Goal: Information Seeking & Learning: Learn about a topic

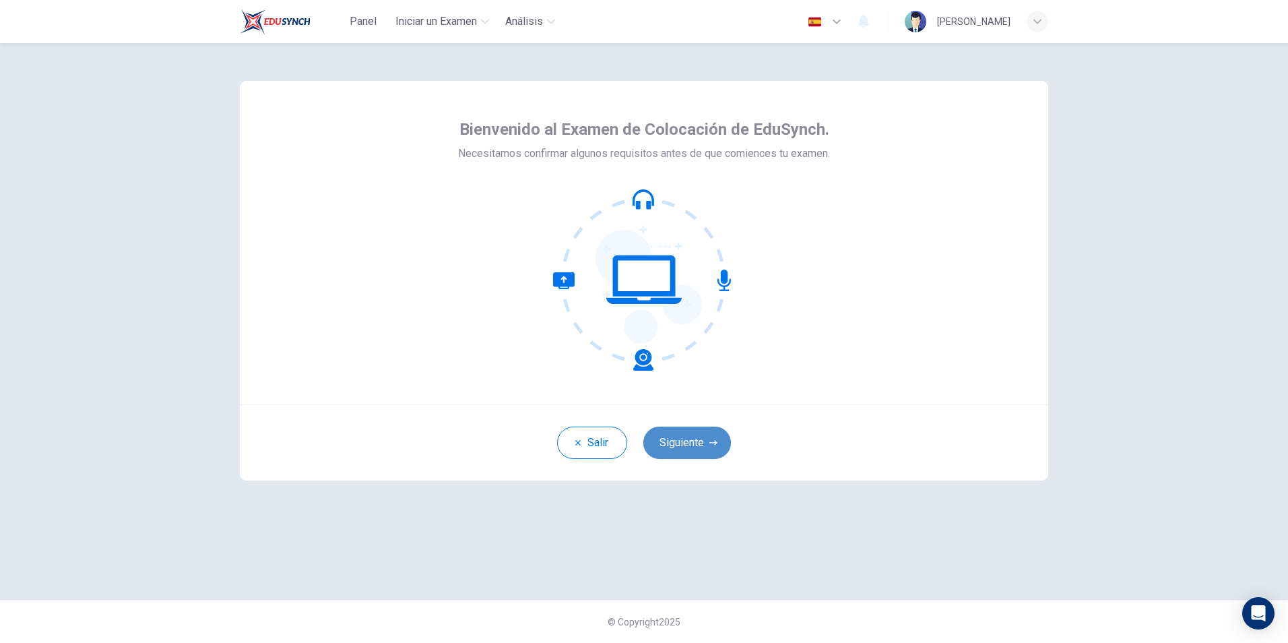
click at [697, 435] on button "Siguiente" at bounding box center [688, 443] width 88 height 32
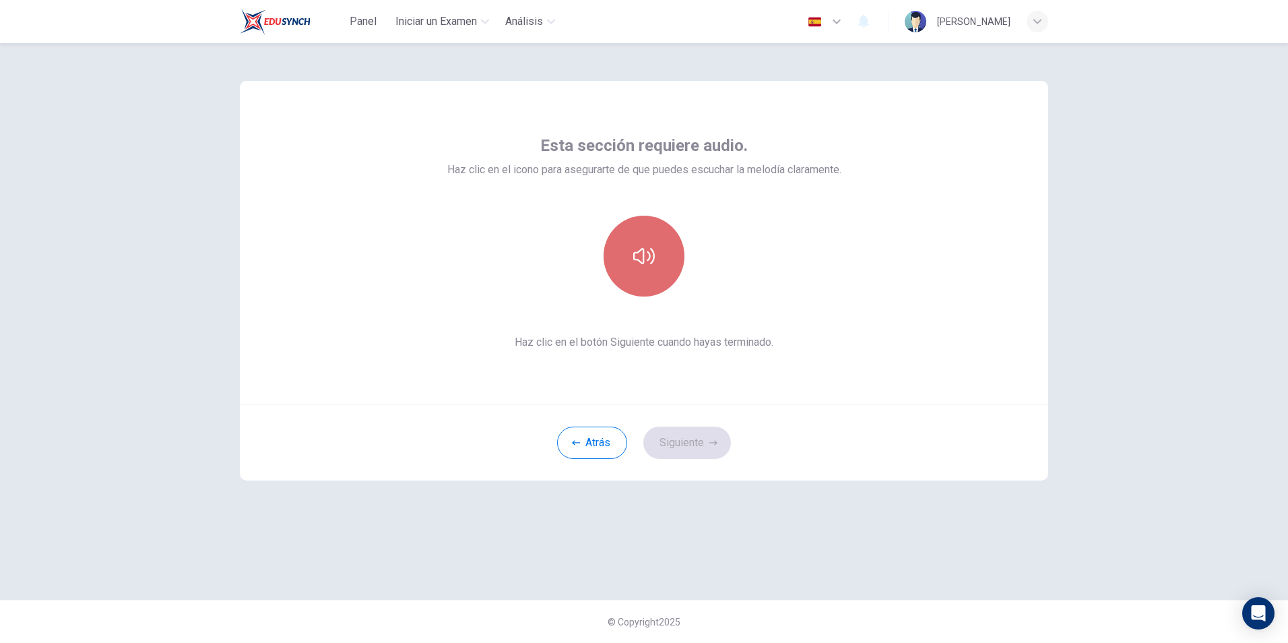
click at [644, 247] on icon "button" at bounding box center [644, 256] width 22 height 22
click at [699, 443] on button "Siguiente" at bounding box center [688, 443] width 88 height 32
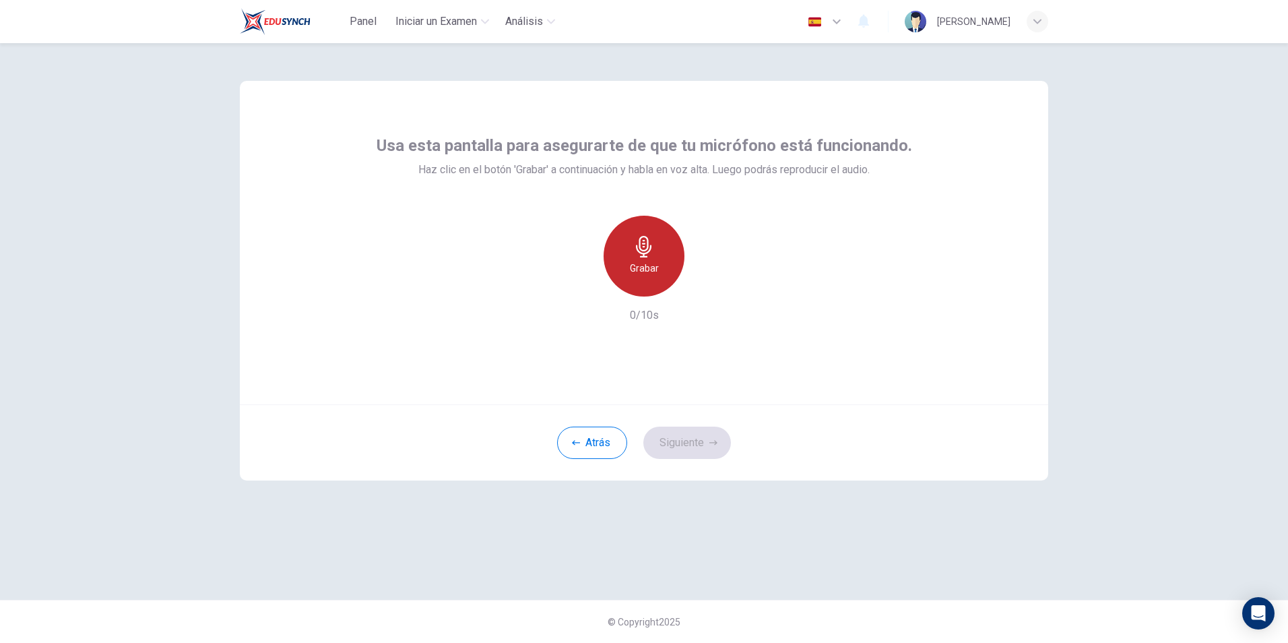
click at [648, 259] on div "Grabar" at bounding box center [644, 256] width 81 height 81
click at [644, 272] on h6 "Detener" at bounding box center [644, 268] width 34 height 16
click at [706, 290] on icon "button" at bounding box center [705, 285] width 13 height 13
click at [693, 439] on button "Siguiente" at bounding box center [688, 443] width 88 height 32
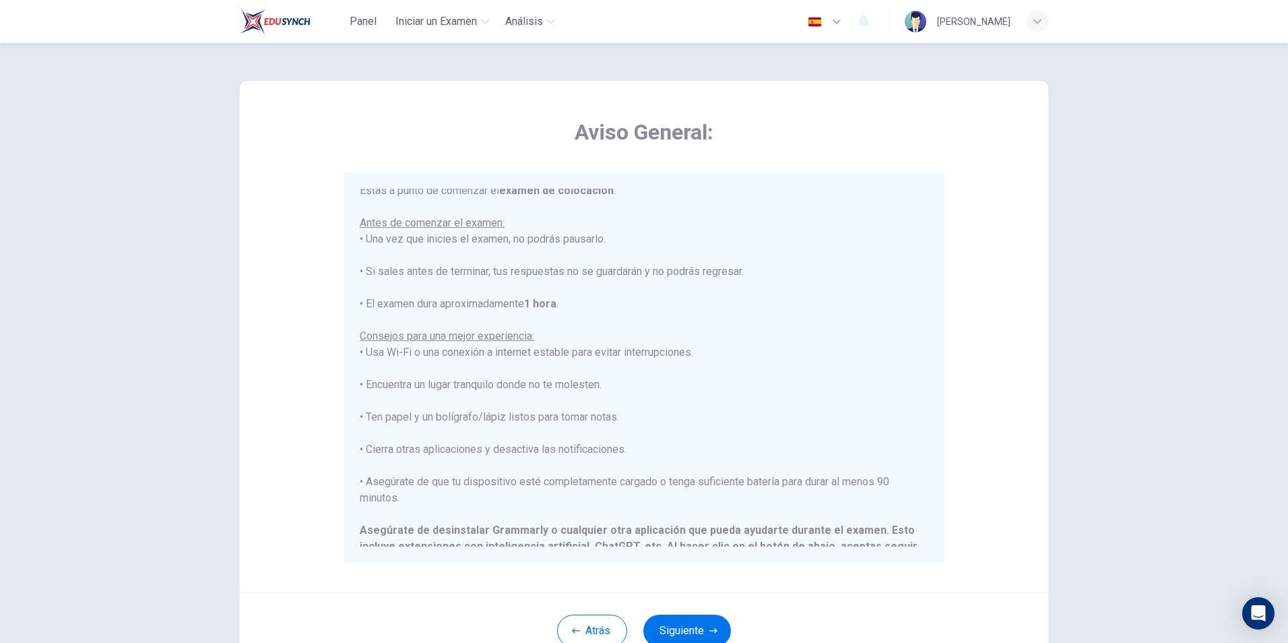
scroll to position [135, 0]
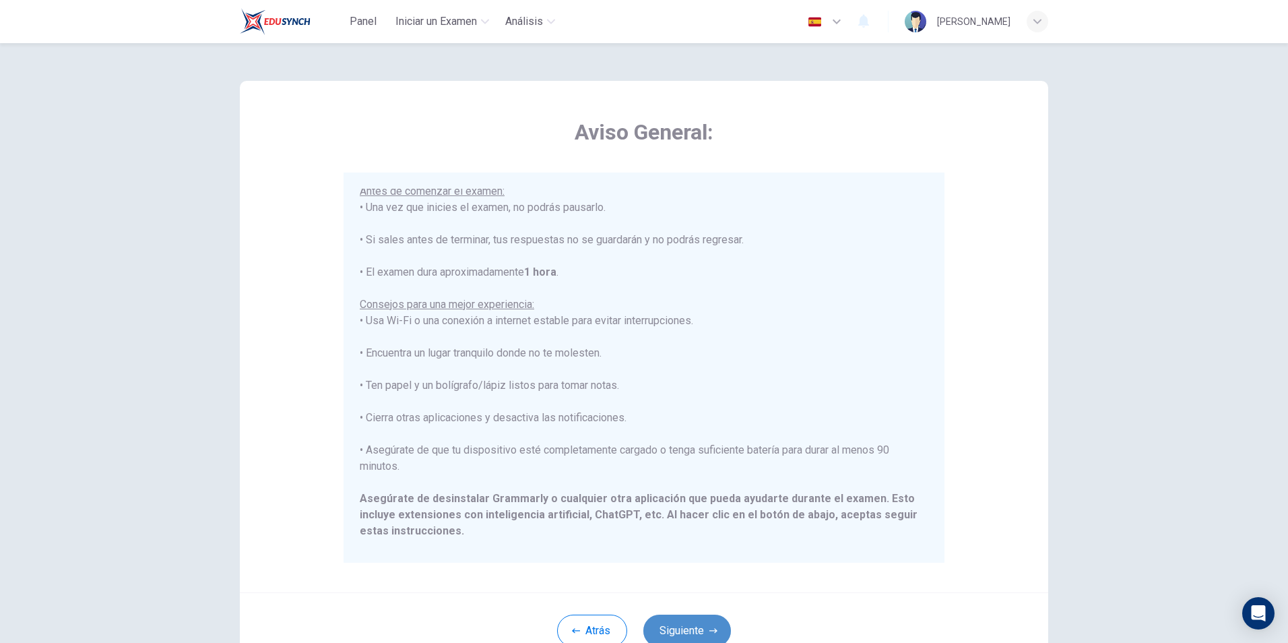
click at [696, 627] on button "Siguiente" at bounding box center [688, 631] width 88 height 32
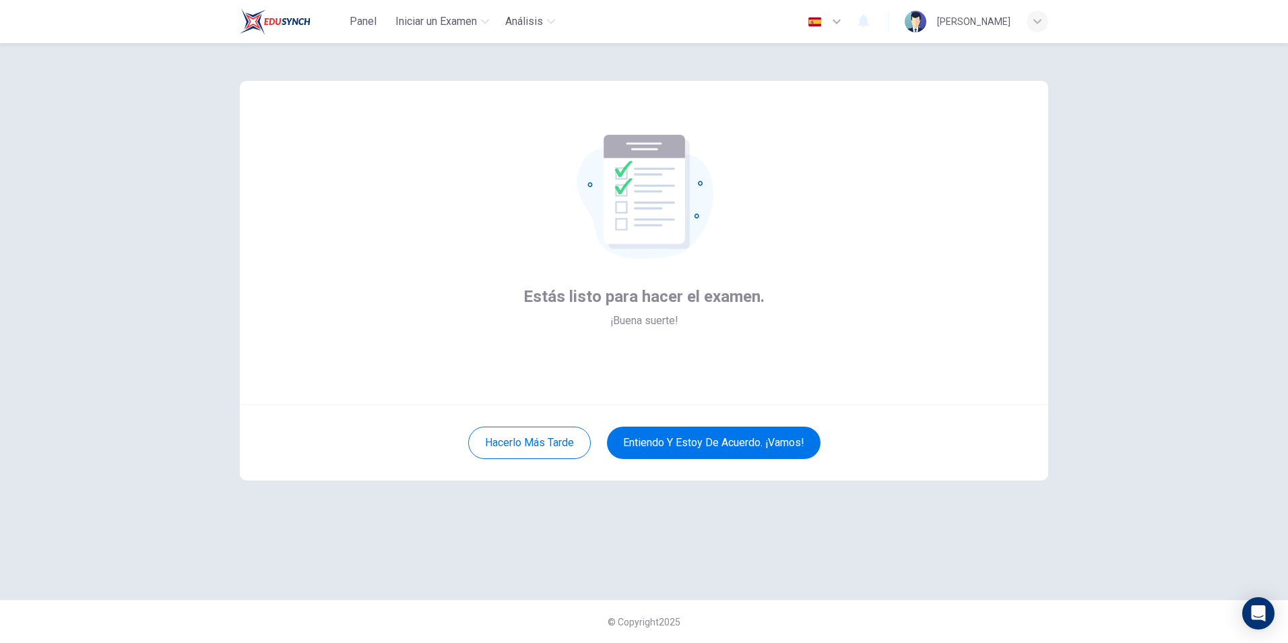
click at [845, 20] on icon "button" at bounding box center [837, 21] width 16 height 16
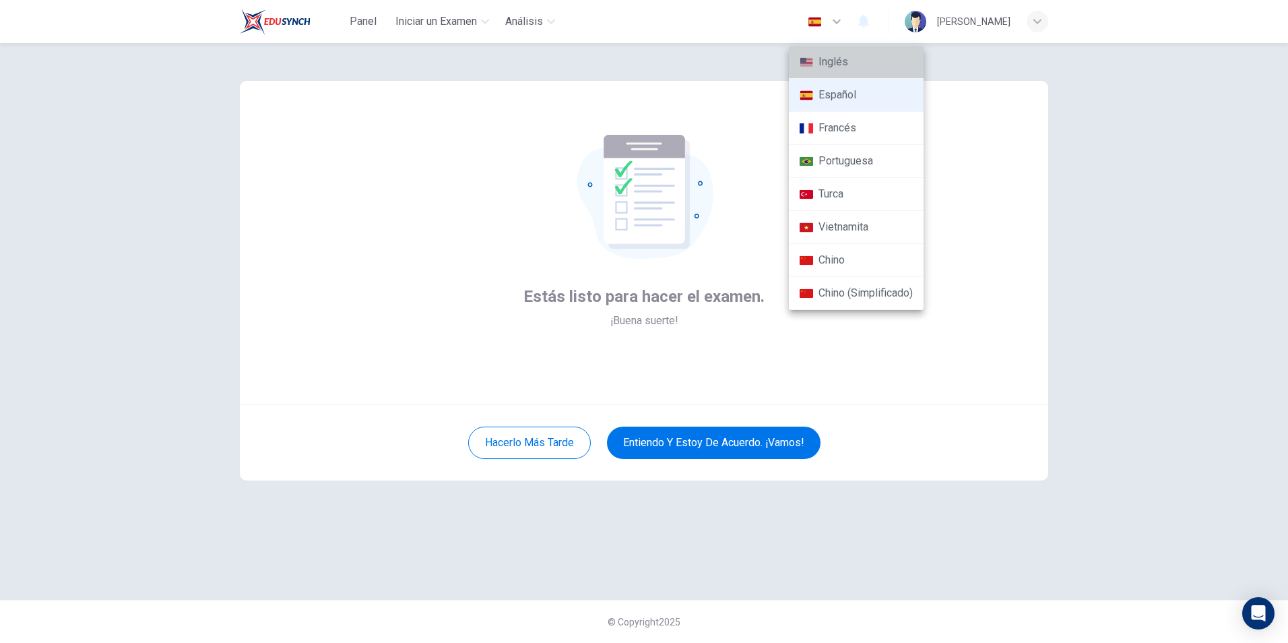
click at [841, 55] on li "Inglés" at bounding box center [856, 62] width 135 height 33
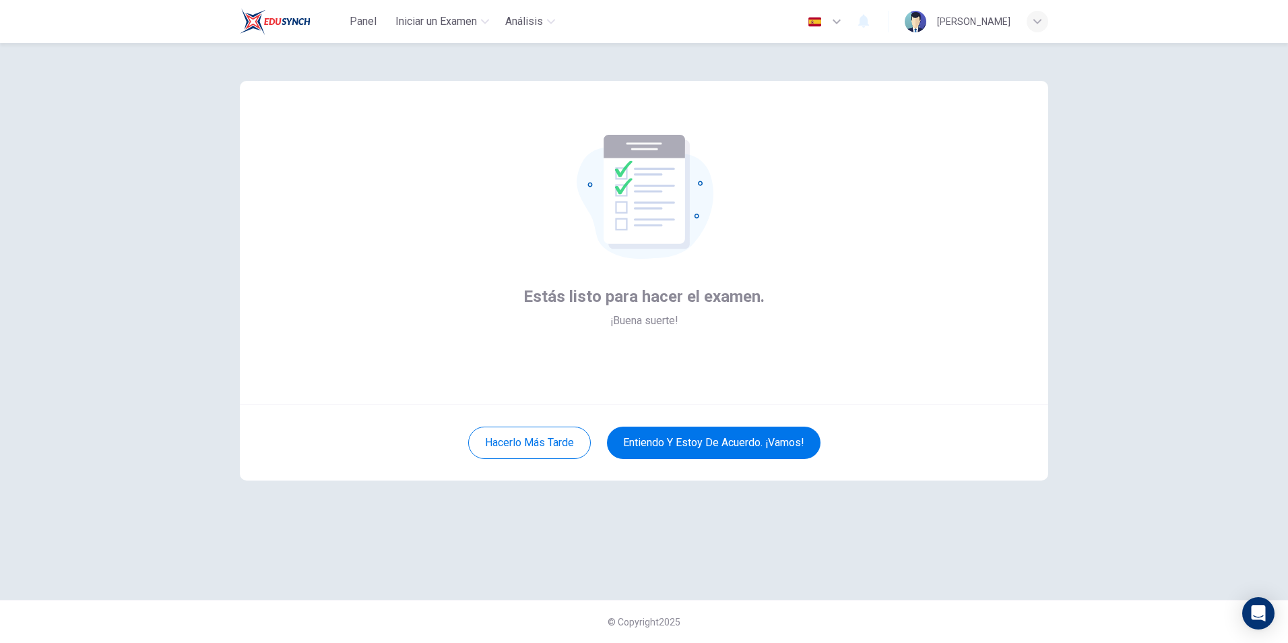
type input "en"
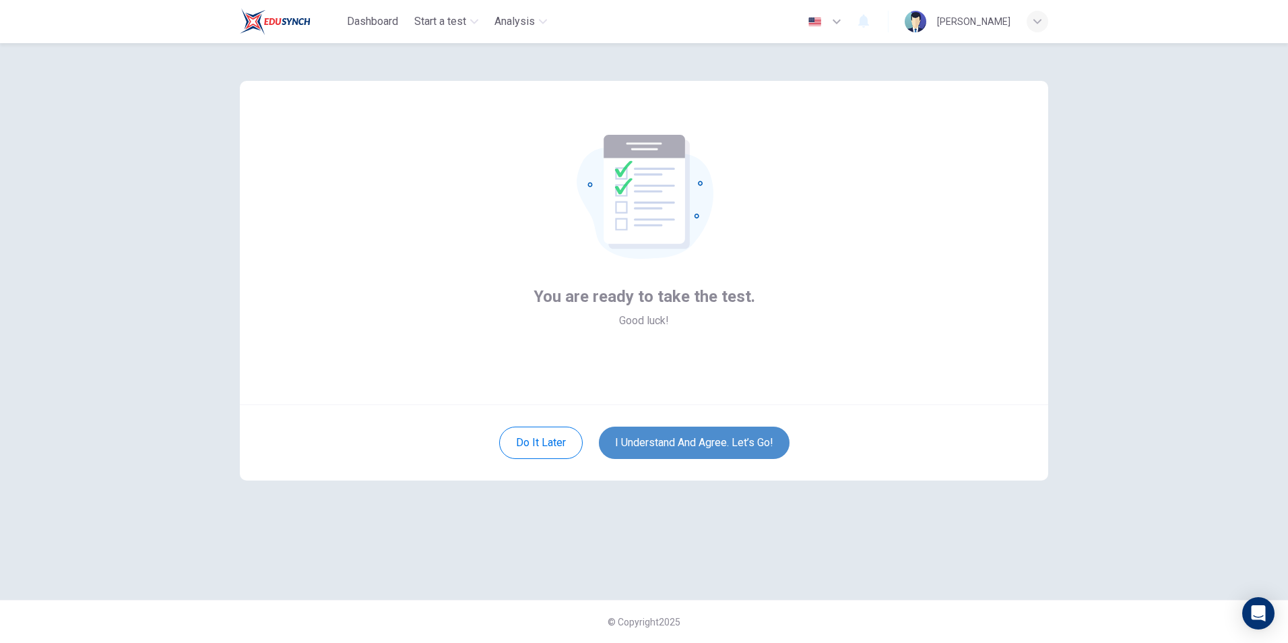
click at [719, 441] on button "I understand and agree. Let’s go!" at bounding box center [694, 443] width 191 height 32
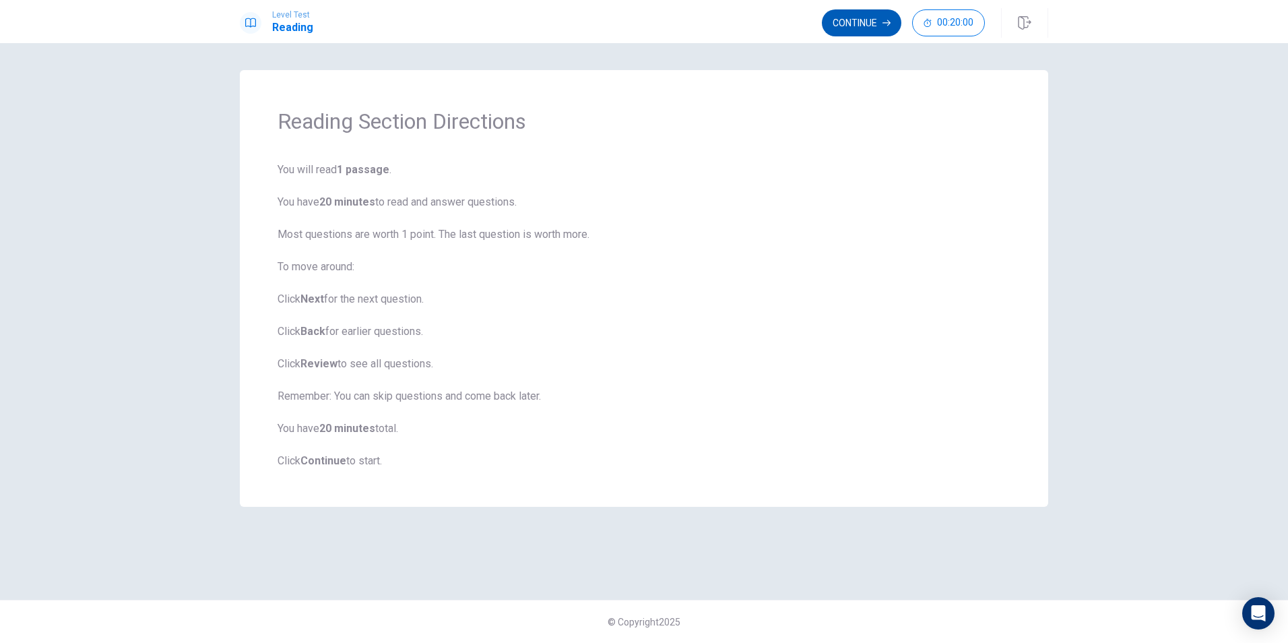
click at [868, 19] on button "Continue" at bounding box center [862, 22] width 80 height 27
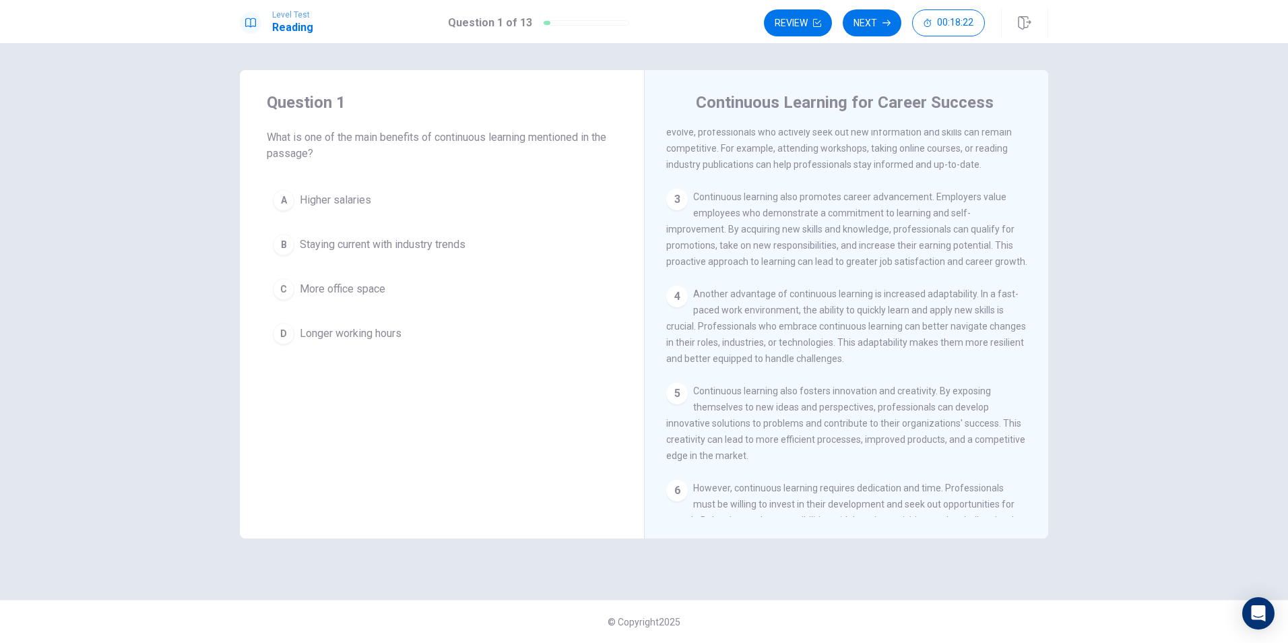
scroll to position [202, 0]
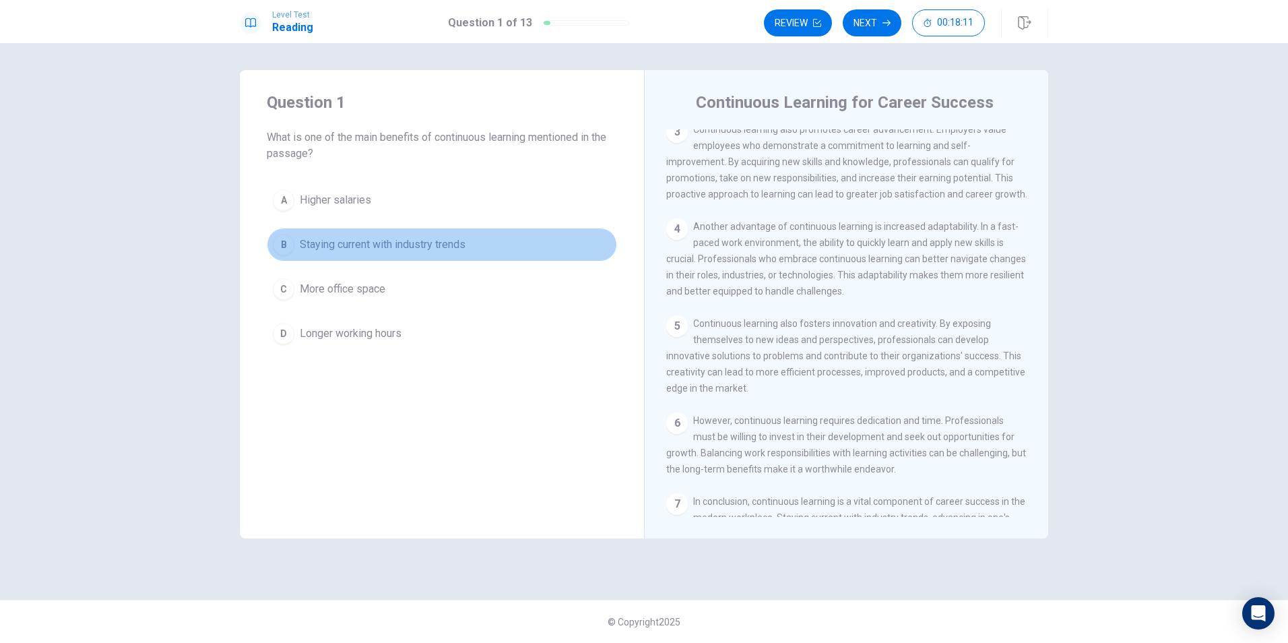
click at [292, 243] on div "B" at bounding box center [284, 245] width 22 height 22
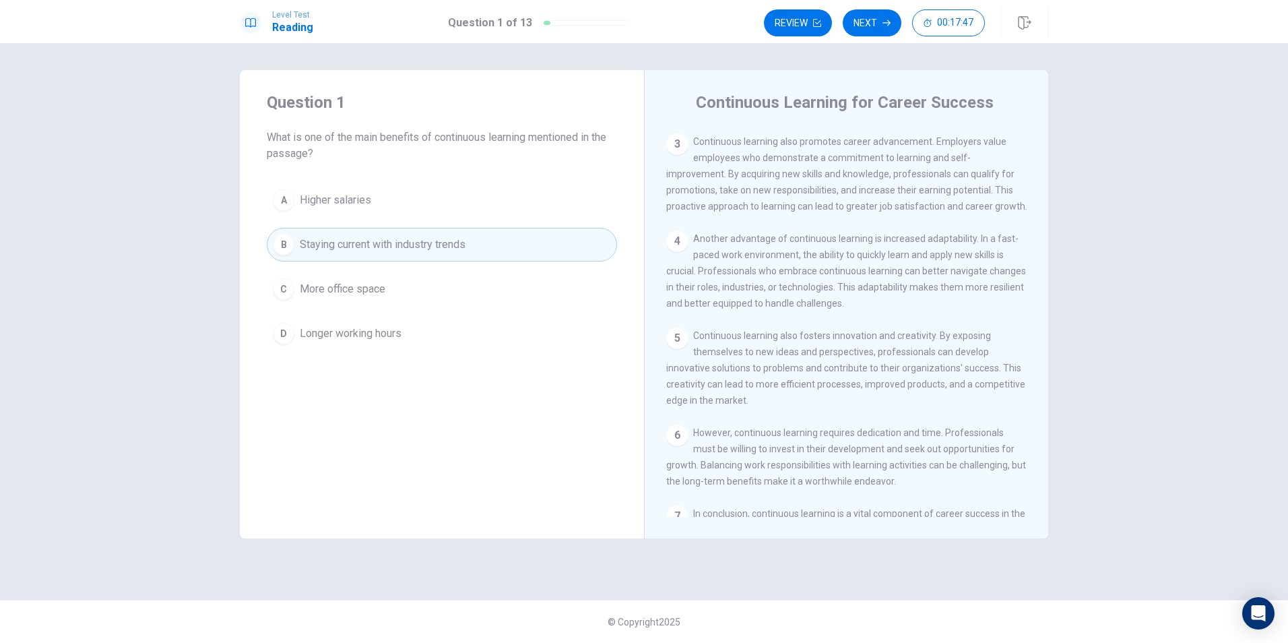
scroll to position [181, 0]
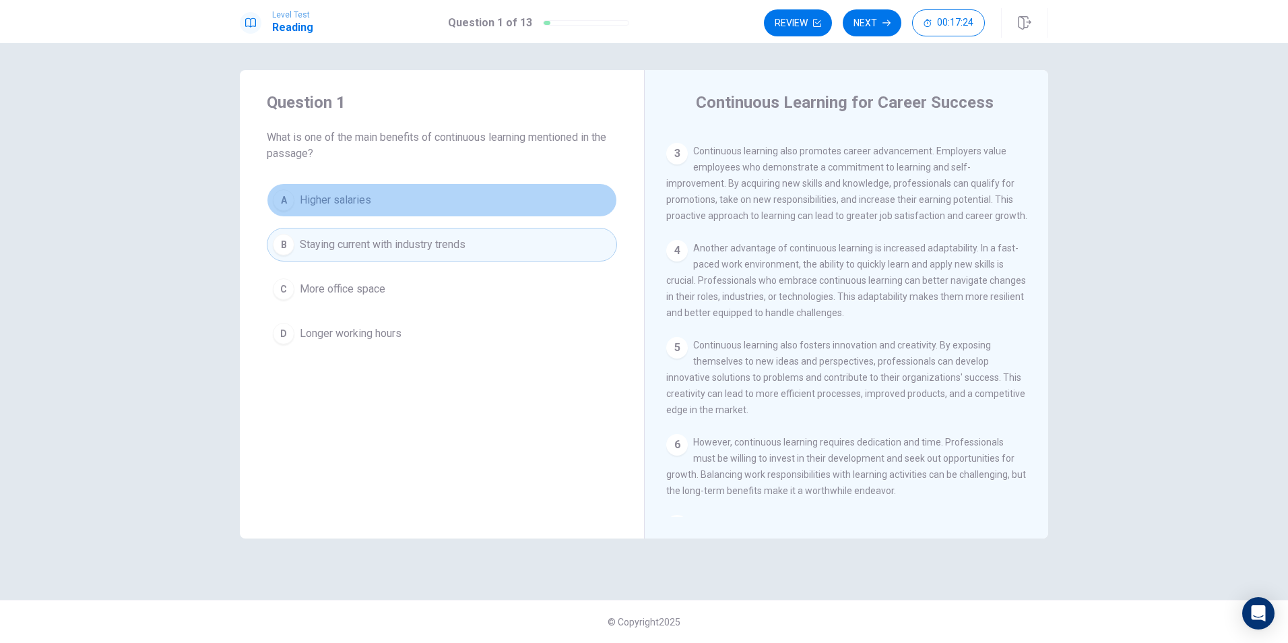
click at [344, 199] on span "Higher salaries" at bounding box center [335, 200] width 71 height 16
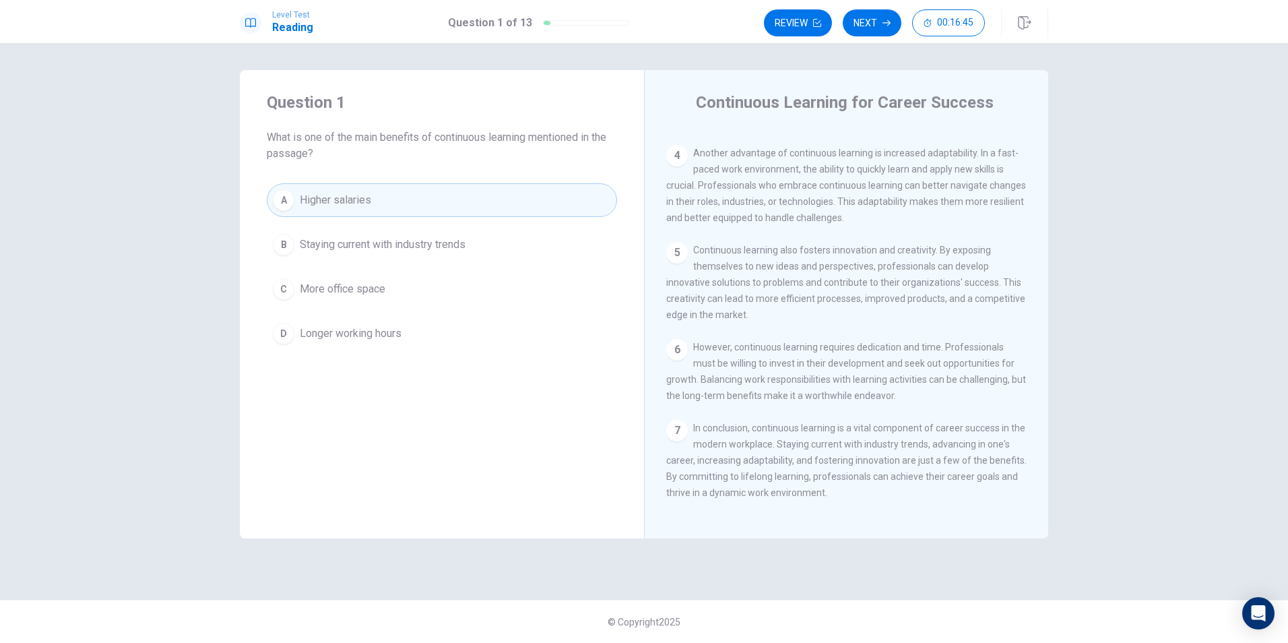
scroll to position [315, 0]
click at [354, 243] on span "Staying current with industry trends" at bounding box center [383, 245] width 166 height 16
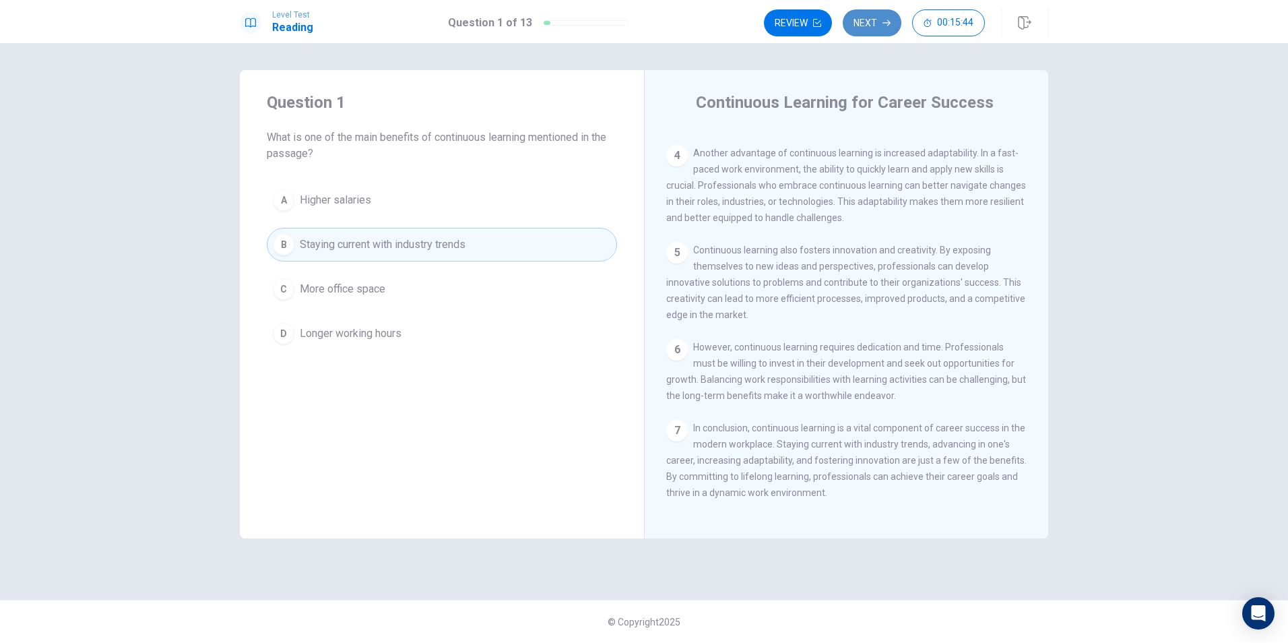
click at [863, 20] on button "Next" at bounding box center [872, 22] width 59 height 27
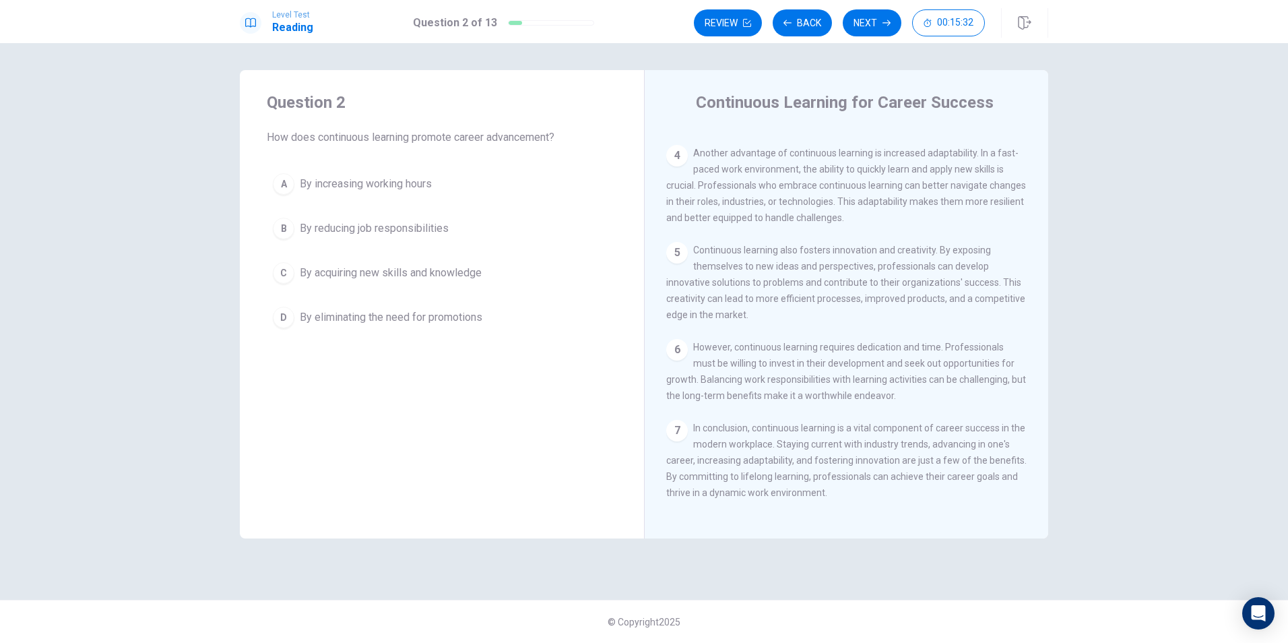
click at [358, 278] on span "By acquiring new skills and knowledge" at bounding box center [391, 273] width 182 height 16
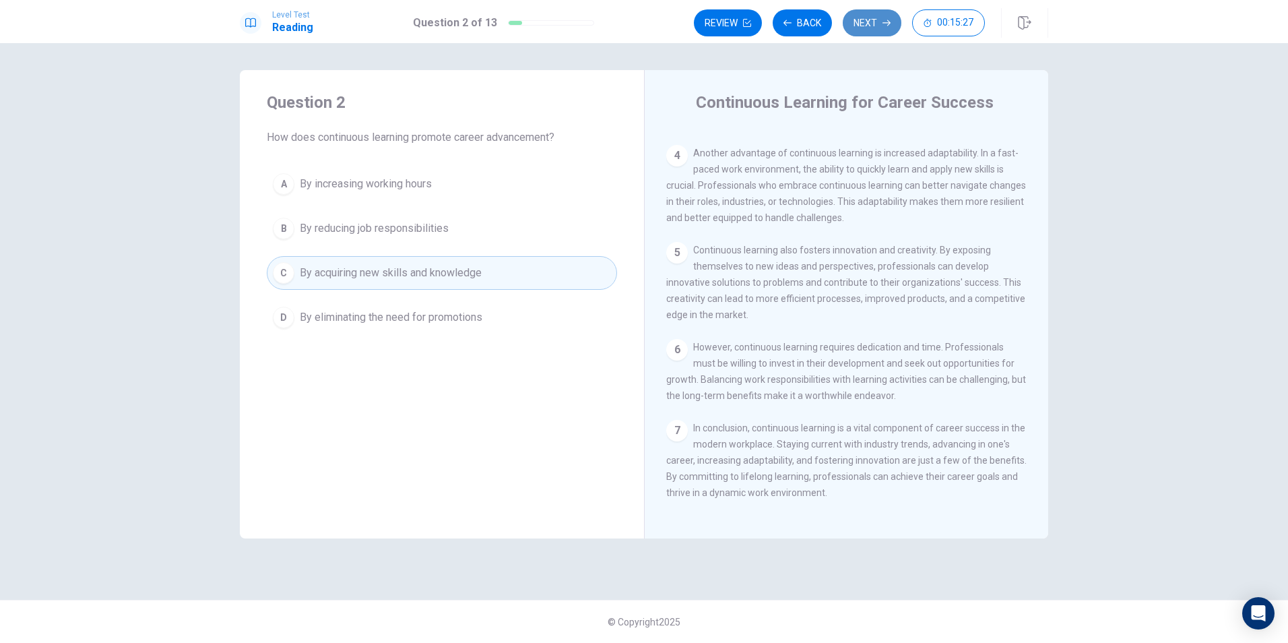
click at [883, 28] on button "Next" at bounding box center [872, 22] width 59 height 27
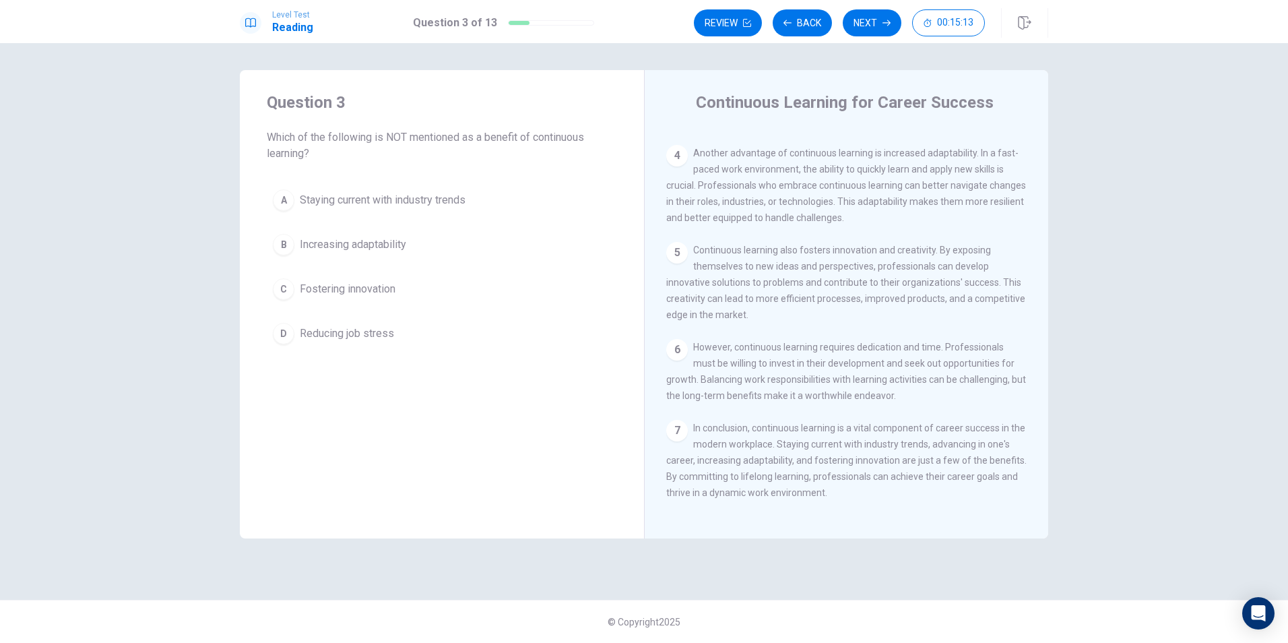
click at [349, 330] on span "Reducing job stress" at bounding box center [347, 333] width 94 height 16
click at [870, 28] on button "Next" at bounding box center [872, 22] width 59 height 27
click at [341, 245] on span "Continuous learning is essential for all professionals." at bounding box center [425, 245] width 251 height 16
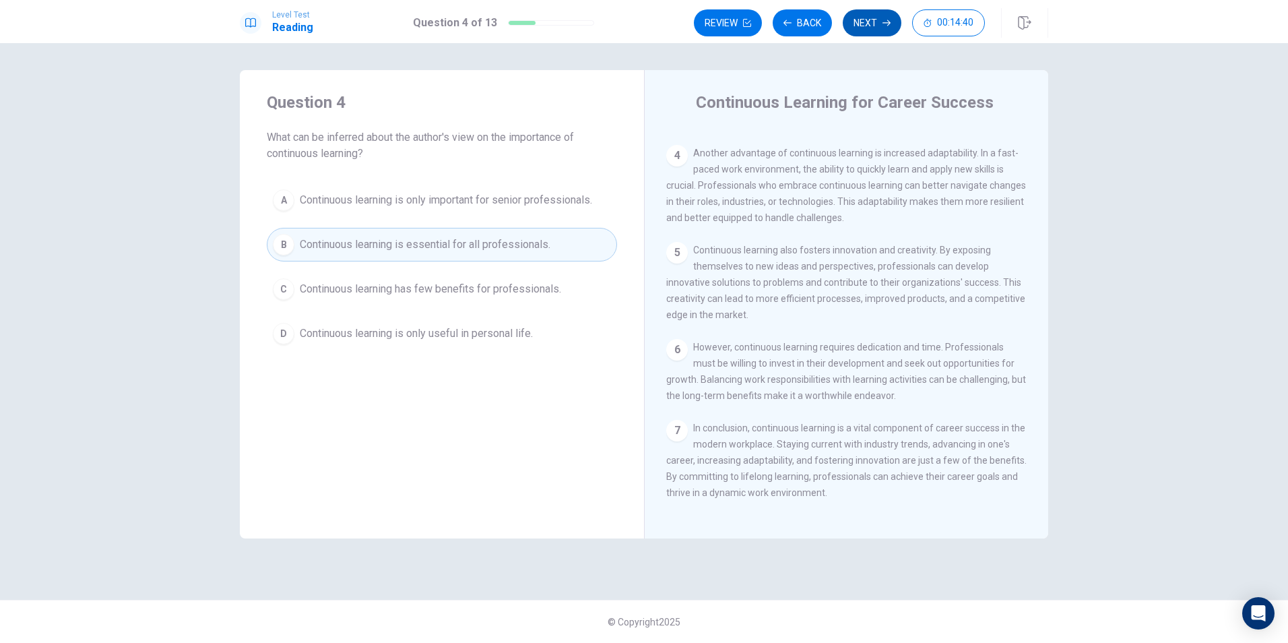
click at [871, 26] on button "Next" at bounding box center [872, 22] width 59 height 27
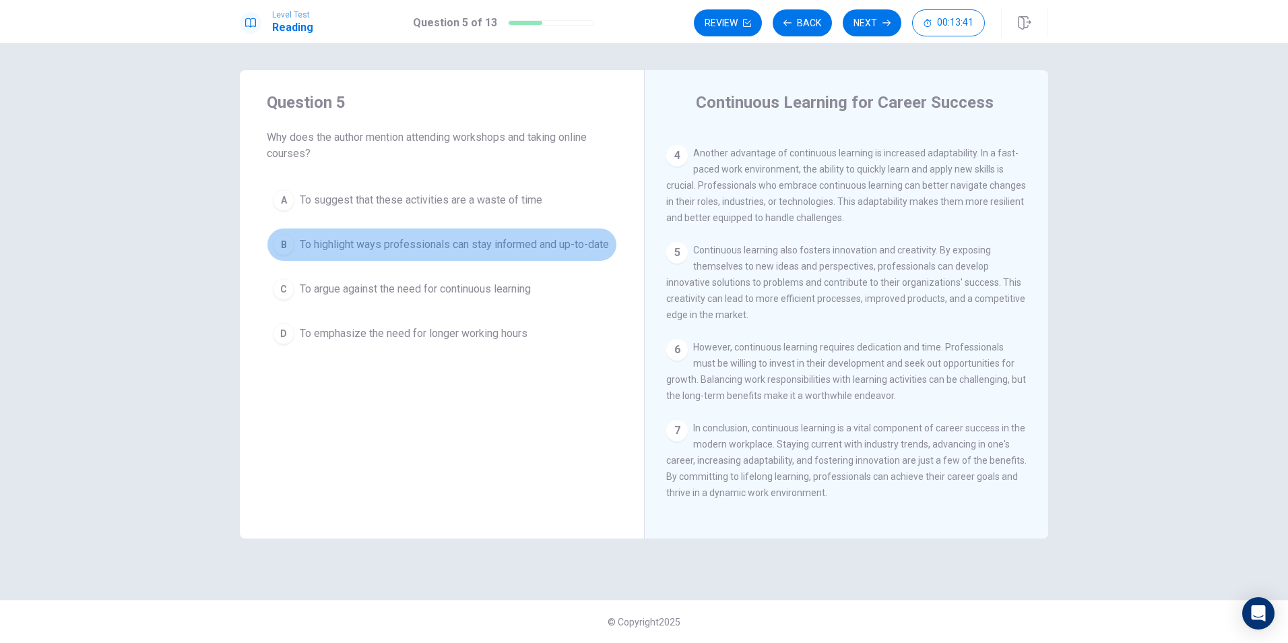
click at [344, 253] on span "To highlight ways professionals can stay informed and up-to-date" at bounding box center [454, 245] width 309 height 16
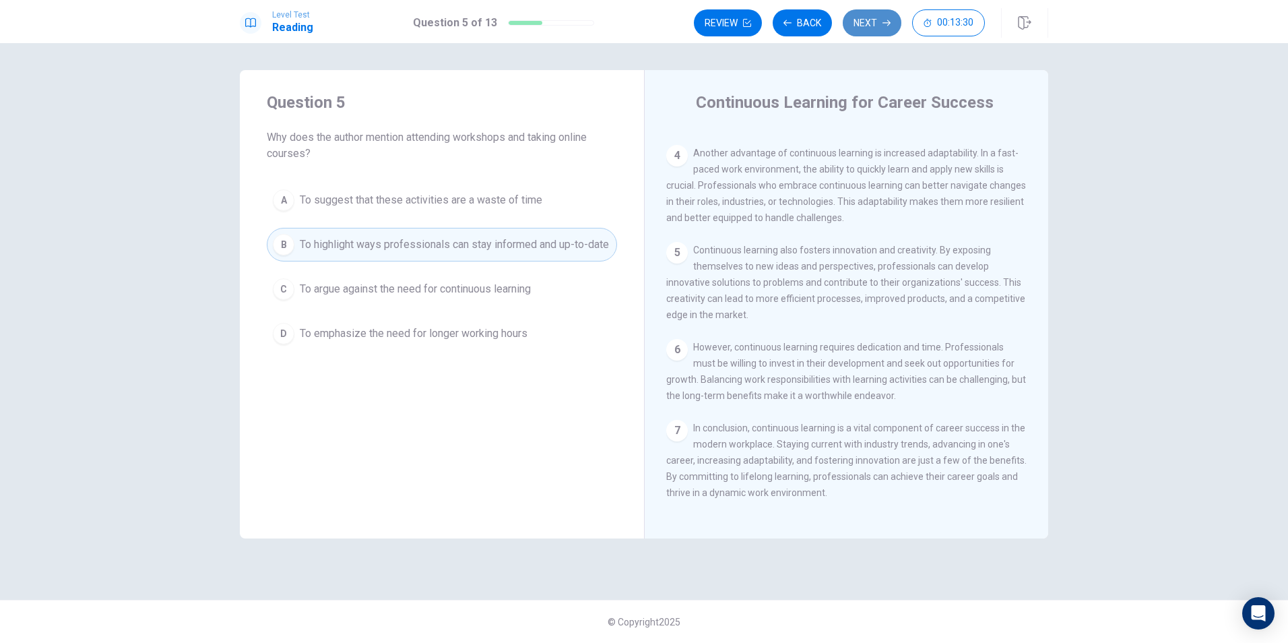
click at [872, 24] on button "Next" at bounding box center [872, 22] width 59 height 27
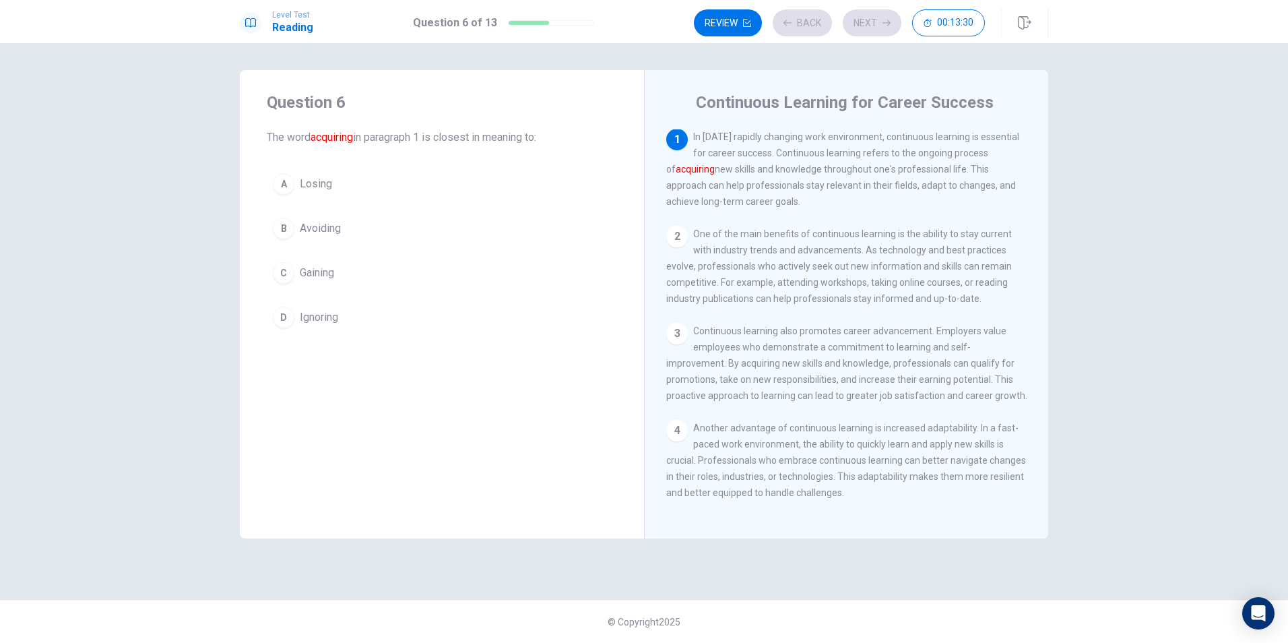
scroll to position [0, 0]
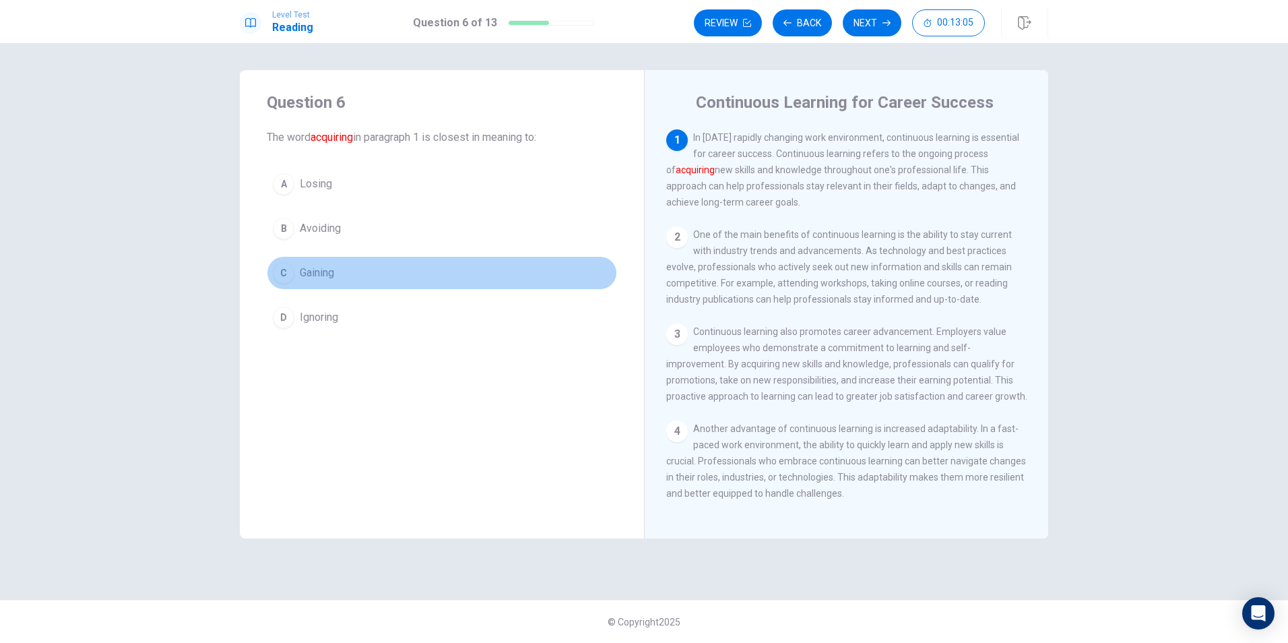
click at [320, 278] on span "Gaining" at bounding box center [317, 273] width 34 height 16
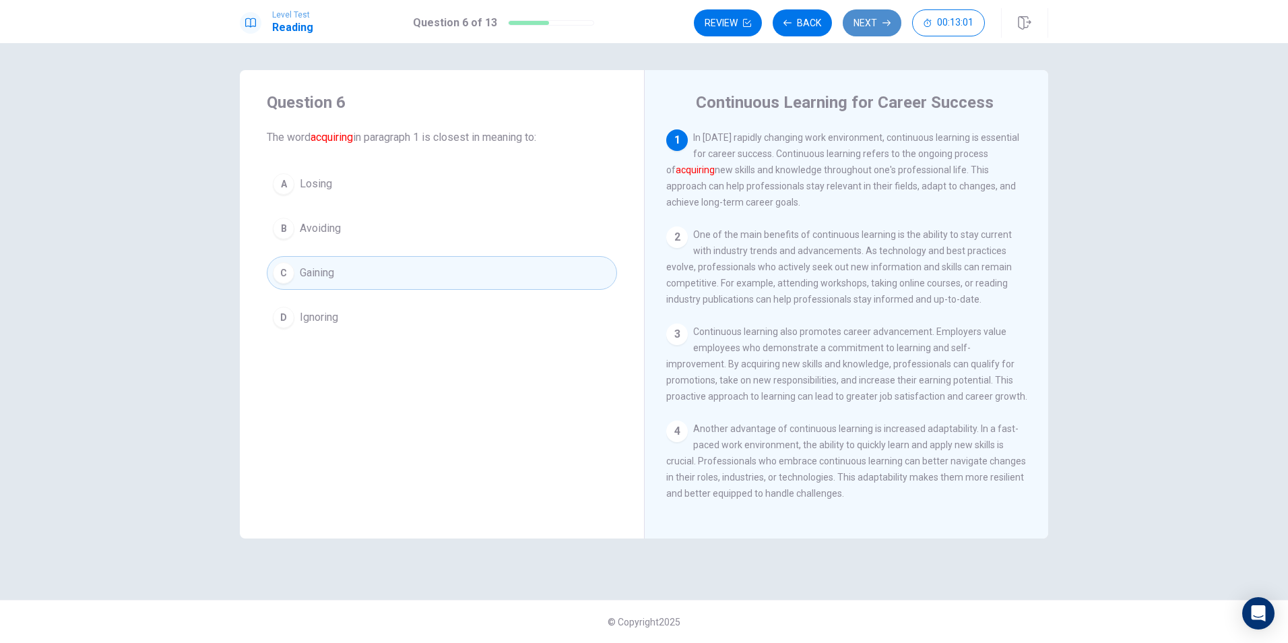
click at [874, 21] on button "Next" at bounding box center [872, 22] width 59 height 27
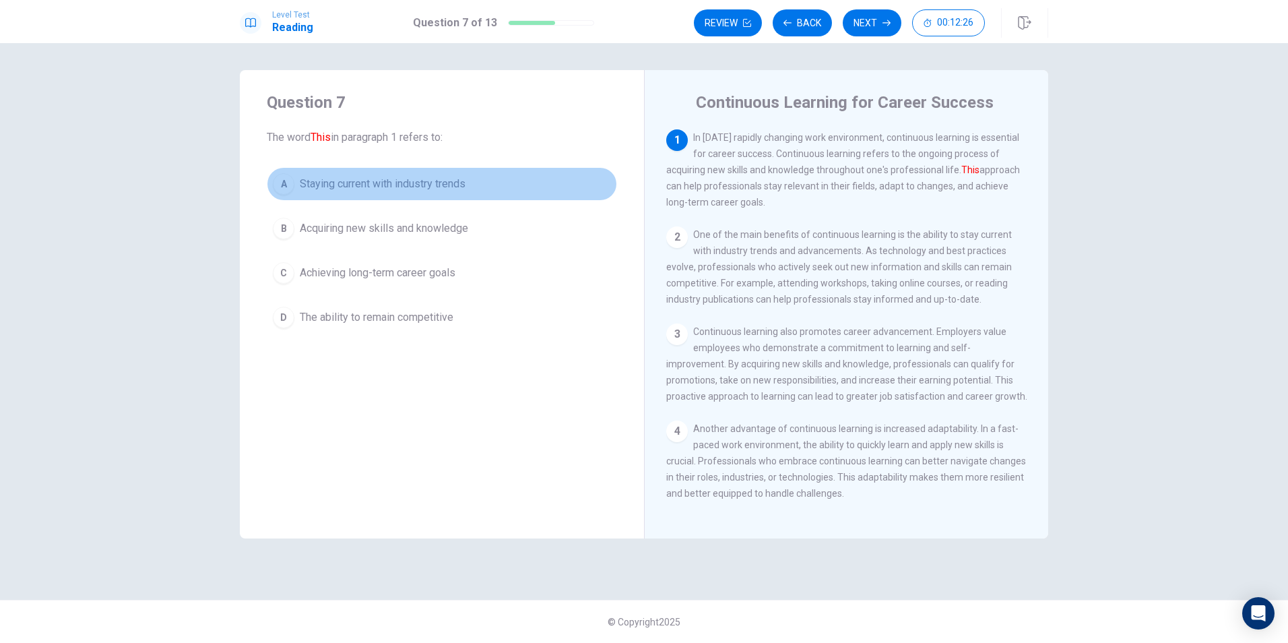
click at [371, 187] on span "Staying current with industry trends" at bounding box center [383, 184] width 166 height 16
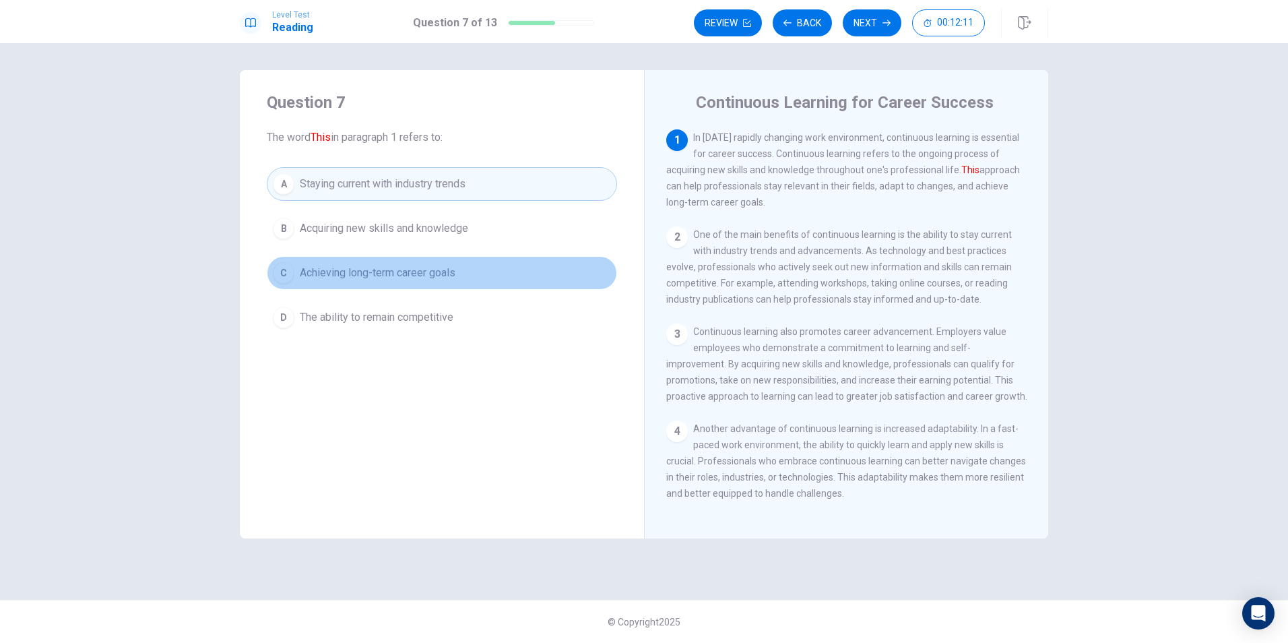
click at [358, 279] on span "Achieving long-term career goals" at bounding box center [378, 273] width 156 height 16
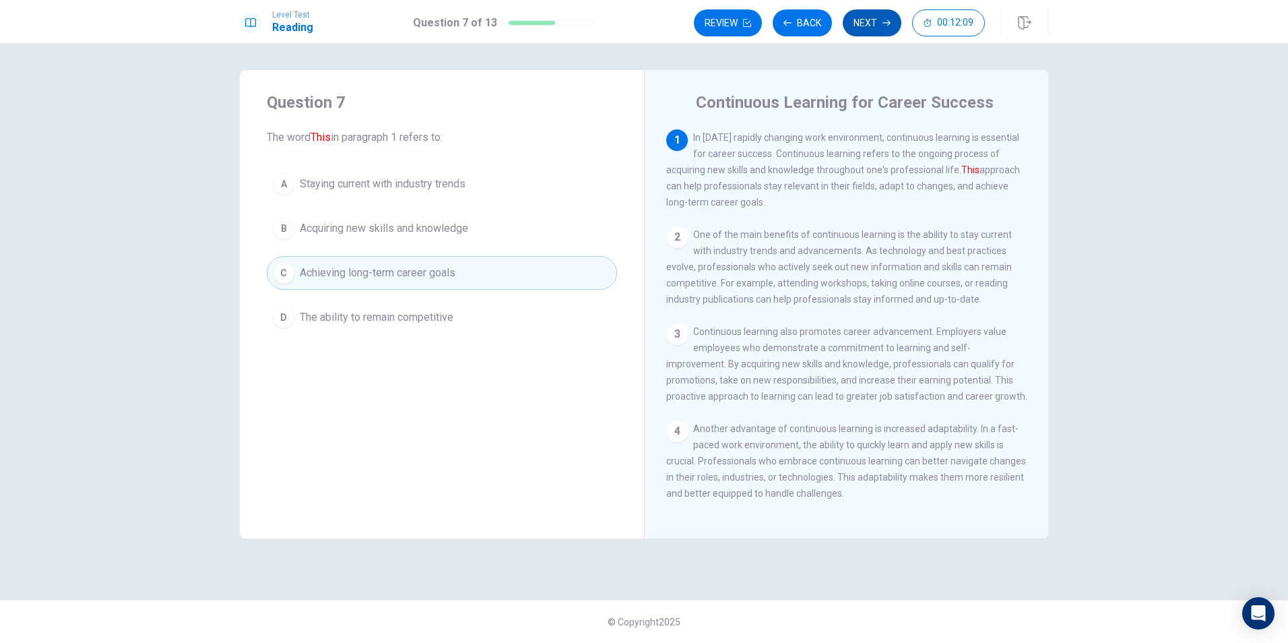
click at [869, 25] on button "Next" at bounding box center [872, 22] width 59 height 27
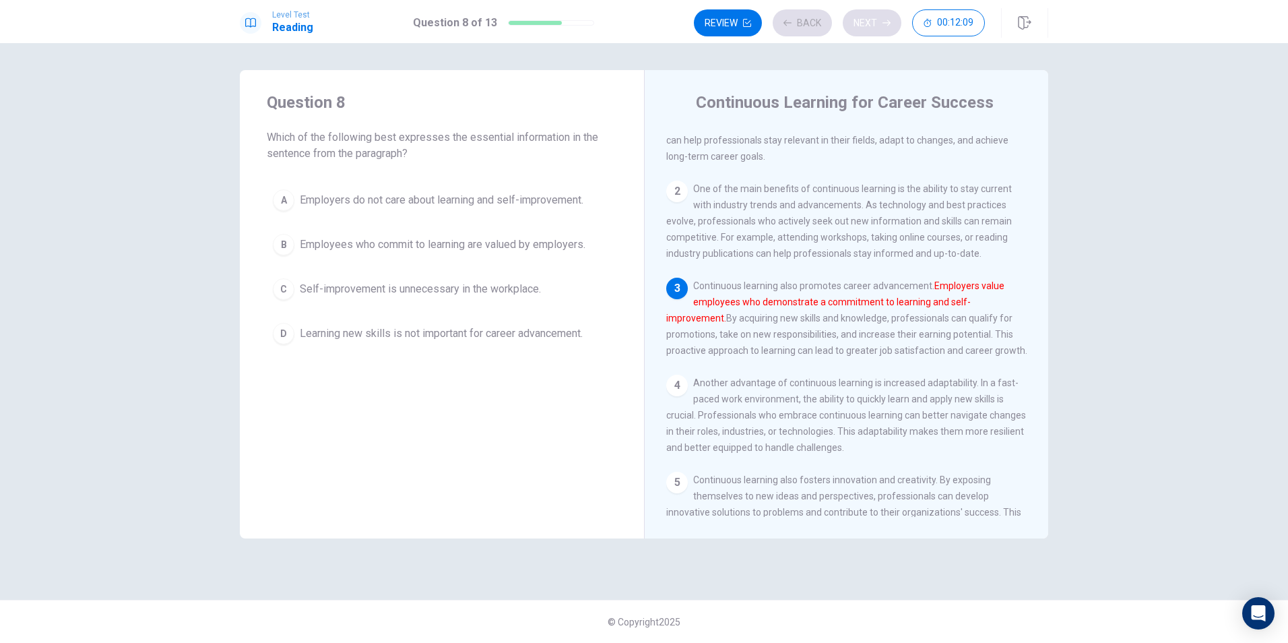
scroll to position [49, 0]
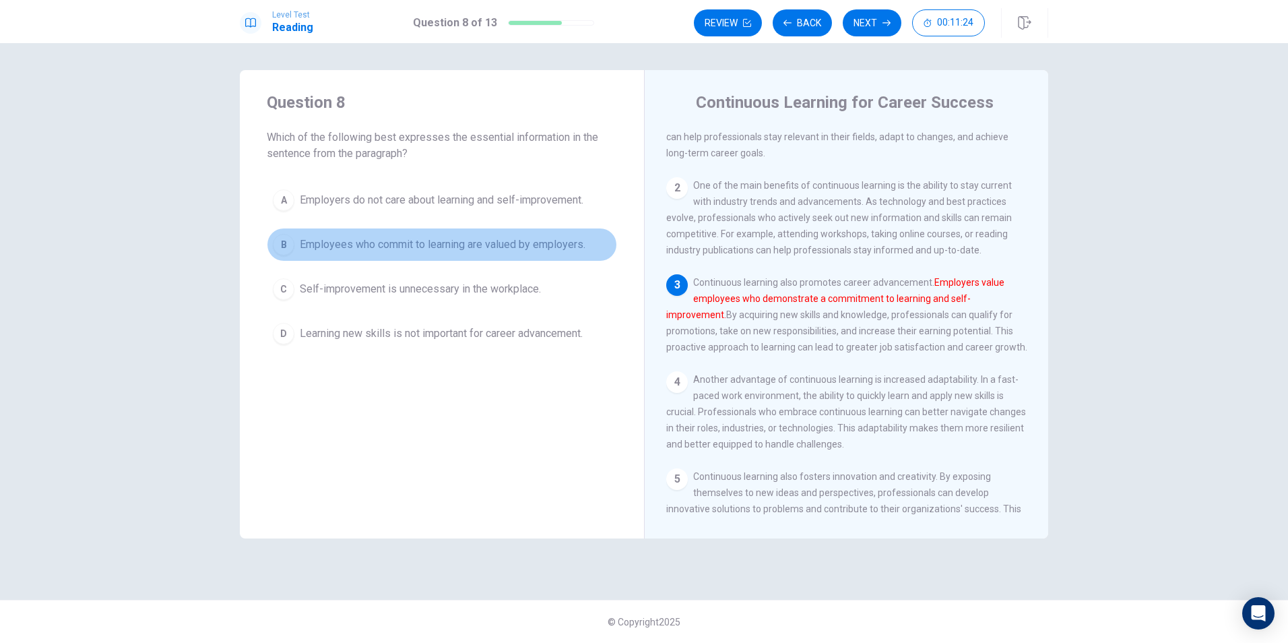
click at [405, 241] on span "Employees who commit to learning are valued by employers." at bounding box center [443, 245] width 286 height 16
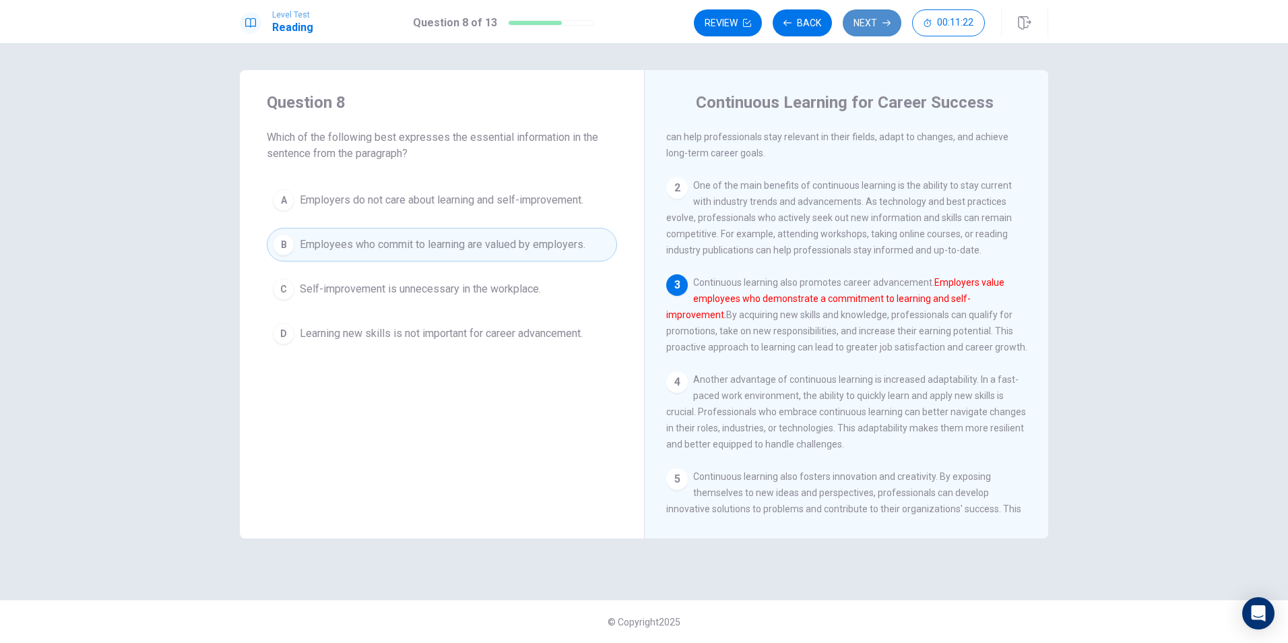
click at [882, 26] on button "Next" at bounding box center [872, 22] width 59 height 27
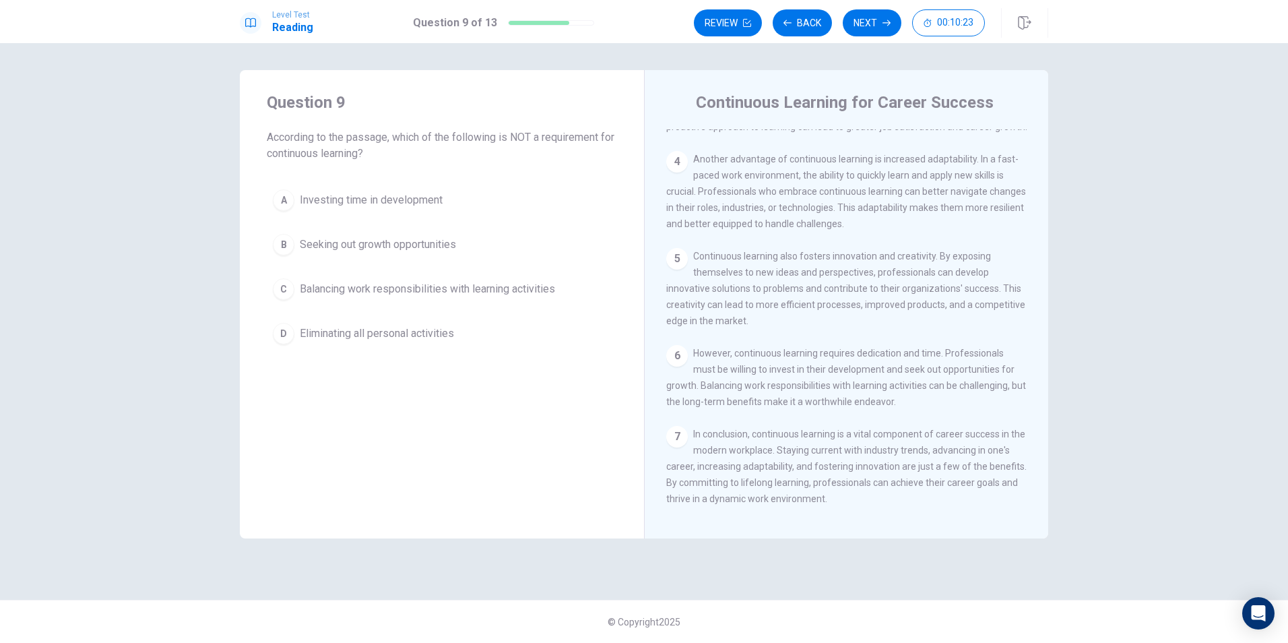
scroll to position [315, 0]
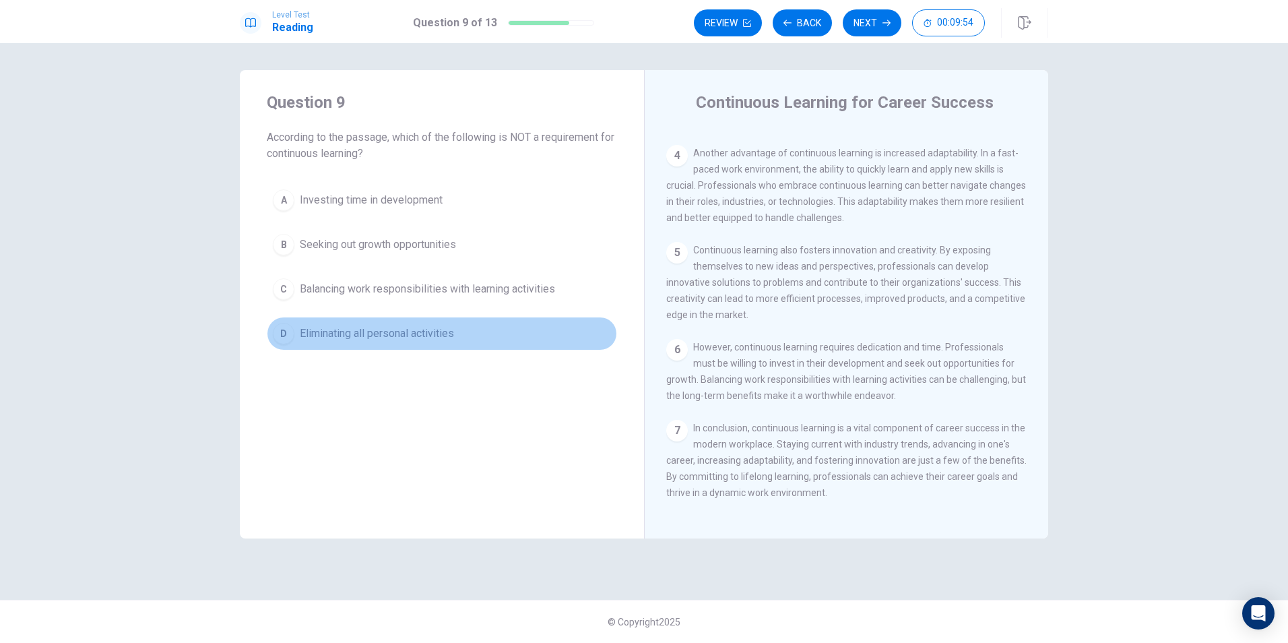
click at [363, 333] on span "Eliminating all personal activities" at bounding box center [377, 333] width 154 height 16
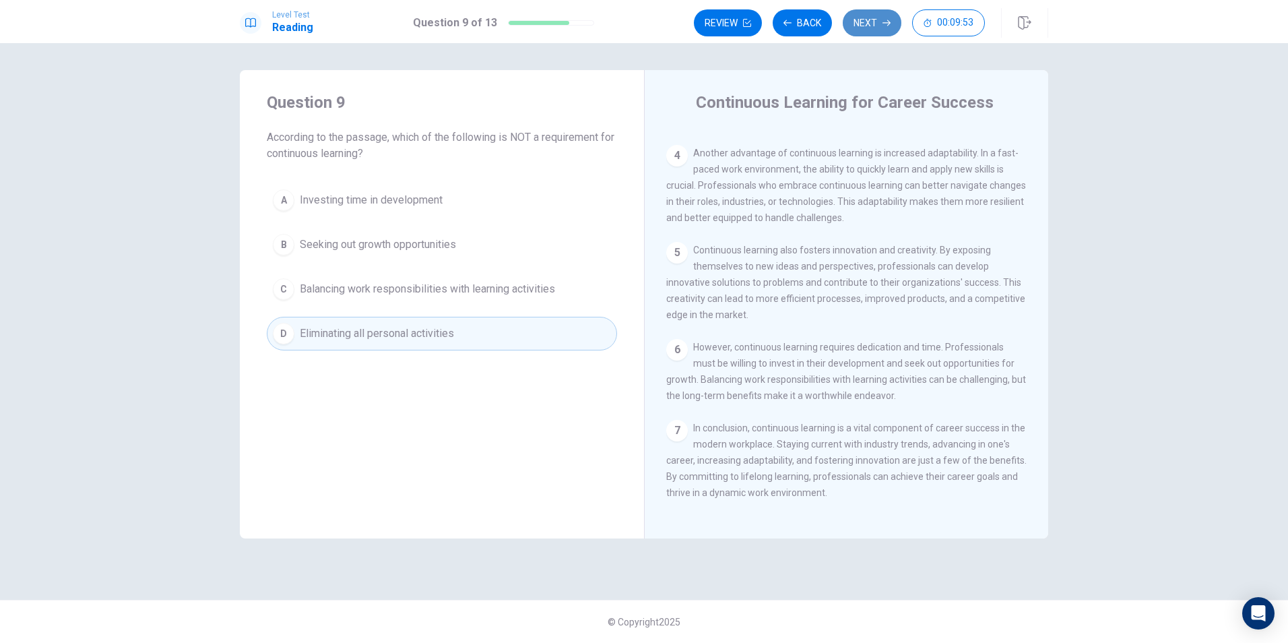
click at [876, 22] on button "Next" at bounding box center [872, 22] width 59 height 27
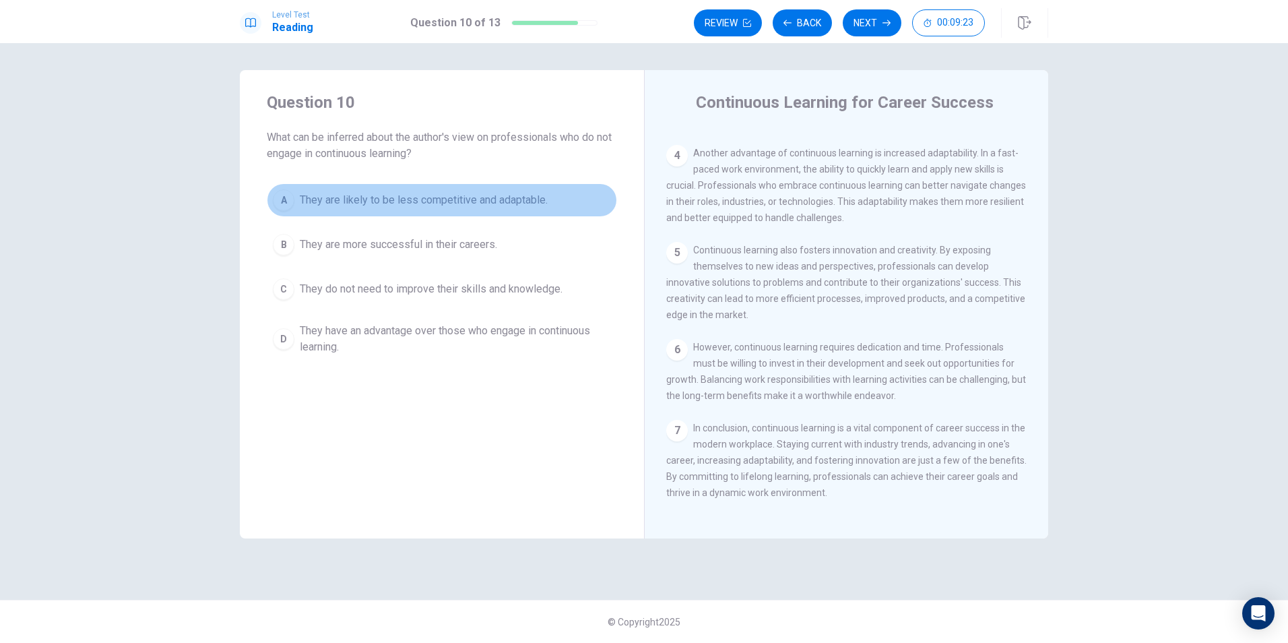
click at [428, 201] on span "They are likely to be less competitive and adaptable." at bounding box center [424, 200] width 248 height 16
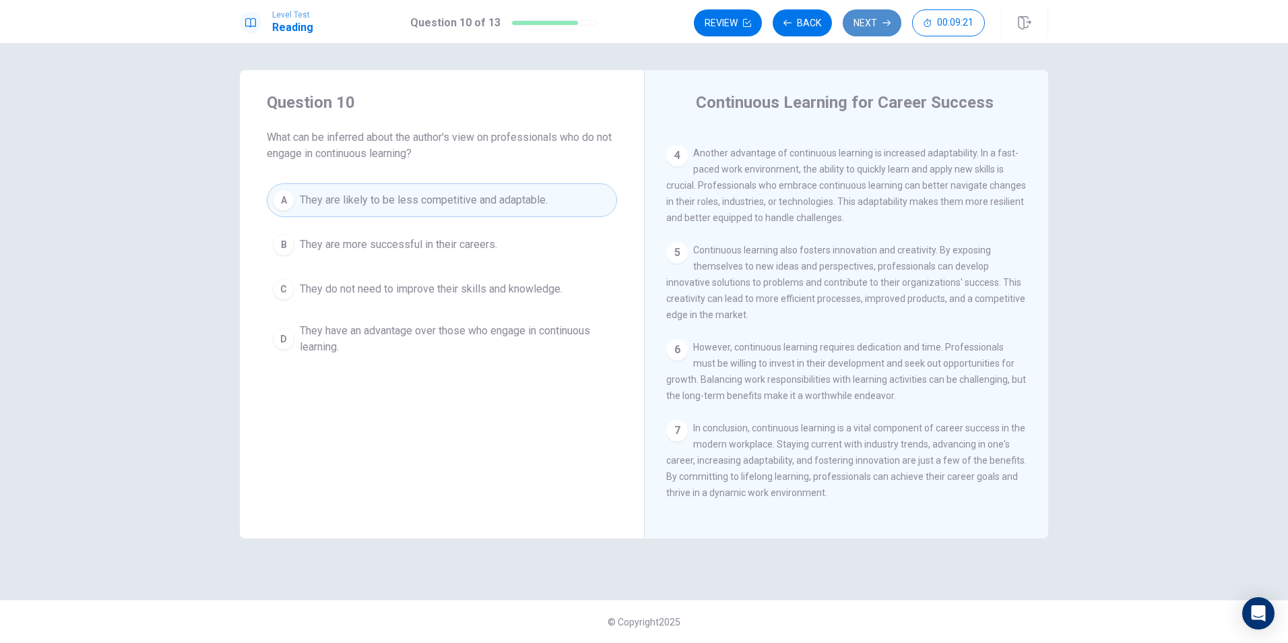
click at [875, 23] on button "Next" at bounding box center [872, 22] width 59 height 27
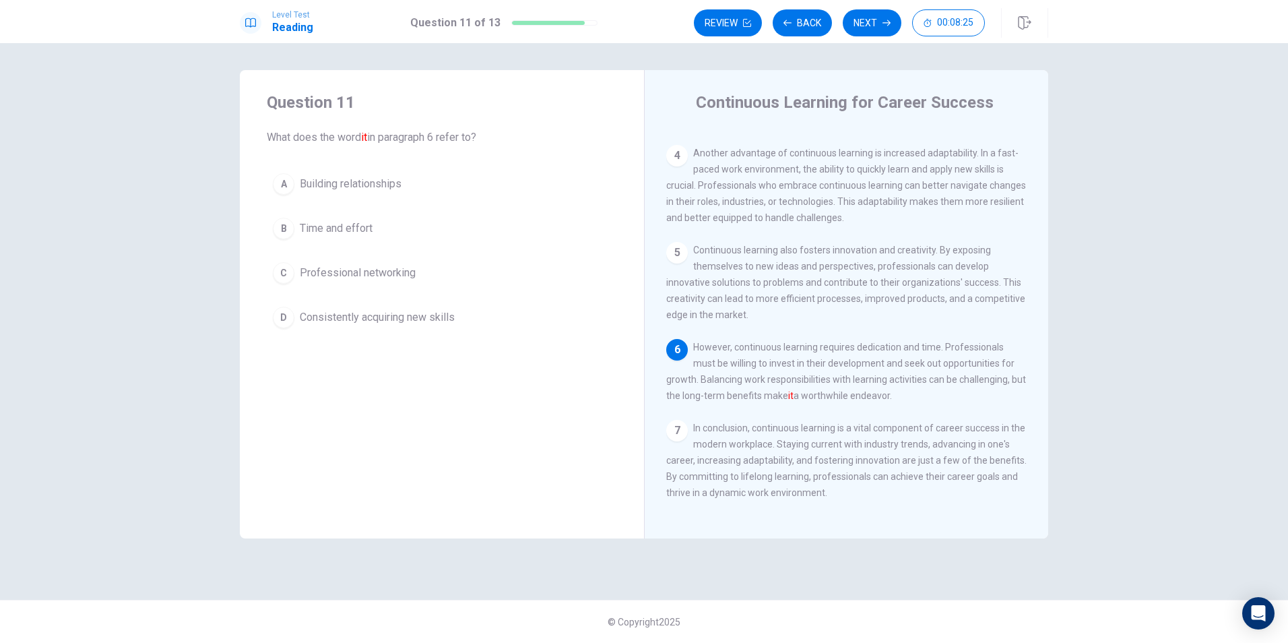
click at [346, 321] on span "Consistently acquiring new skills" at bounding box center [377, 317] width 155 height 16
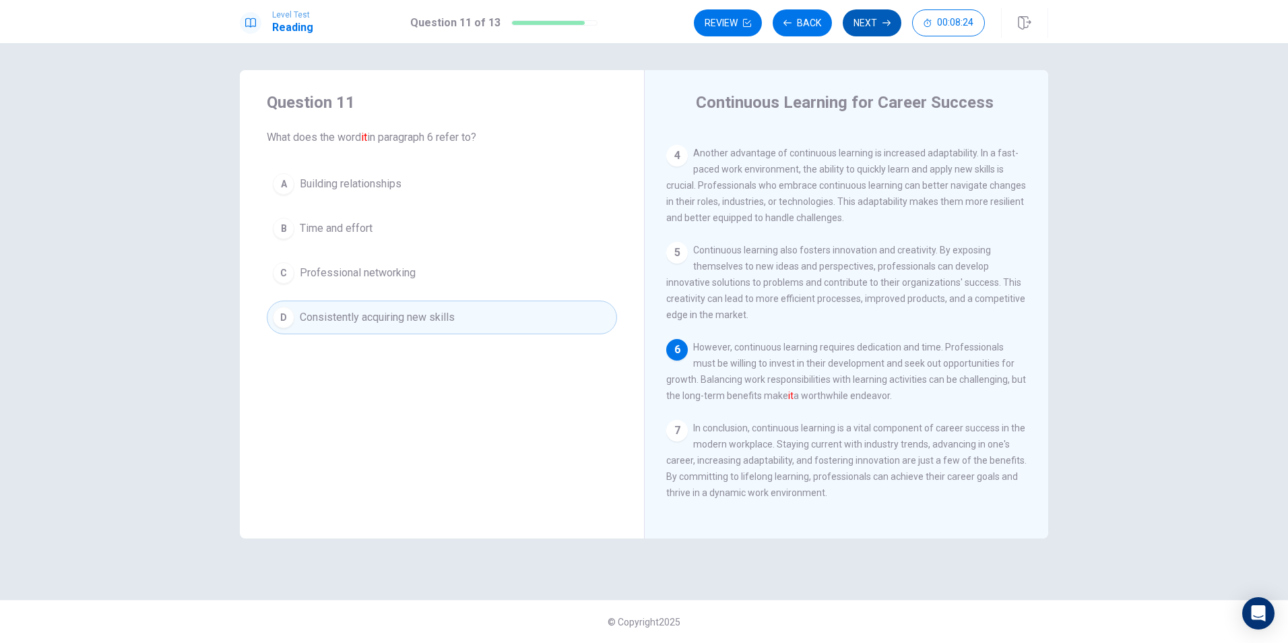
click at [875, 26] on button "Next" at bounding box center [872, 22] width 59 height 27
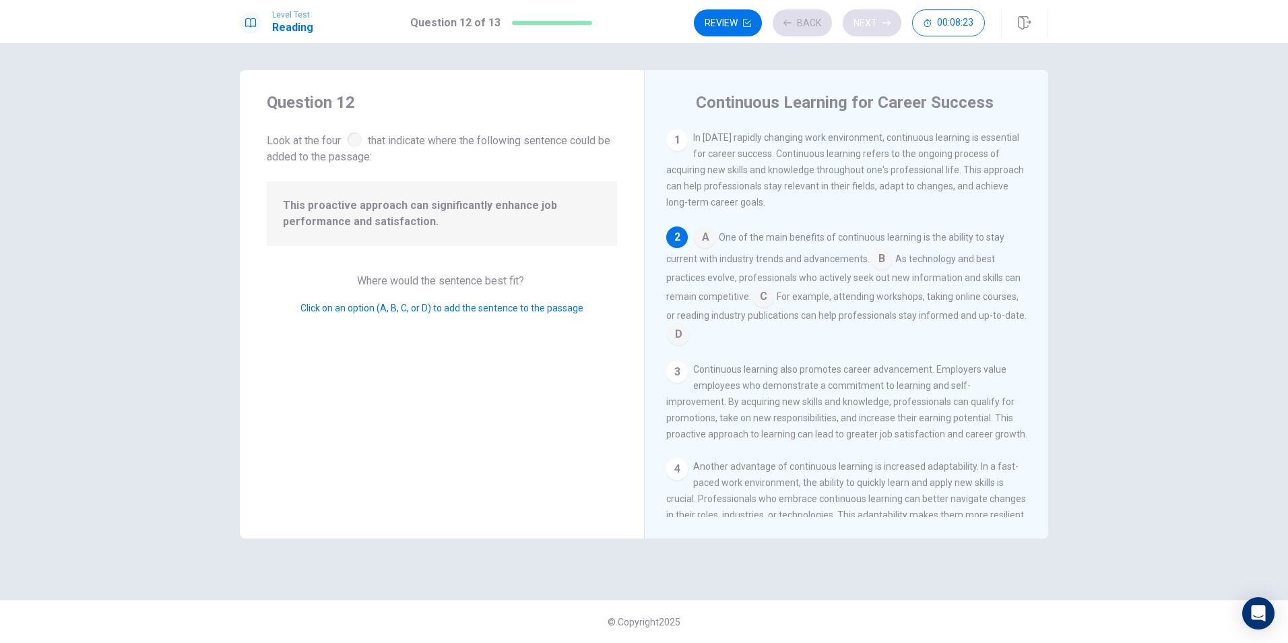
scroll to position [100, 0]
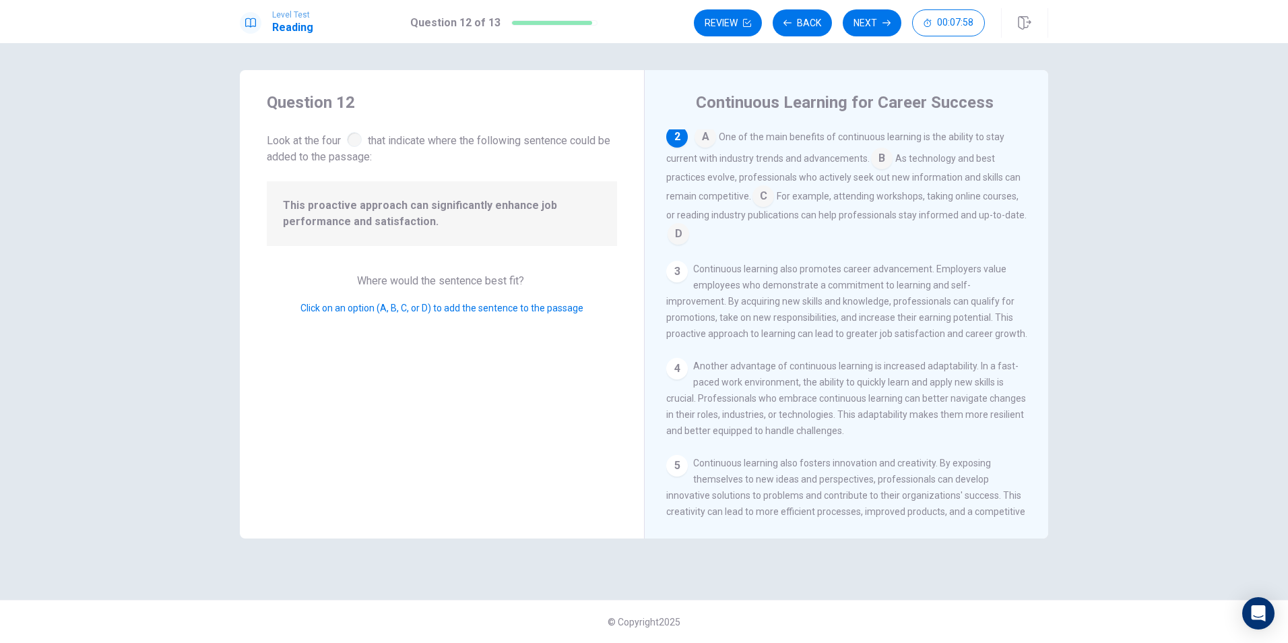
click at [356, 143] on div at bounding box center [354, 139] width 15 height 15
click at [774, 203] on input at bounding box center [764, 198] width 22 height 22
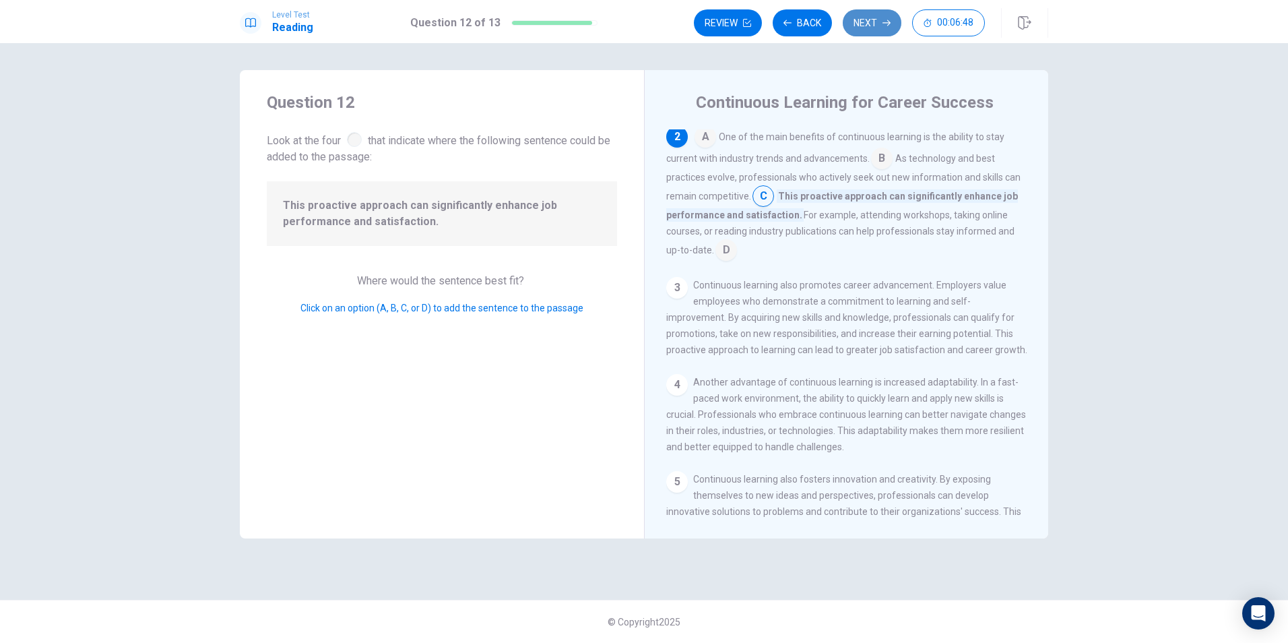
click at [883, 20] on icon "button" at bounding box center [887, 23] width 8 height 8
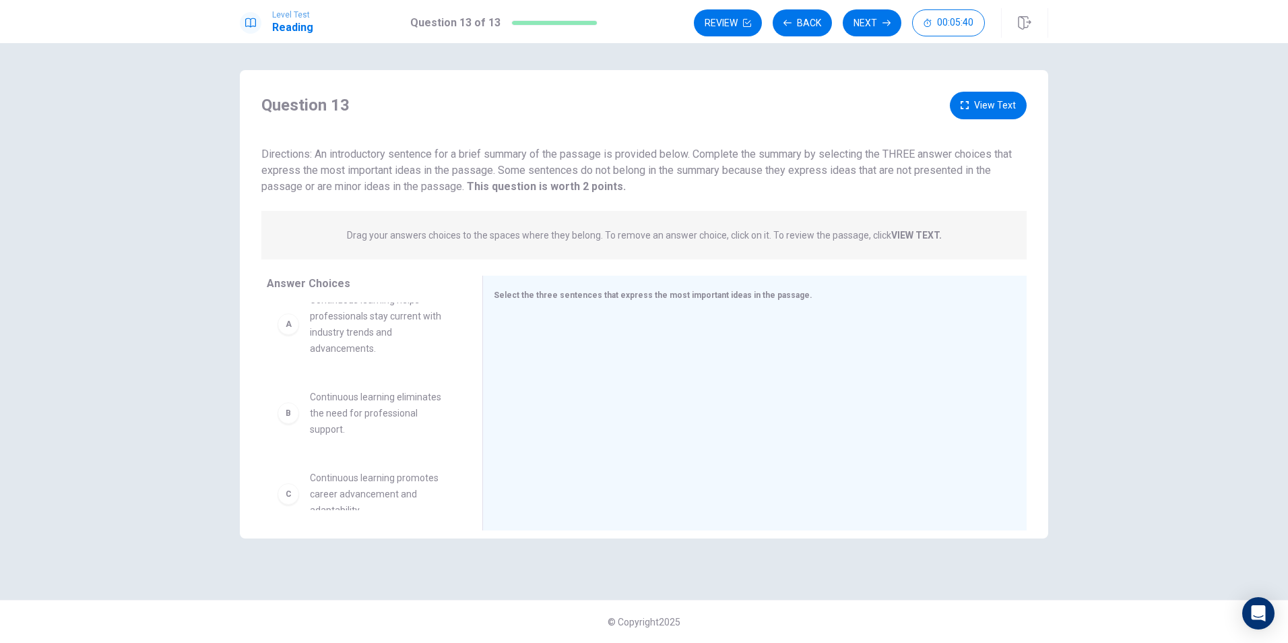
scroll to position [0, 0]
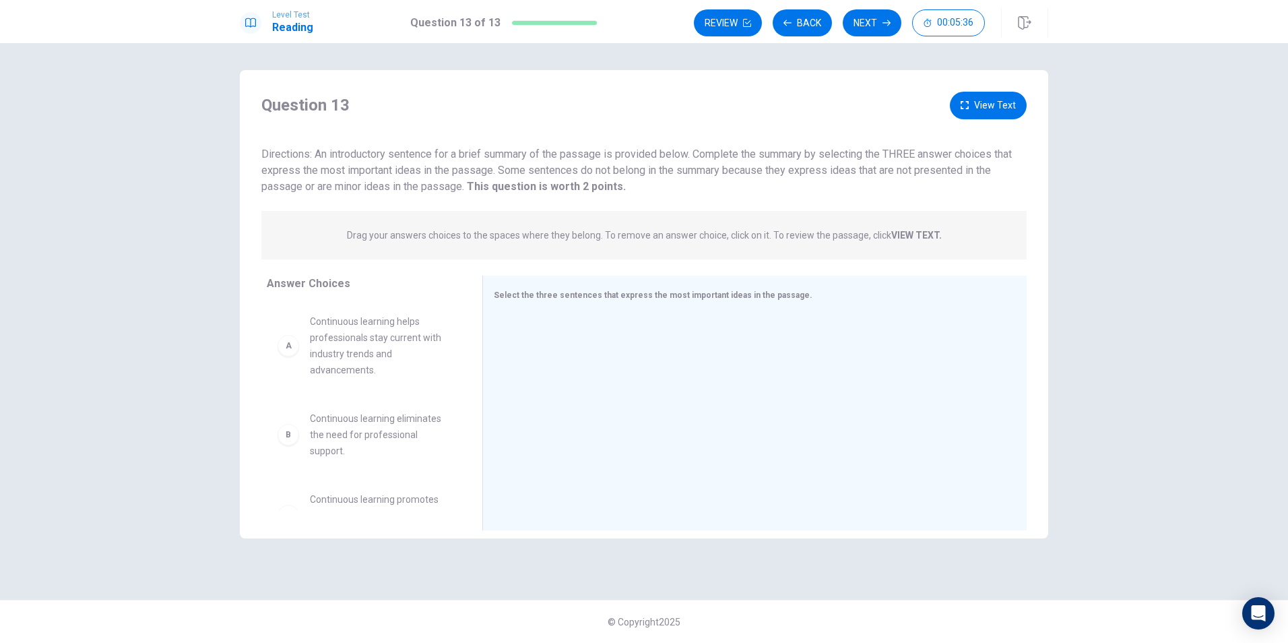
click at [379, 363] on span "Continuous learning helps professionals stay current with industry trends and a…" at bounding box center [380, 345] width 140 height 65
click at [301, 363] on div "A Continuous learning helps professionals stay current with industry trends and…" at bounding box center [364, 345] width 173 height 65
click at [295, 358] on div "A Continuous learning helps professionals stay current with industry trends and…" at bounding box center [364, 345] width 173 height 65
click at [295, 357] on div "A Continuous learning helps professionals stay current with industry trends and…" at bounding box center [364, 345] width 173 height 65
click at [296, 357] on div "A Continuous learning helps professionals stay current with industry trends and…" at bounding box center [364, 345] width 173 height 65
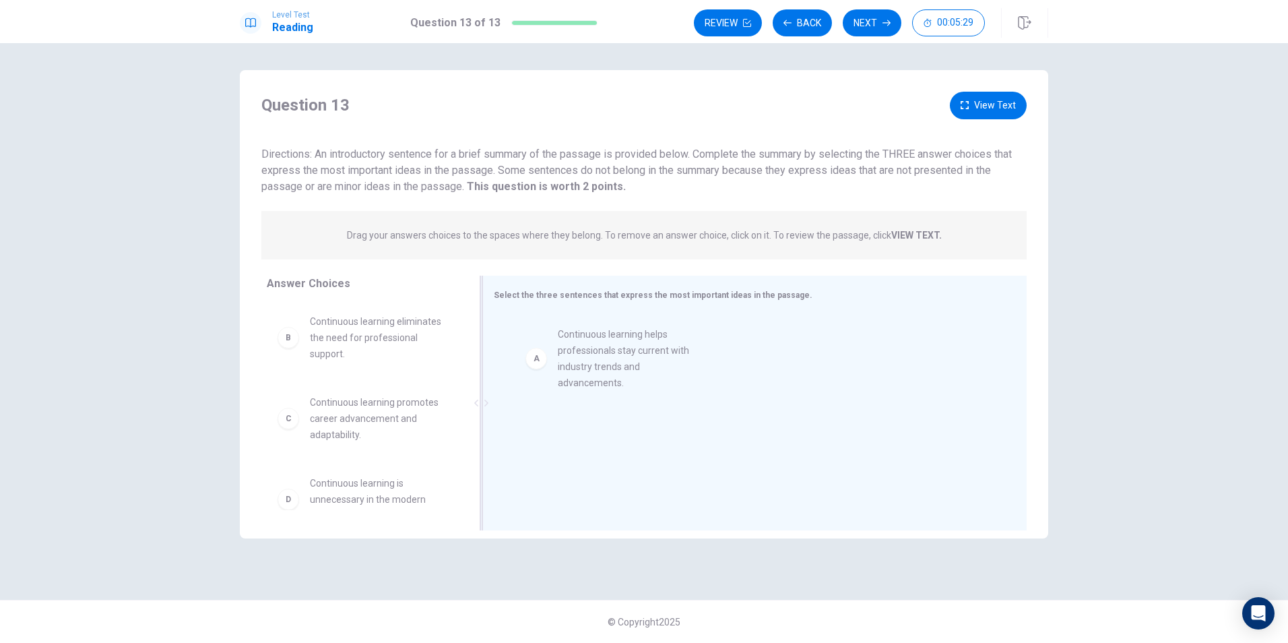
drag, startPoint x: 338, startPoint y: 348, endPoint x: 583, endPoint y: 352, distance: 245.3
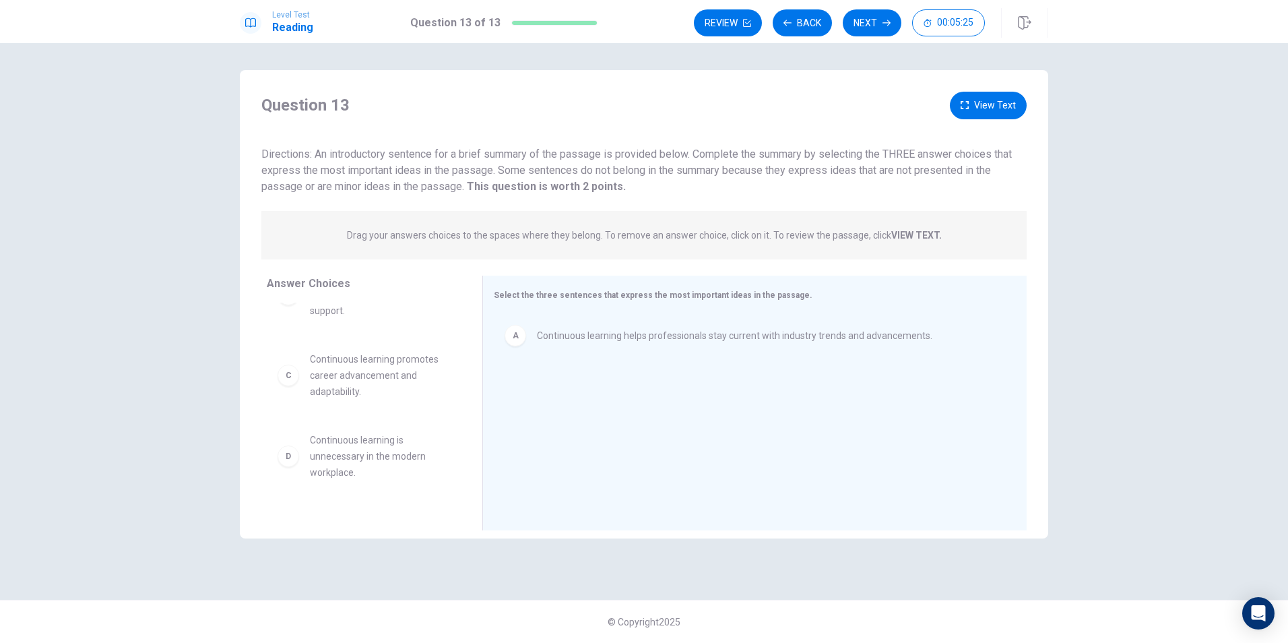
scroll to position [67, 0]
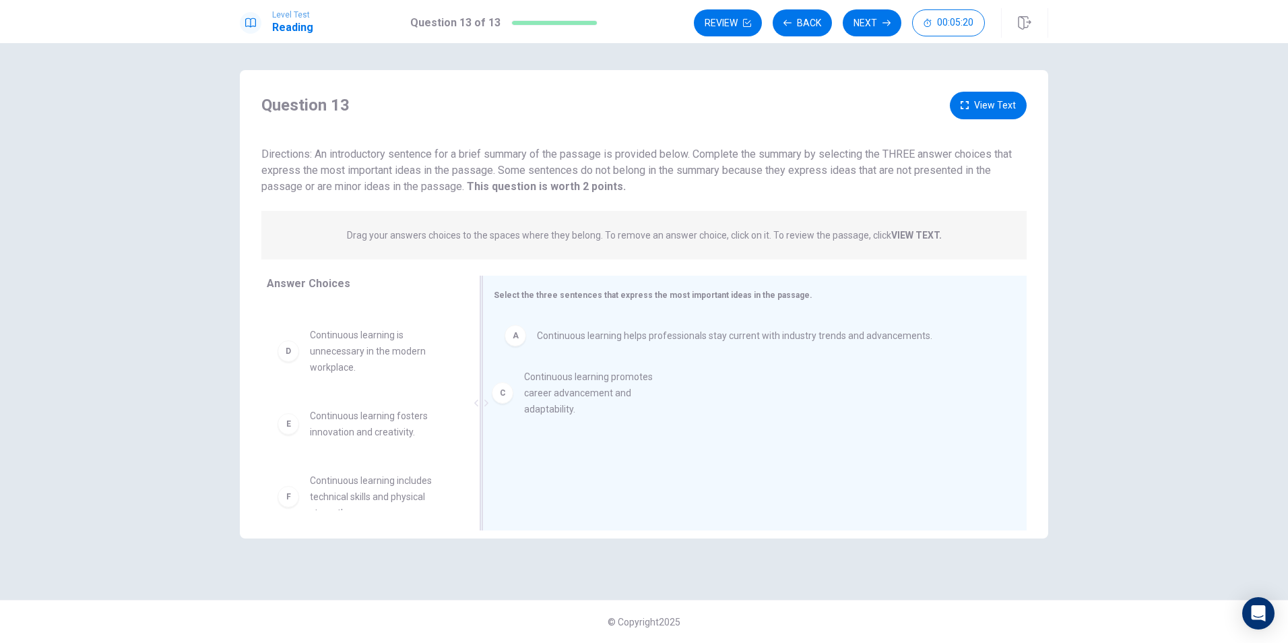
drag, startPoint x: 350, startPoint y: 356, endPoint x: 574, endPoint y: 402, distance: 229.0
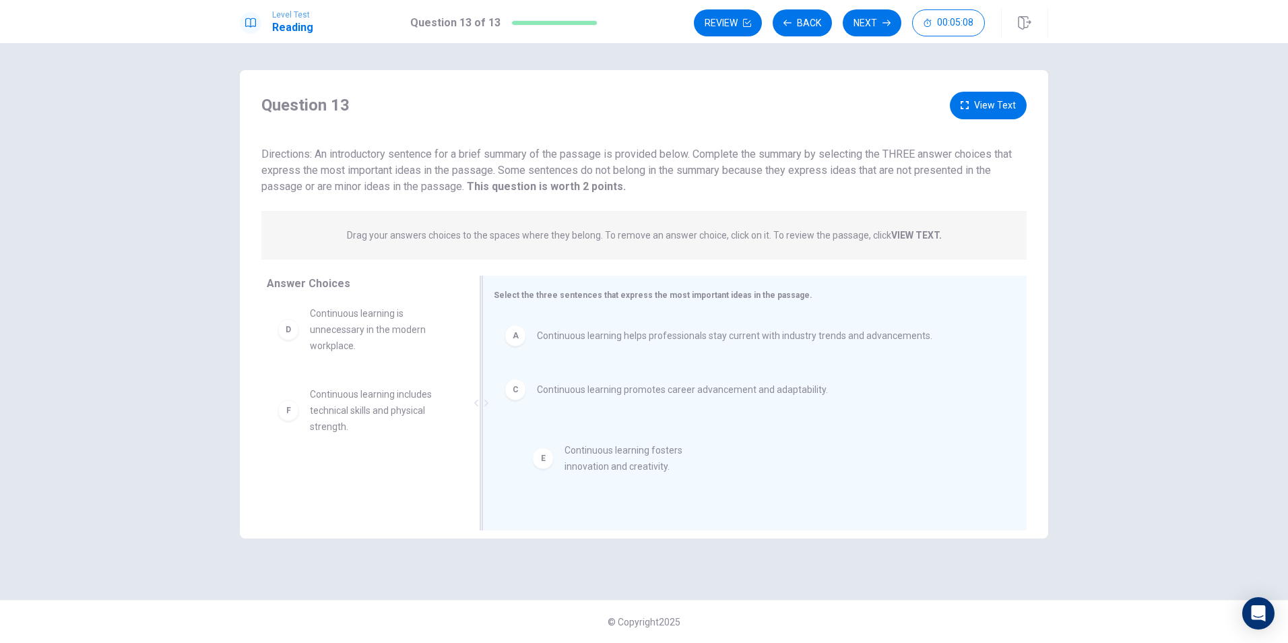
drag, startPoint x: 348, startPoint y: 413, endPoint x: 607, endPoint y: 469, distance: 265.4
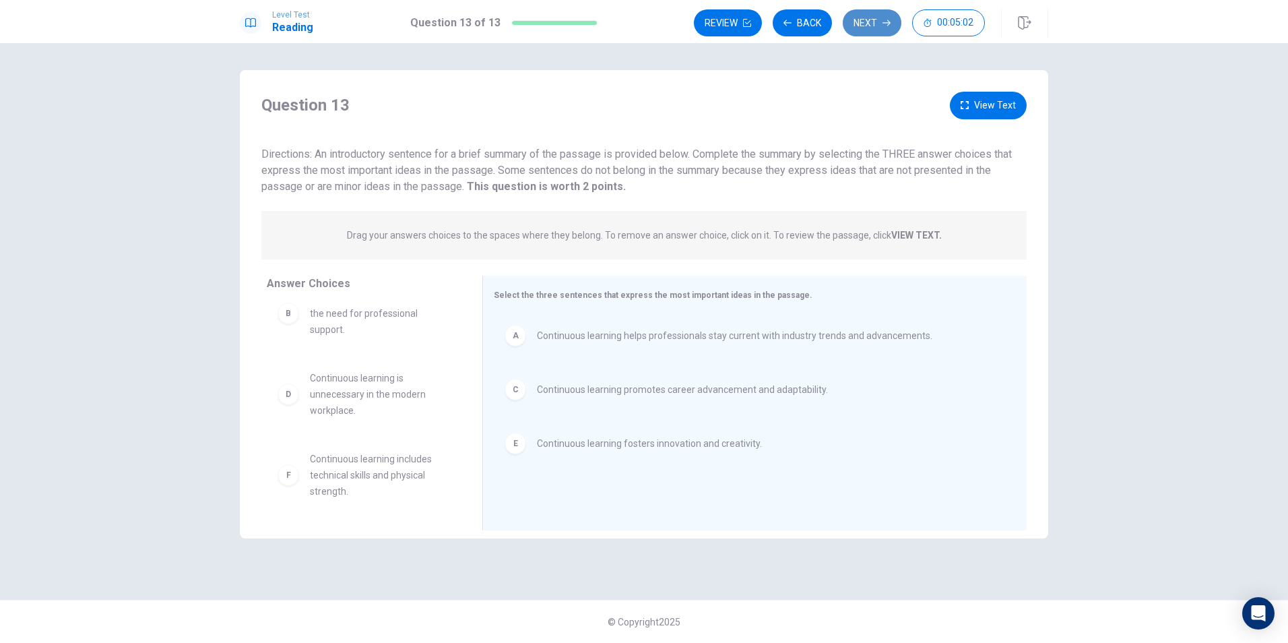
click at [869, 28] on button "Next" at bounding box center [872, 22] width 59 height 27
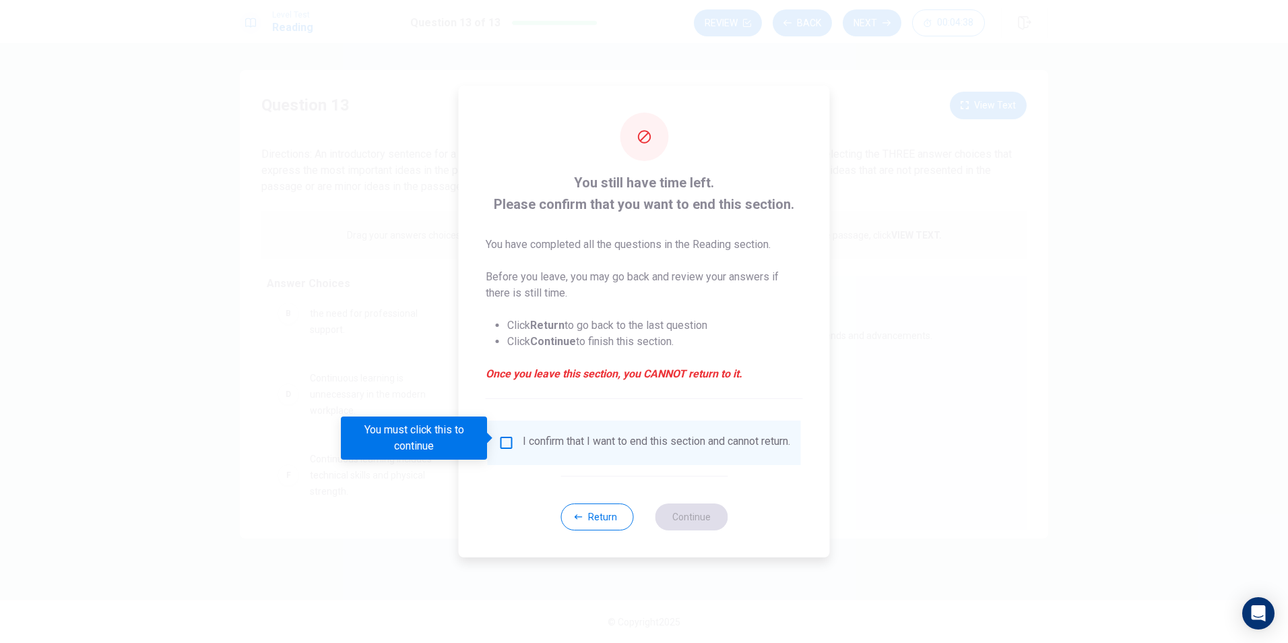
drag, startPoint x: 505, startPoint y: 434, endPoint x: 515, endPoint y: 434, distance: 10.1
click at [507, 435] on input "You must click this to continue" at bounding box center [507, 443] width 16 height 16
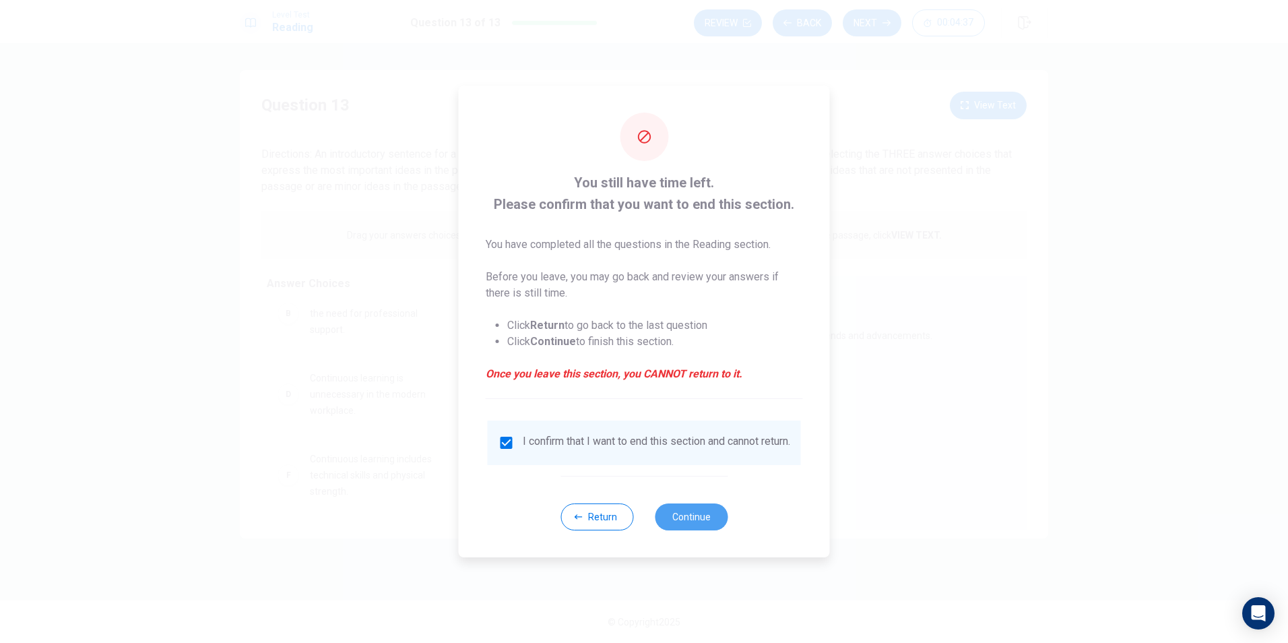
drag, startPoint x: 703, startPoint y: 519, endPoint x: 710, endPoint y: 502, distance: 18.4
click at [704, 518] on button "Continue" at bounding box center [691, 516] width 73 height 27
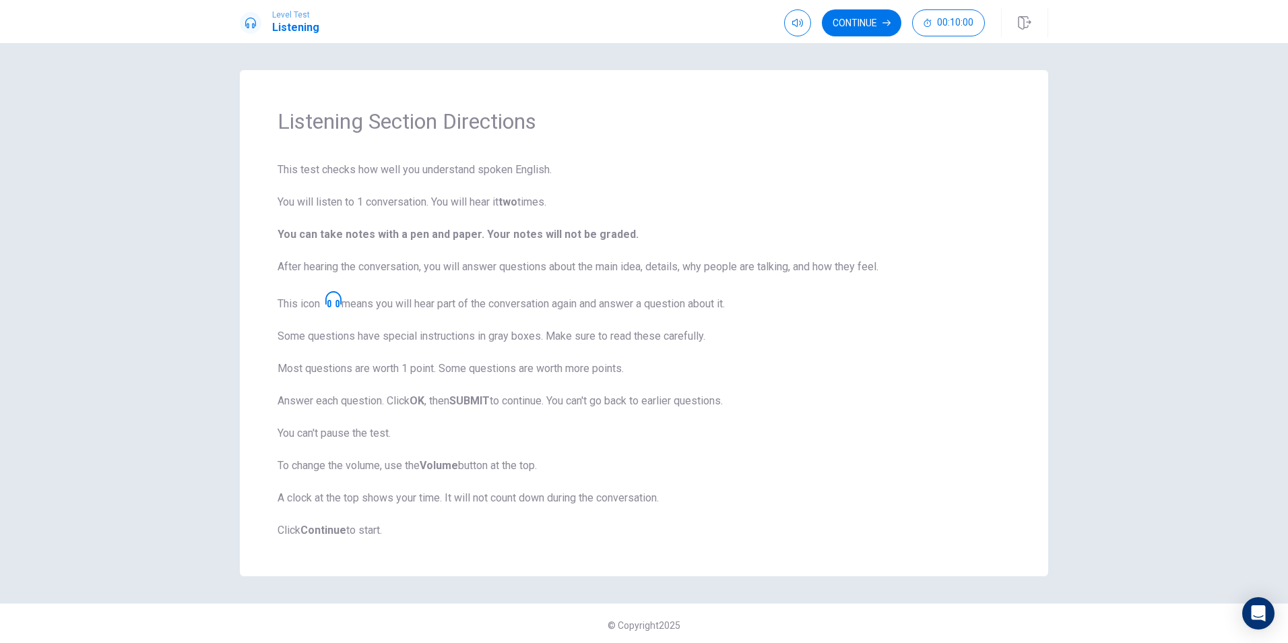
scroll to position [3, 0]
click at [861, 22] on button "Continue" at bounding box center [862, 22] width 80 height 27
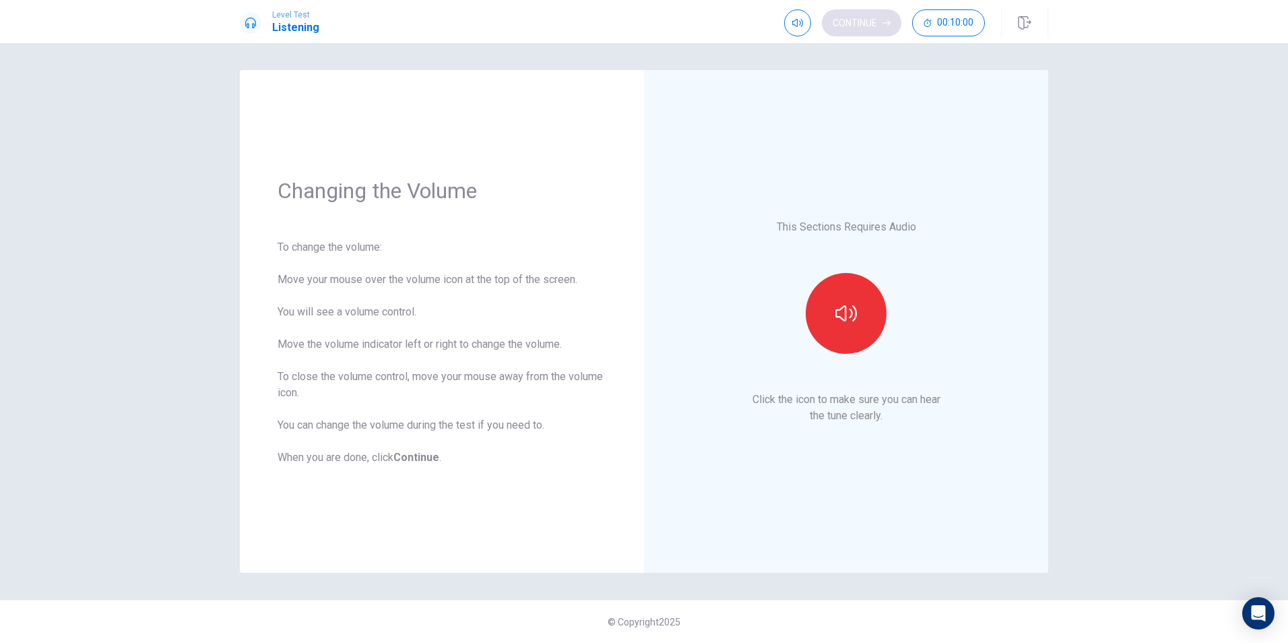
scroll to position [0, 0]
click at [792, 24] on icon "button" at bounding box center [797, 23] width 11 height 11
click at [854, 305] on icon "button" at bounding box center [847, 314] width 22 height 22
click at [794, 30] on span at bounding box center [796, 33] width 11 height 7
type input "0.7"
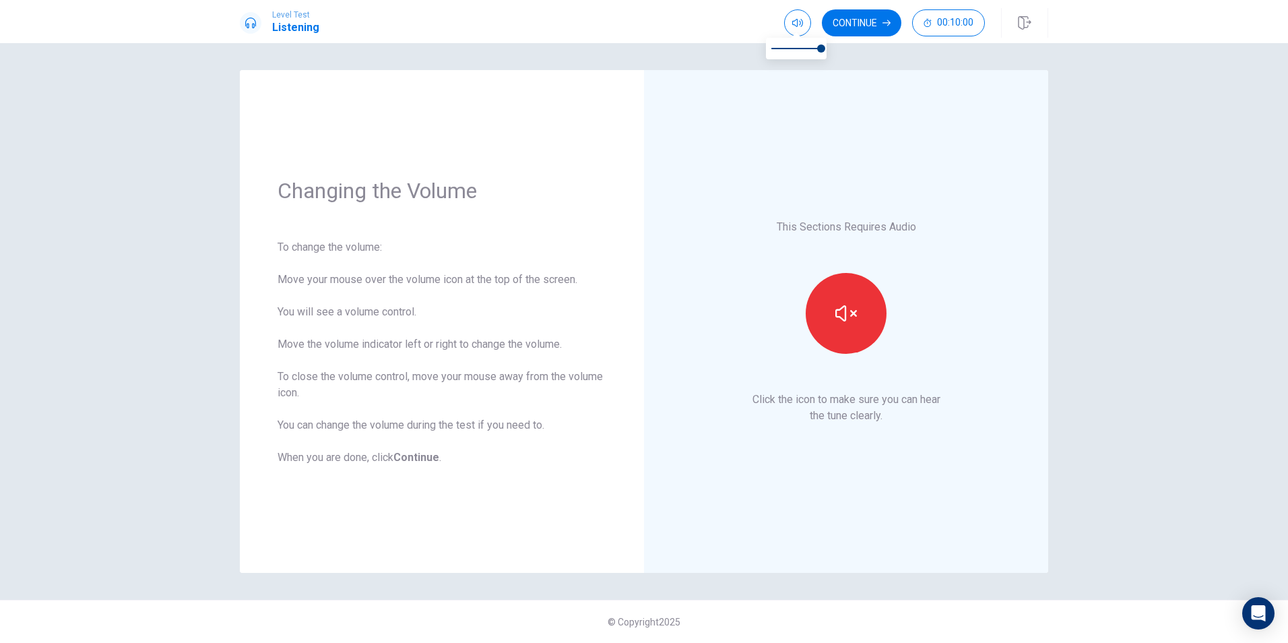
click at [807, 49] on span at bounding box center [797, 48] width 50 height 19
click at [850, 320] on icon "button" at bounding box center [847, 314] width 22 height 22
click at [834, 315] on button "button" at bounding box center [846, 313] width 81 height 81
click at [794, 28] on icon "button" at bounding box center [797, 23] width 11 height 11
type input "0.5"
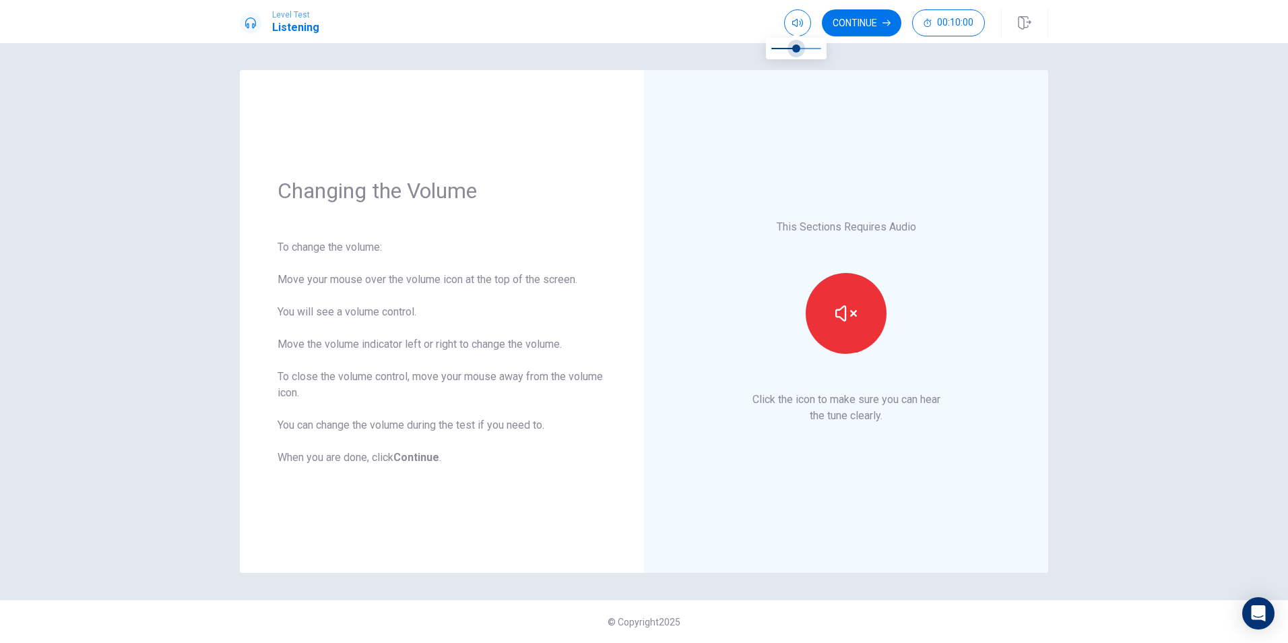
click at [796, 51] on span at bounding box center [796, 48] width 8 height 8
click at [797, 22] on icon "button" at bounding box center [797, 23] width 11 height 11
click at [797, 32] on span at bounding box center [796, 33] width 11 height 7
type input "0.3"
click at [792, 49] on span at bounding box center [796, 48] width 8 height 8
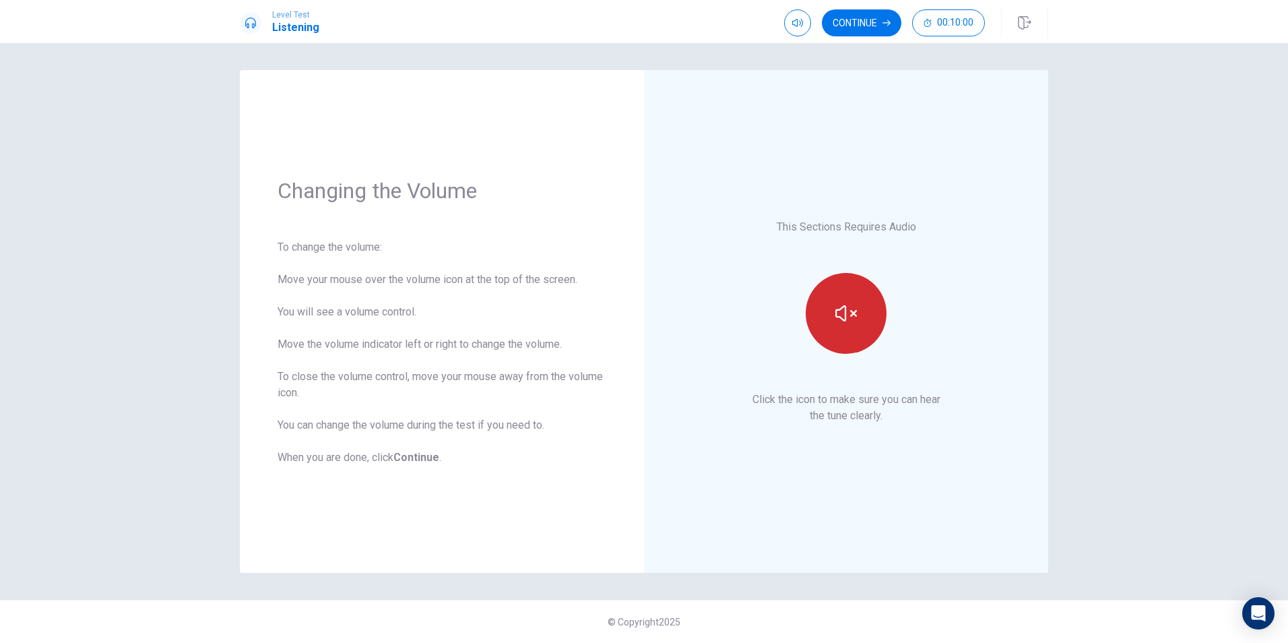
click at [849, 309] on icon "button" at bounding box center [847, 314] width 22 height 22
click at [854, 317] on icon "button" at bounding box center [847, 314] width 22 height 22
click at [866, 24] on button "Continue" at bounding box center [862, 22] width 80 height 27
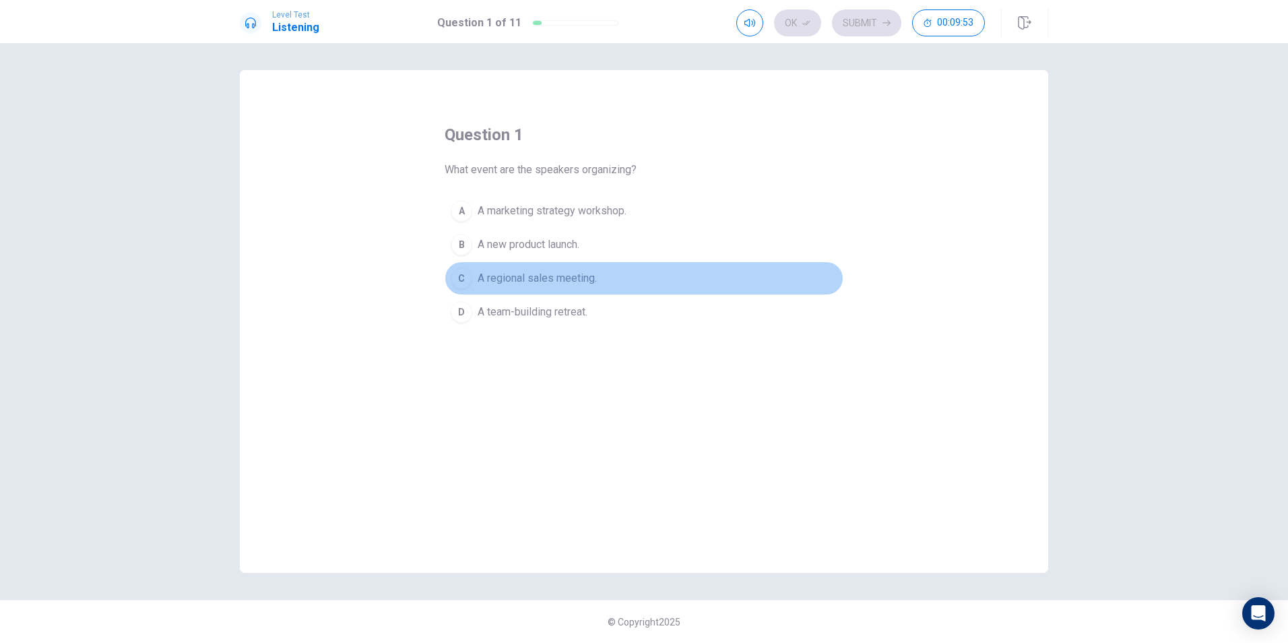
click at [471, 276] on div "C" at bounding box center [462, 279] width 22 height 22
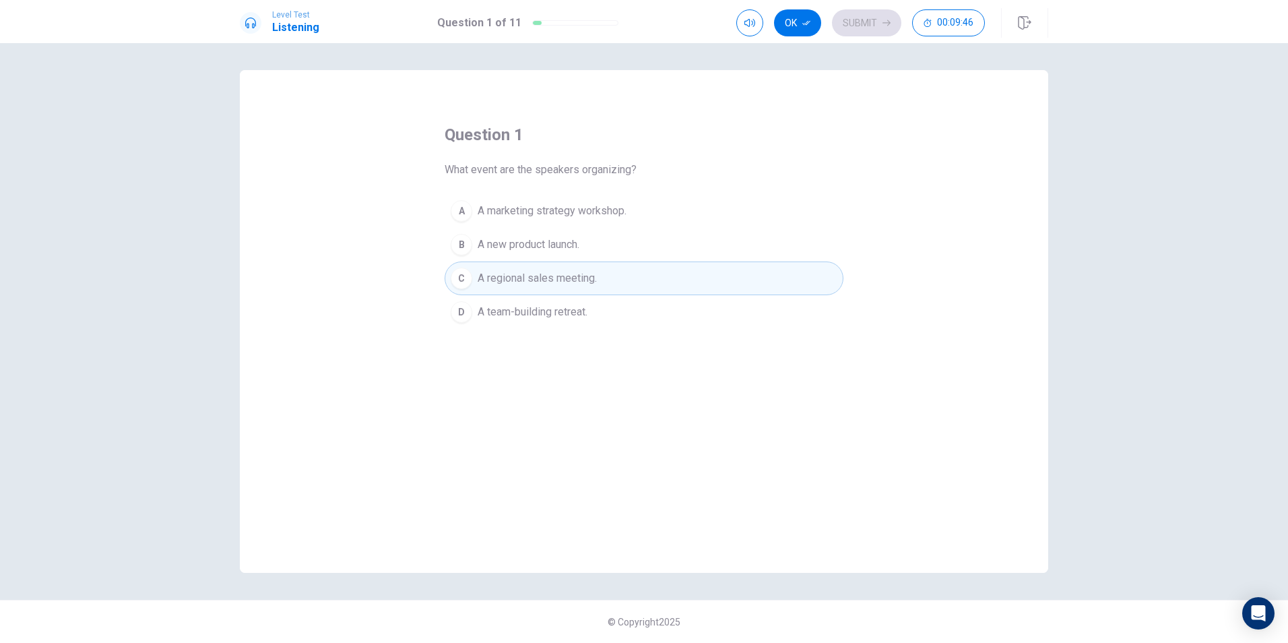
click at [873, 17] on div "Ok Submit 00:09:46" at bounding box center [861, 22] width 249 height 27
click at [803, 27] on button "Ok" at bounding box center [797, 22] width 47 height 27
click at [869, 26] on button "Submit" at bounding box center [866, 22] width 69 height 27
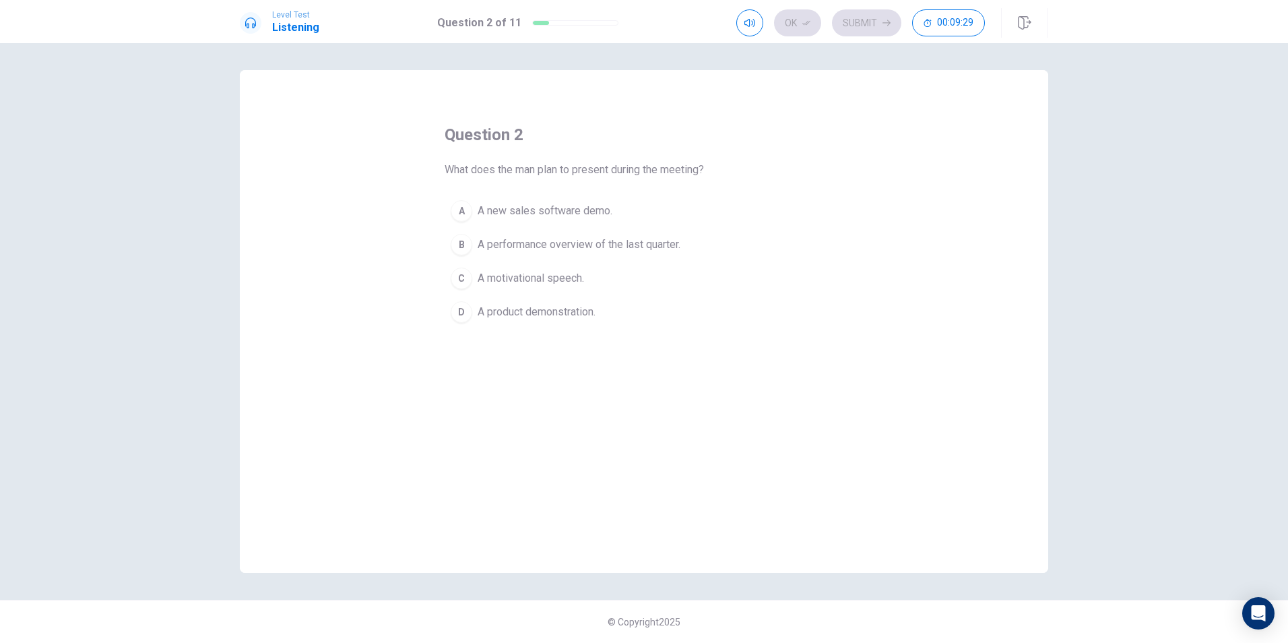
click at [517, 249] on span "A performance overview of the last quarter." at bounding box center [579, 245] width 203 height 16
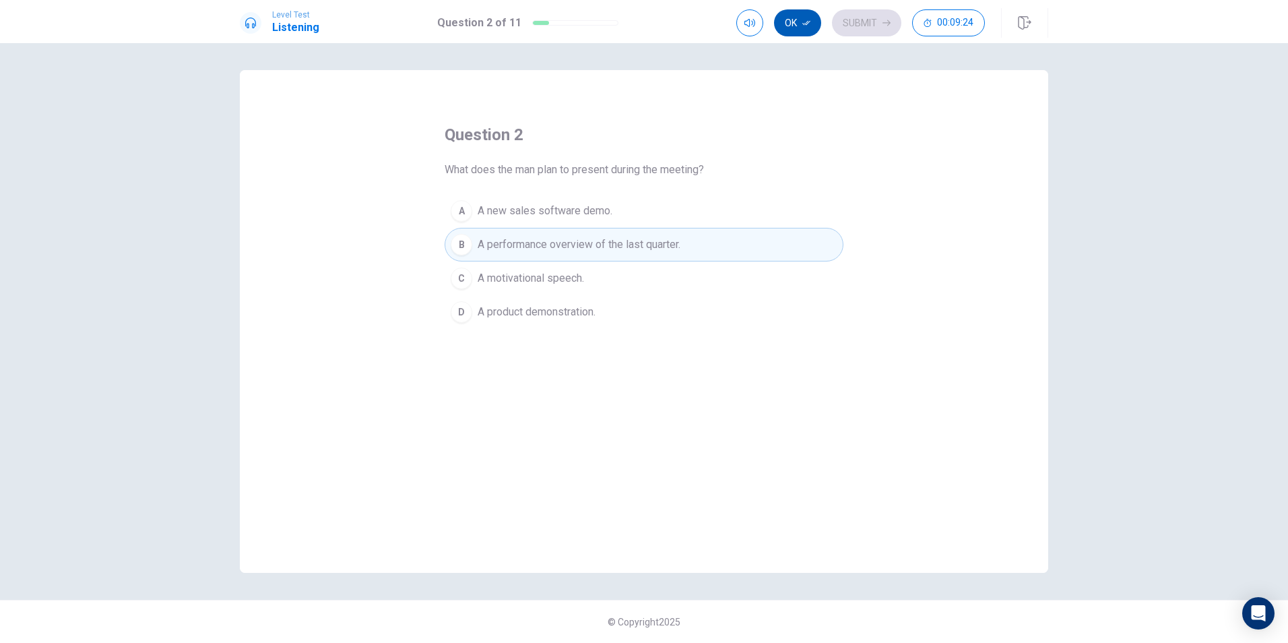
click at [799, 30] on button "Ok" at bounding box center [797, 22] width 47 height 27
click at [860, 24] on button "Submit" at bounding box center [866, 22] width 69 height 27
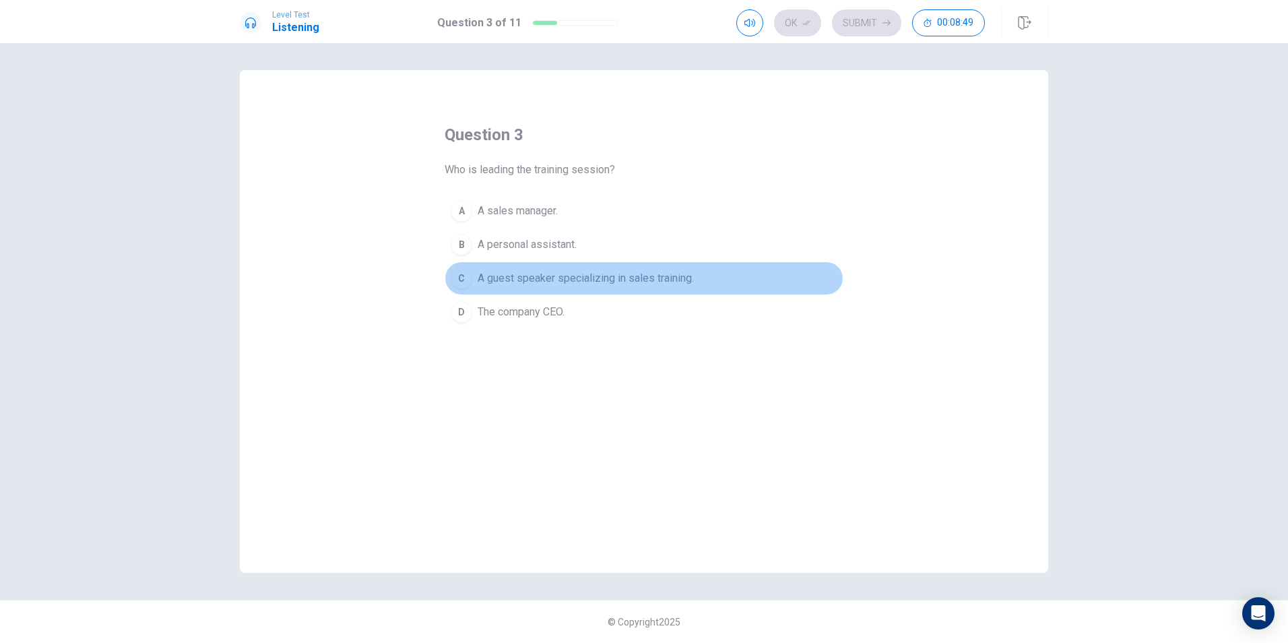
click at [469, 276] on div "C" at bounding box center [462, 279] width 22 height 22
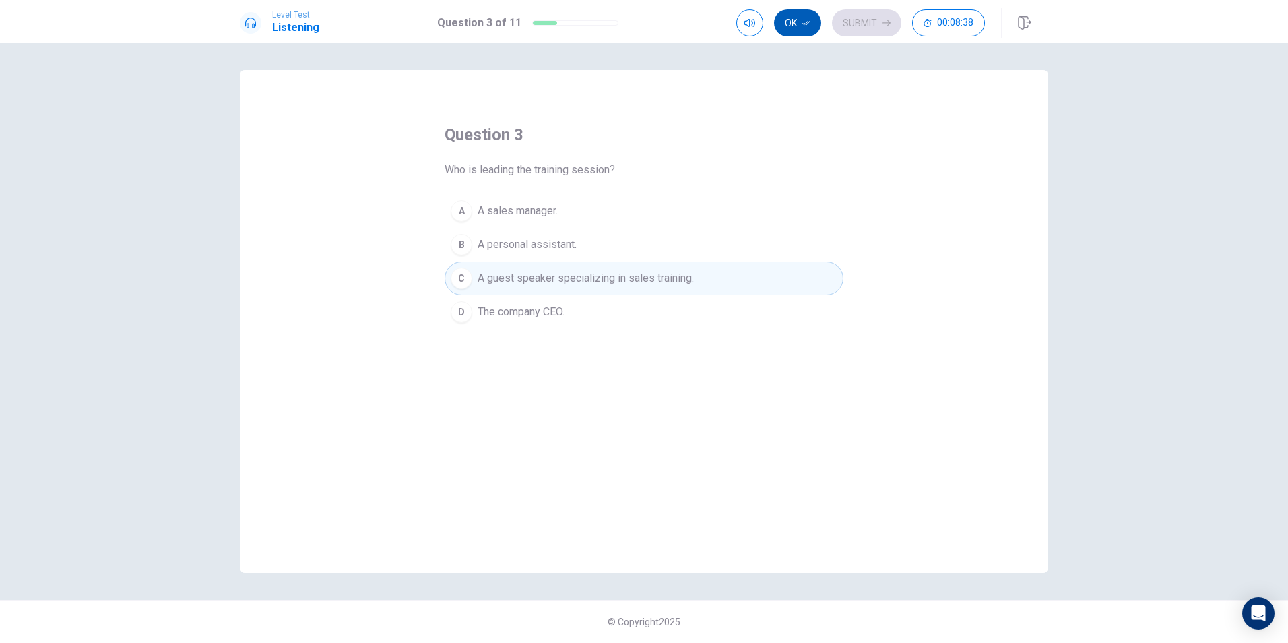
click at [799, 24] on button "Ok" at bounding box center [797, 22] width 47 height 27
click at [864, 24] on button "Submit" at bounding box center [866, 22] width 69 height 27
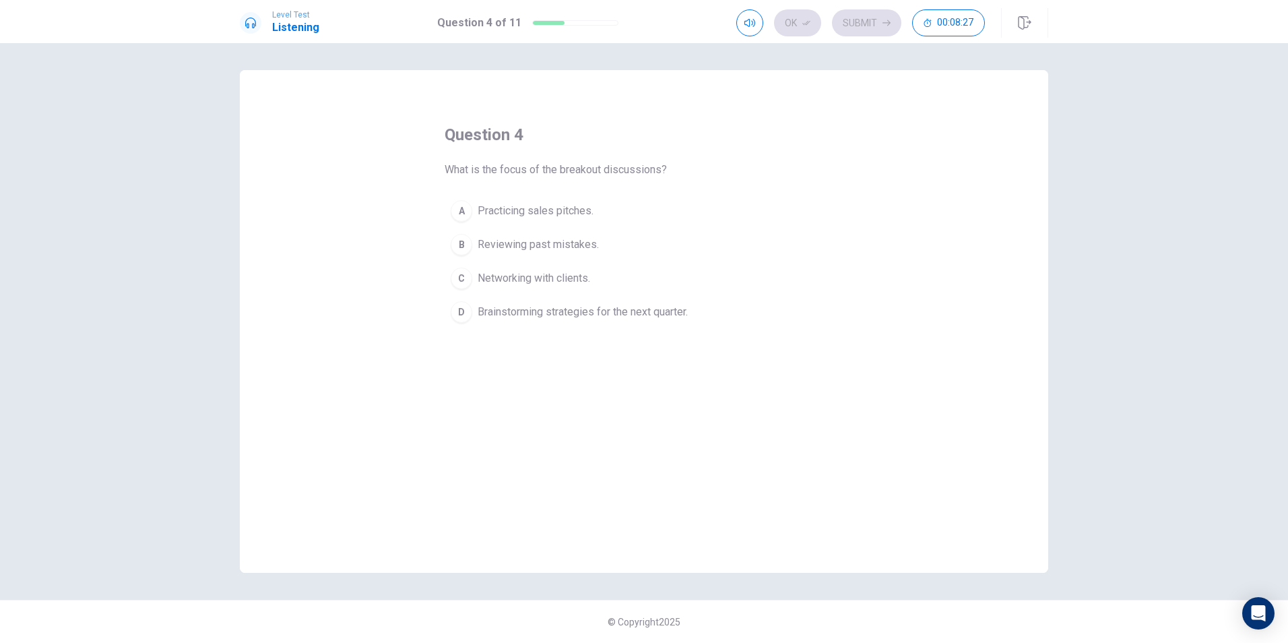
drag, startPoint x: 515, startPoint y: 315, endPoint x: 522, endPoint y: 321, distance: 8.6
click at [522, 320] on button "D Brainstorming strategies for the next quarter." at bounding box center [644, 312] width 399 height 34
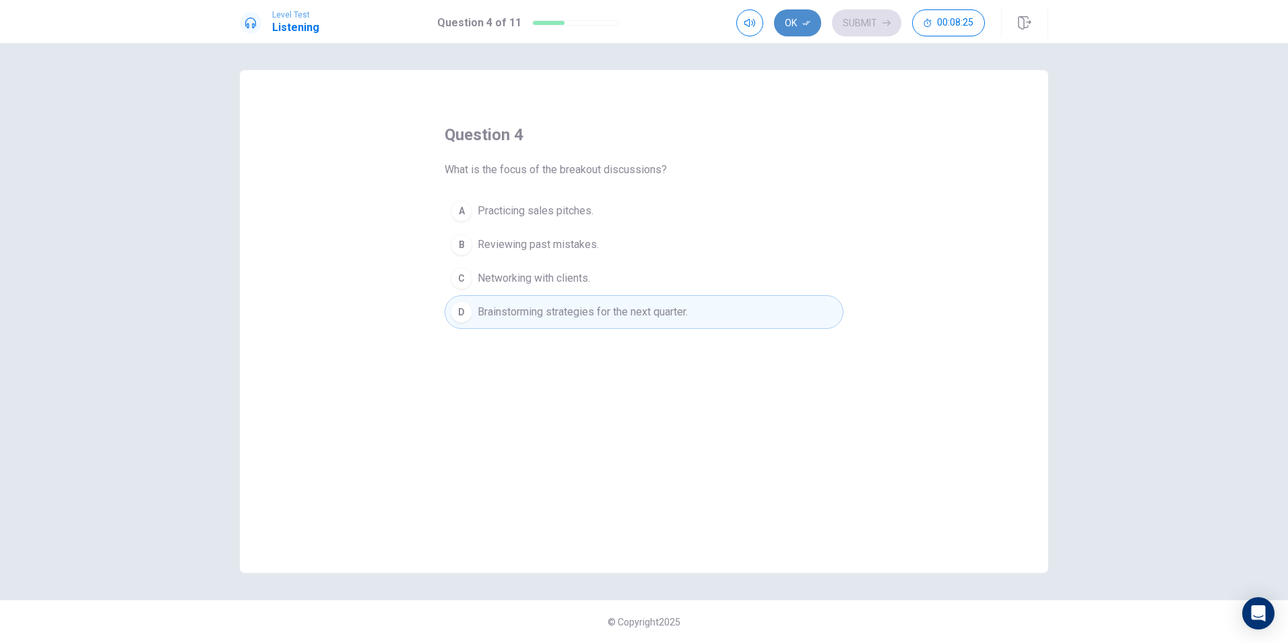
click at [808, 25] on icon "button" at bounding box center [807, 23] width 8 height 8
click at [866, 26] on button "Submit" at bounding box center [866, 22] width 69 height 27
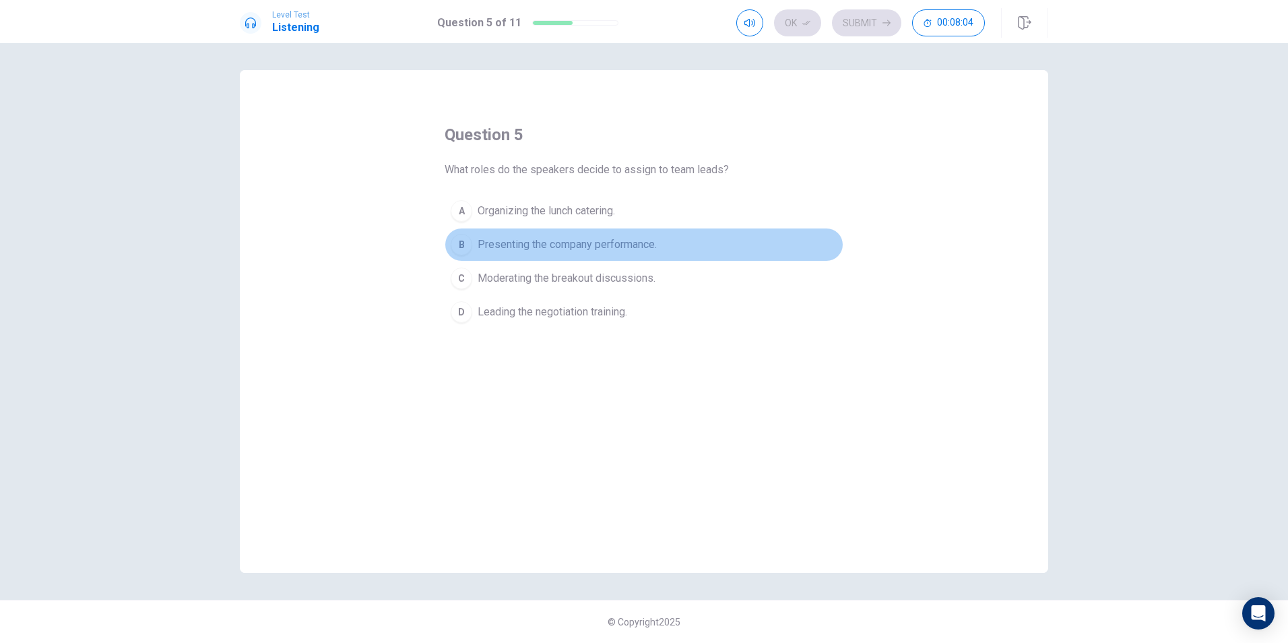
click at [533, 247] on span "Presenting the company performance." at bounding box center [567, 245] width 179 height 16
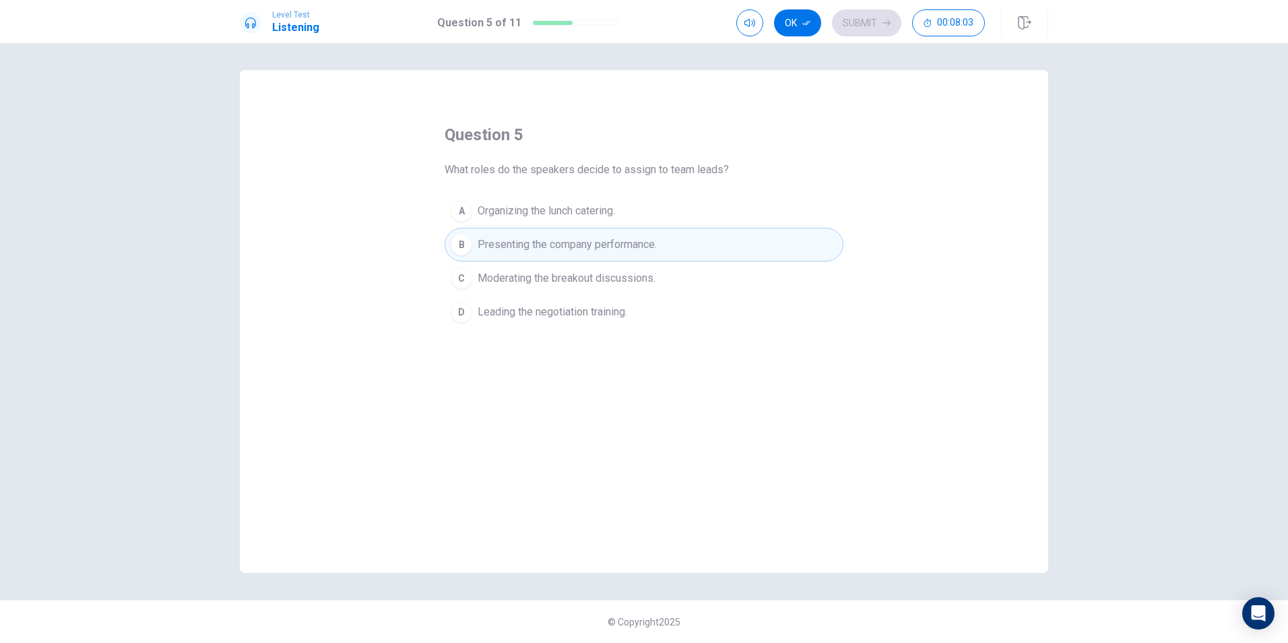
click at [810, 20] on icon "button" at bounding box center [807, 23] width 8 height 8
click at [871, 32] on button "Submit" at bounding box center [866, 22] width 69 height 27
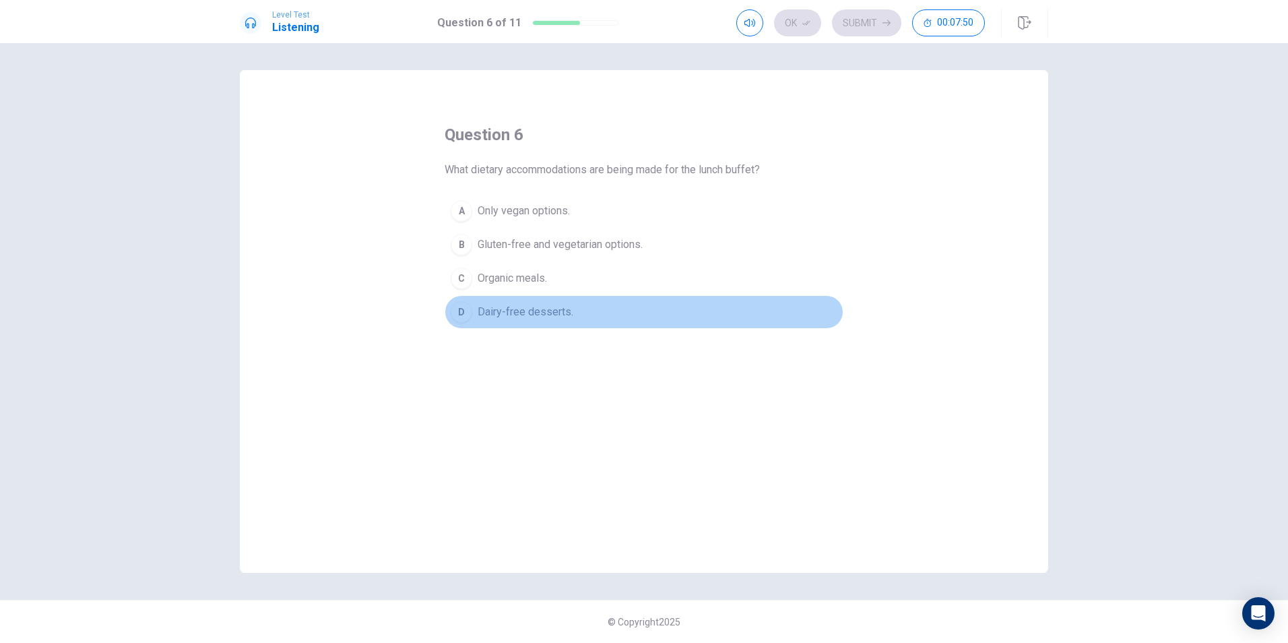
click at [544, 311] on span "Dairy-free desserts." at bounding box center [526, 312] width 96 height 16
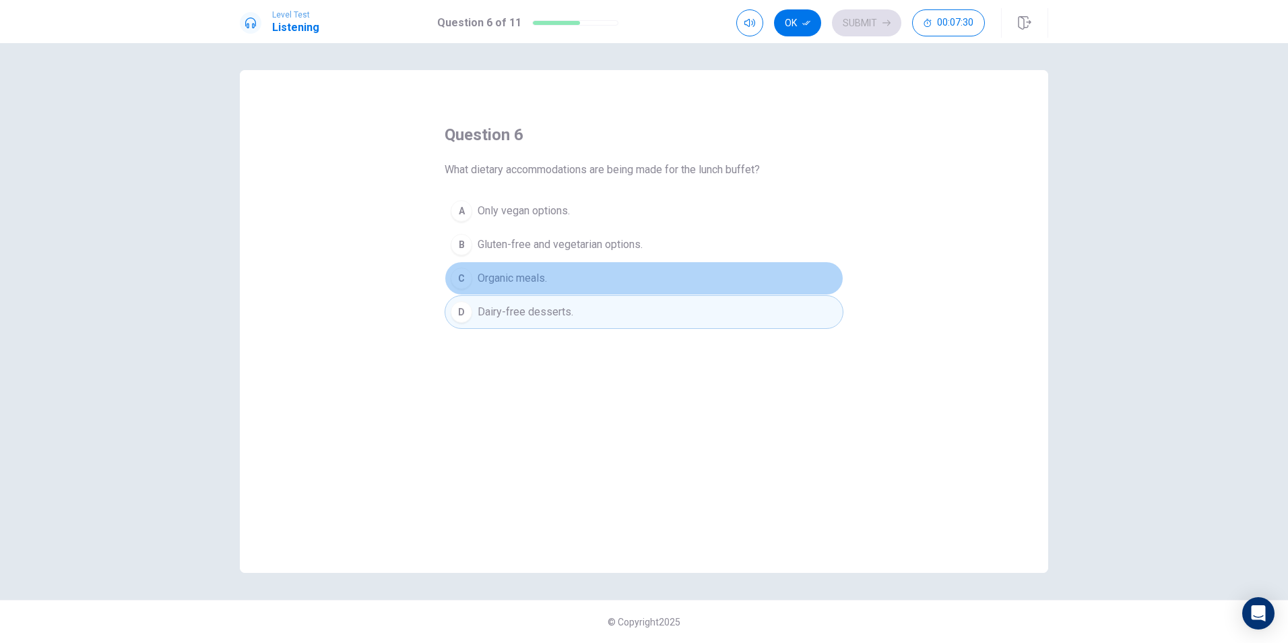
click at [524, 281] on span "Organic meals." at bounding box center [512, 278] width 69 height 16
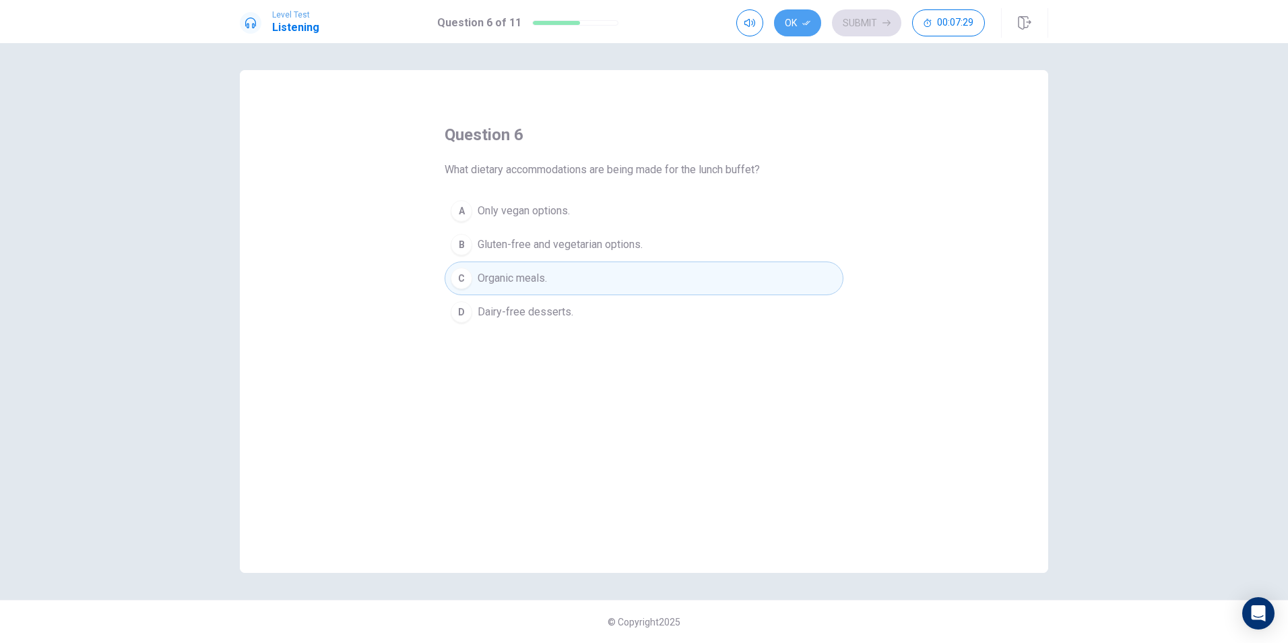
click at [811, 24] on button "Ok" at bounding box center [797, 22] width 47 height 27
click at [869, 22] on button "Submit" at bounding box center [866, 22] width 69 height 27
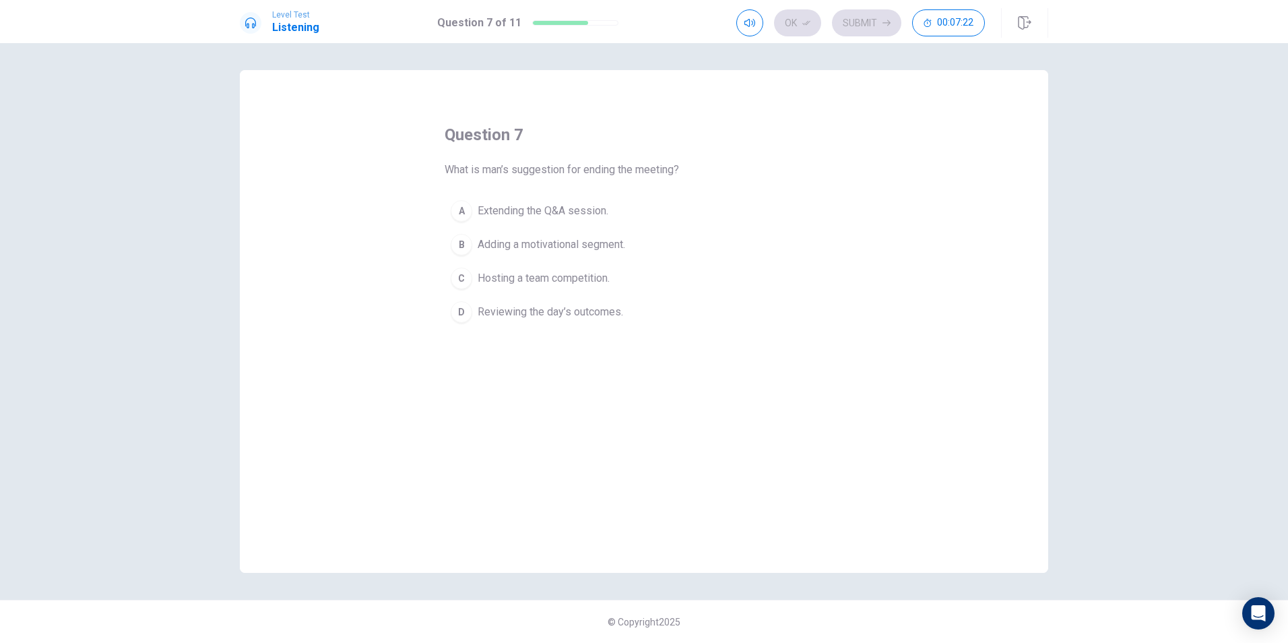
click at [514, 245] on span "Adding a motivational segment." at bounding box center [552, 245] width 148 height 16
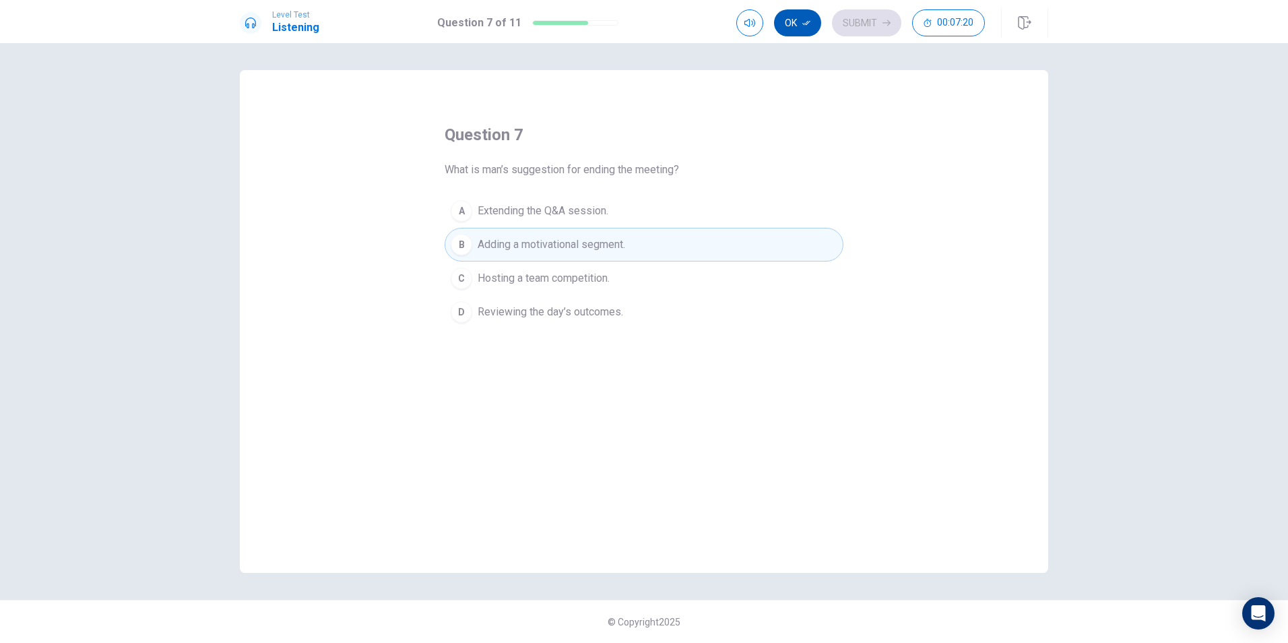
click at [806, 29] on button "Ok" at bounding box center [797, 22] width 47 height 27
click at [862, 31] on button "Submit" at bounding box center [866, 22] width 69 height 27
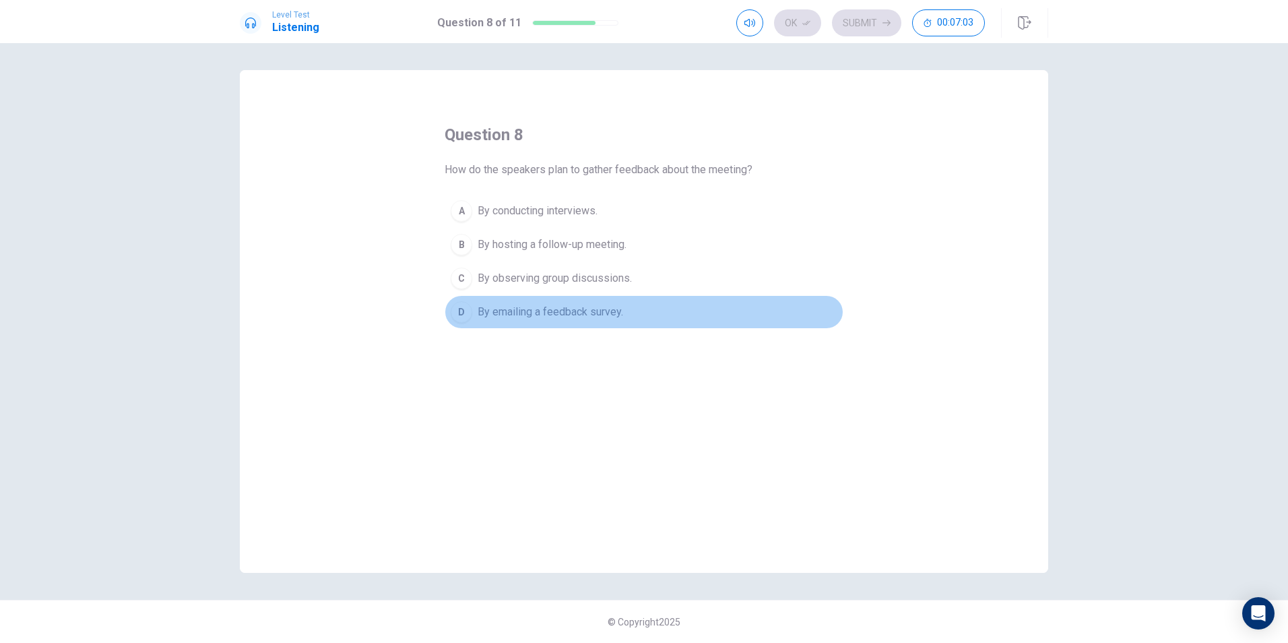
click at [526, 316] on span "By emailing a feedback survey." at bounding box center [551, 312] width 146 height 16
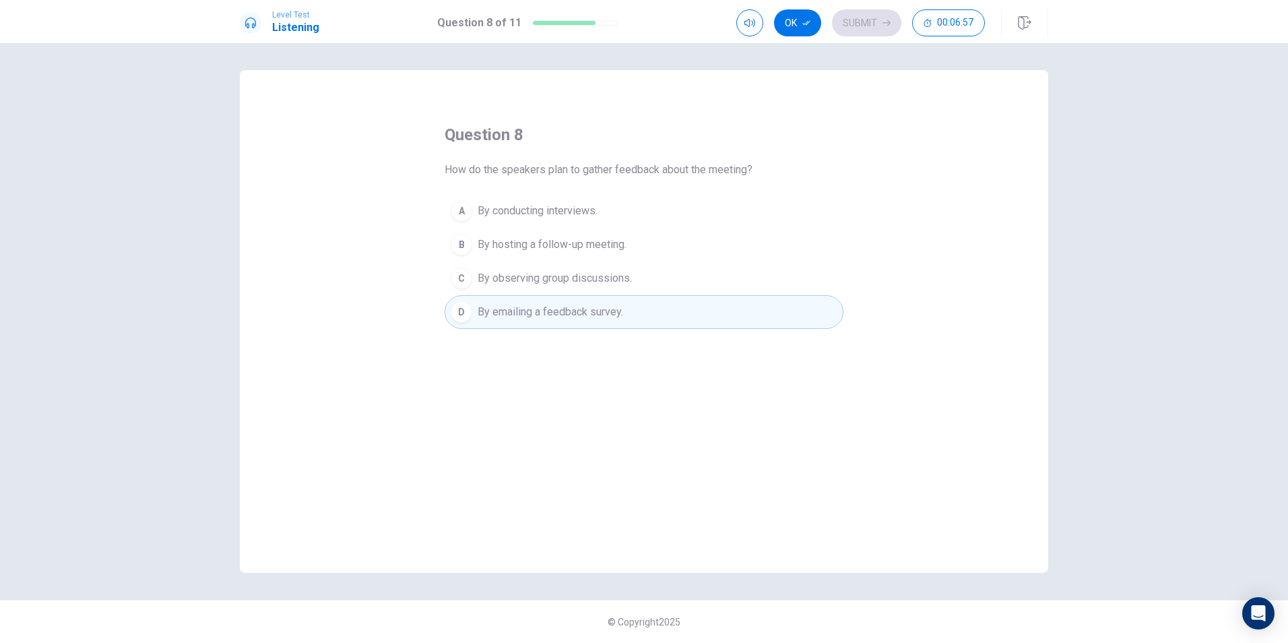
click at [809, 24] on icon "button" at bounding box center [807, 23] width 8 height 5
click at [856, 31] on button "Submit" at bounding box center [866, 22] width 69 height 27
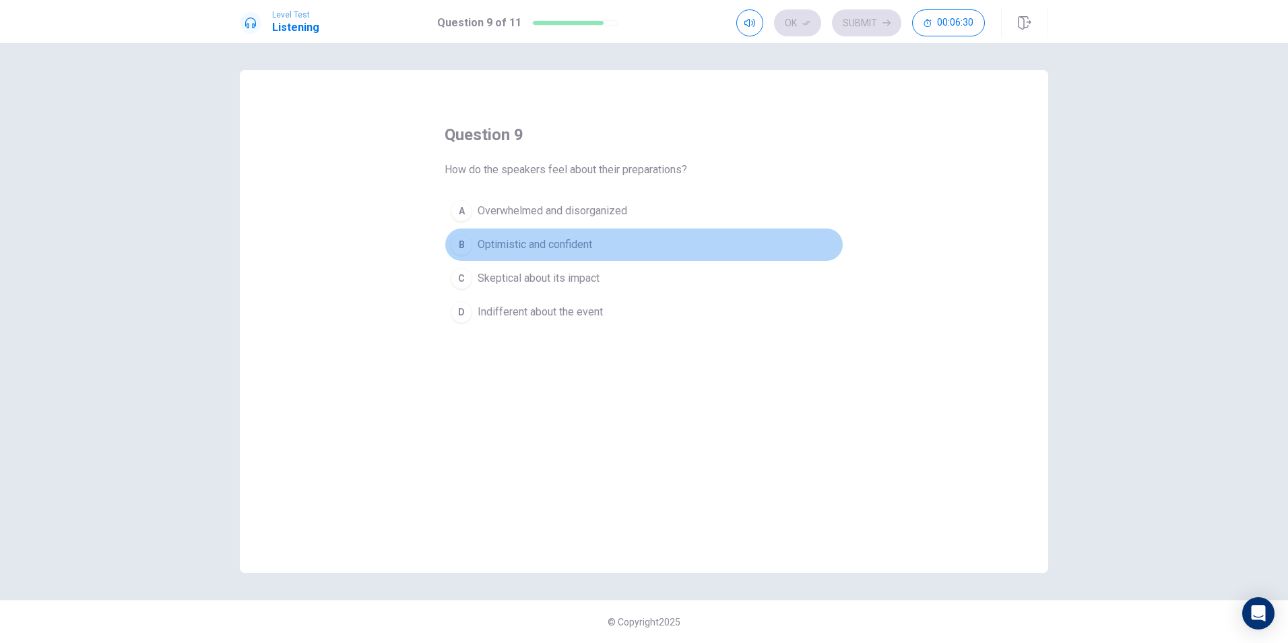
click at [503, 242] on span "Optimistic and confident" at bounding box center [535, 245] width 115 height 16
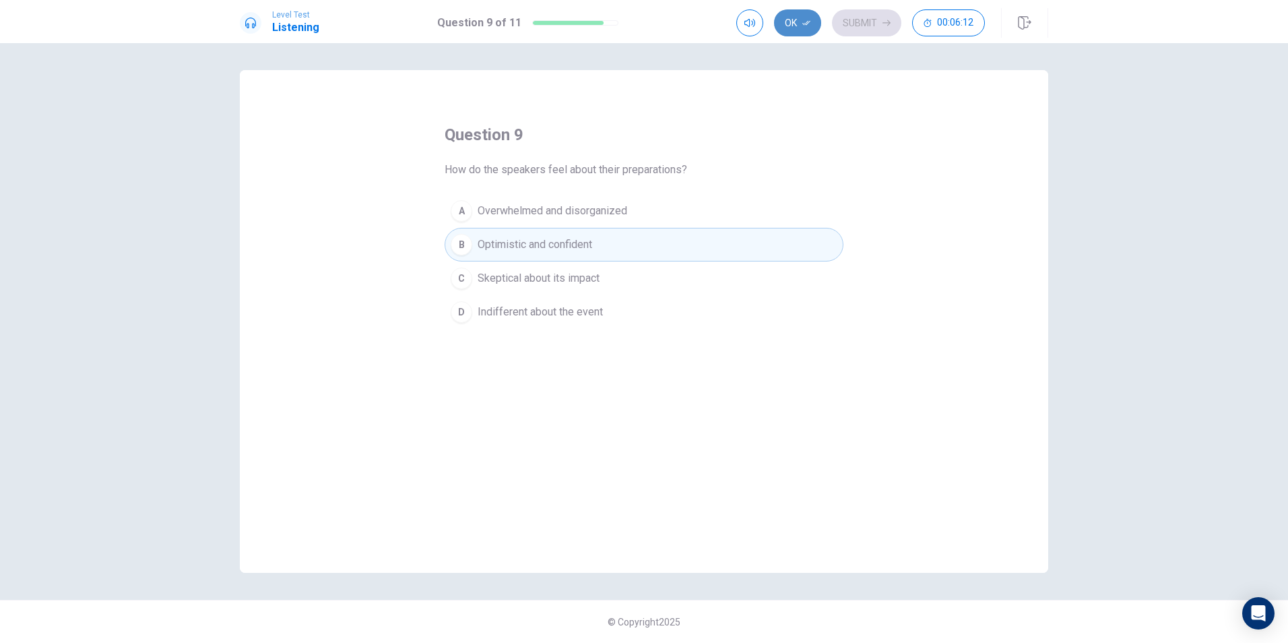
click at [796, 20] on button "Ok" at bounding box center [797, 22] width 47 height 27
click at [856, 27] on button "Submit" at bounding box center [866, 22] width 69 height 27
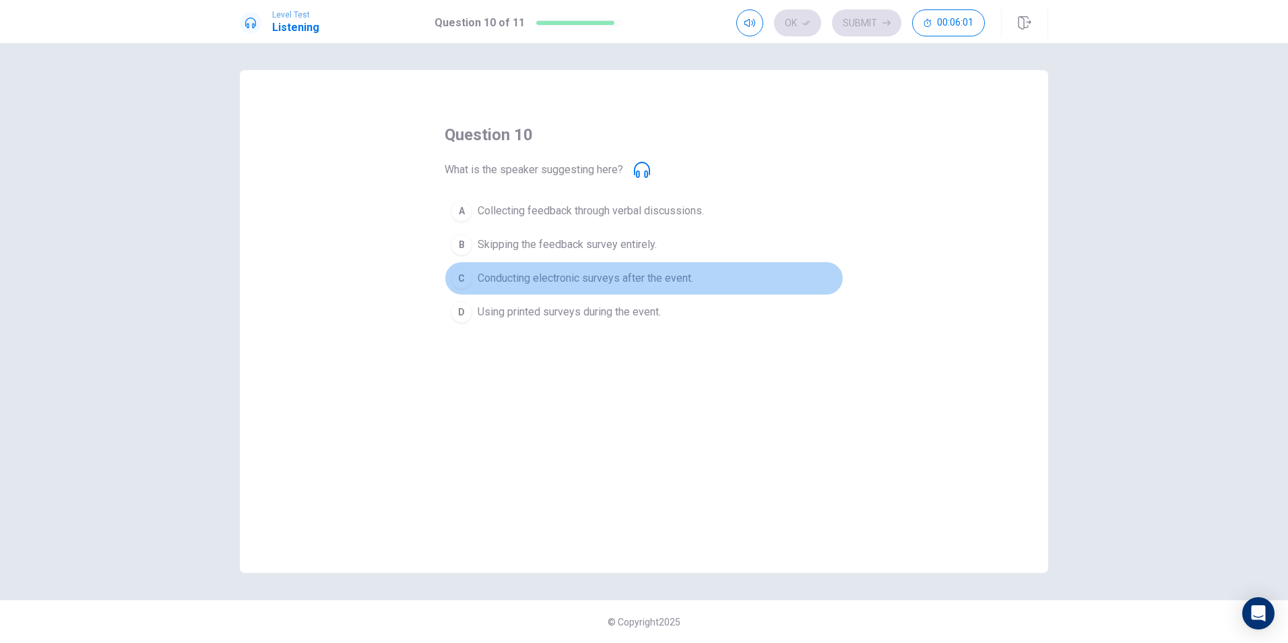
click at [549, 274] on span "Conducting electronic surveys after the event." at bounding box center [586, 278] width 216 height 16
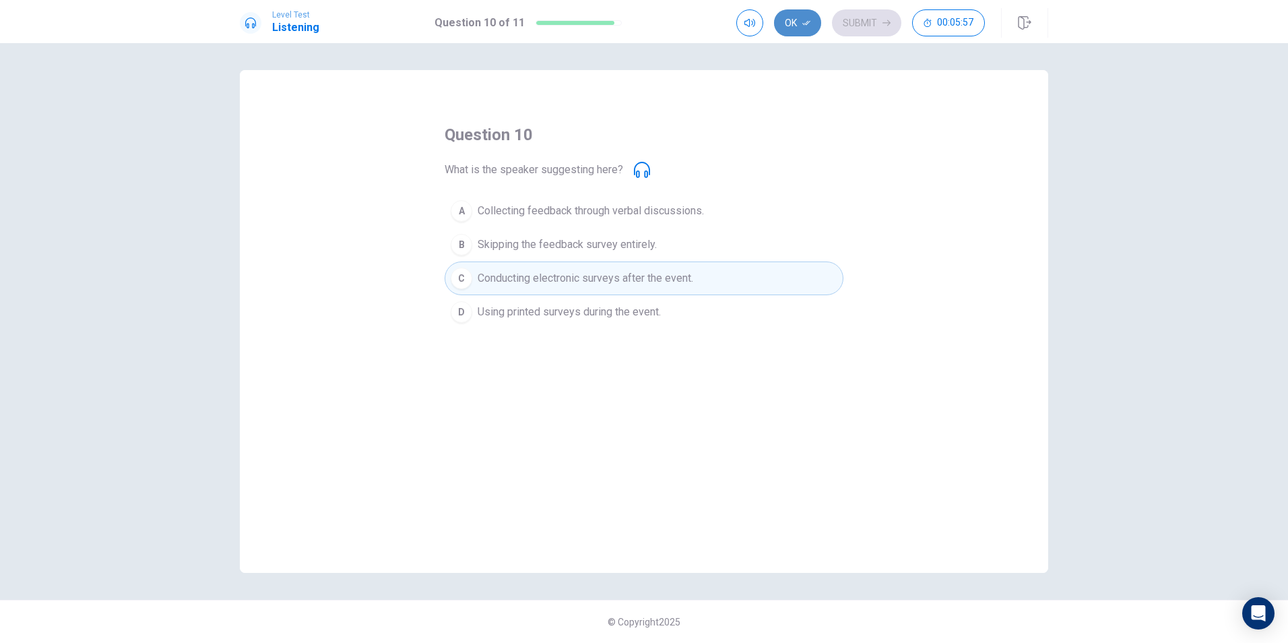
drag, startPoint x: 805, startPoint y: 24, endPoint x: 825, endPoint y: 24, distance: 20.2
click at [805, 24] on icon "button" at bounding box center [807, 23] width 8 height 8
click at [860, 30] on button "Submit" at bounding box center [866, 22] width 69 height 27
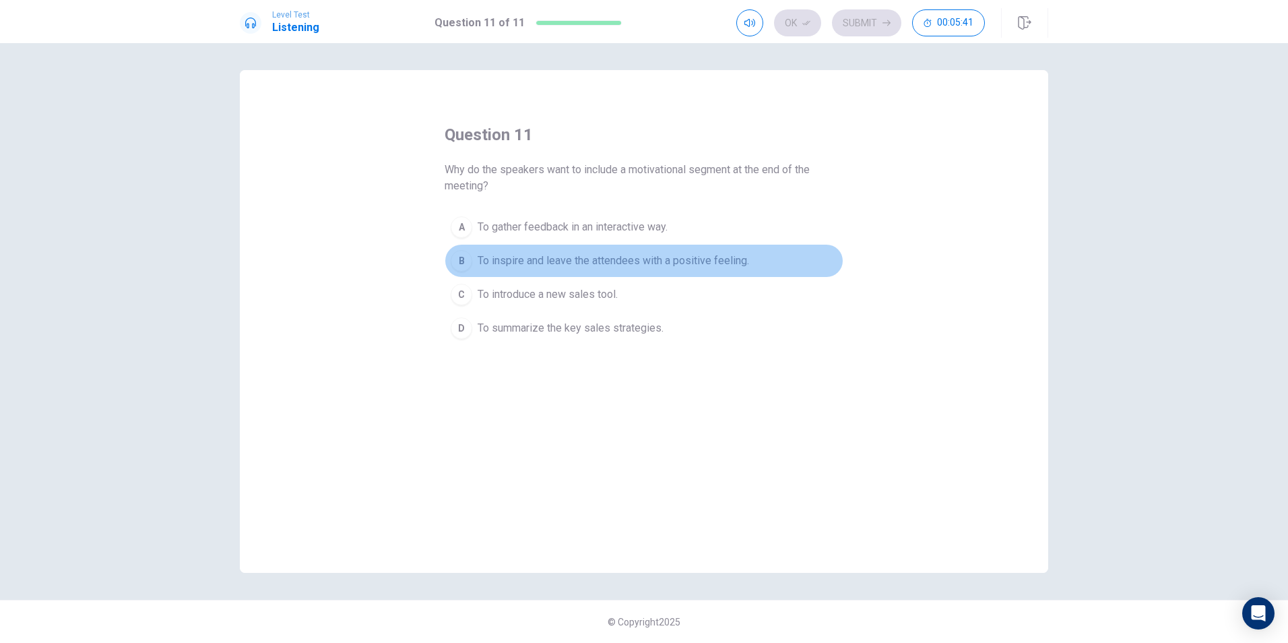
click at [508, 265] on span "To inspire and leave the attendees with a positive feeling." at bounding box center [614, 261] width 272 height 16
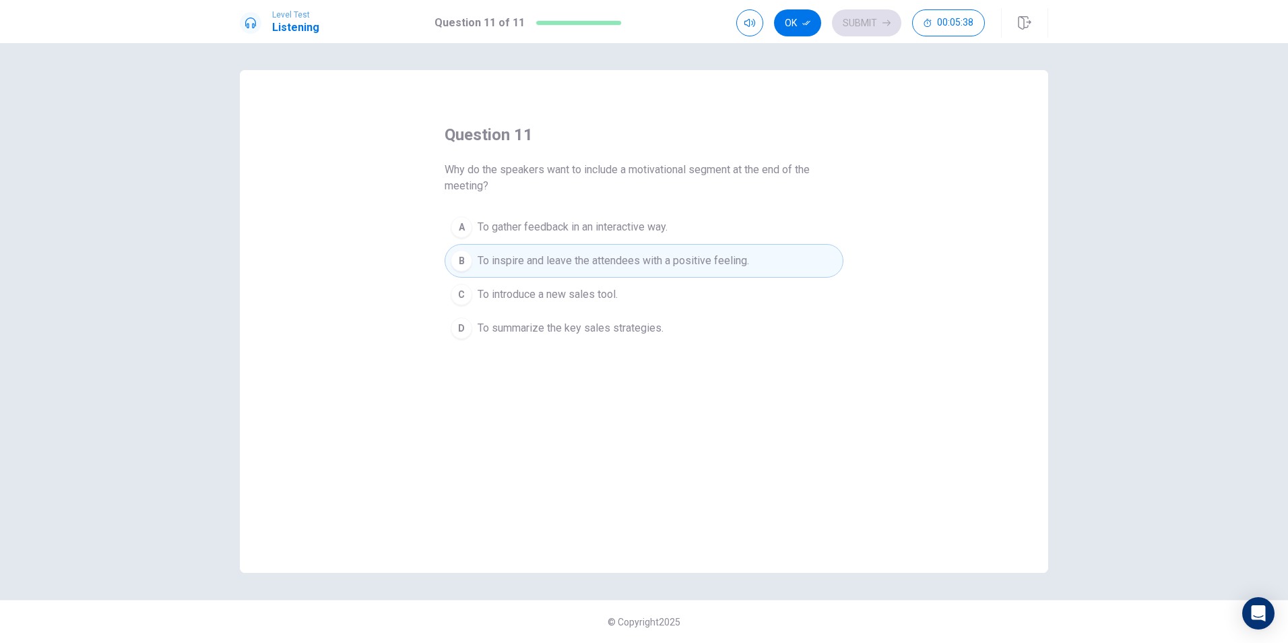
drag, startPoint x: 802, startPoint y: 25, endPoint x: 834, endPoint y: 30, distance: 32.8
click at [804, 24] on button "Ok" at bounding box center [797, 22] width 47 height 27
click at [873, 28] on button "Submit" at bounding box center [866, 22] width 69 height 27
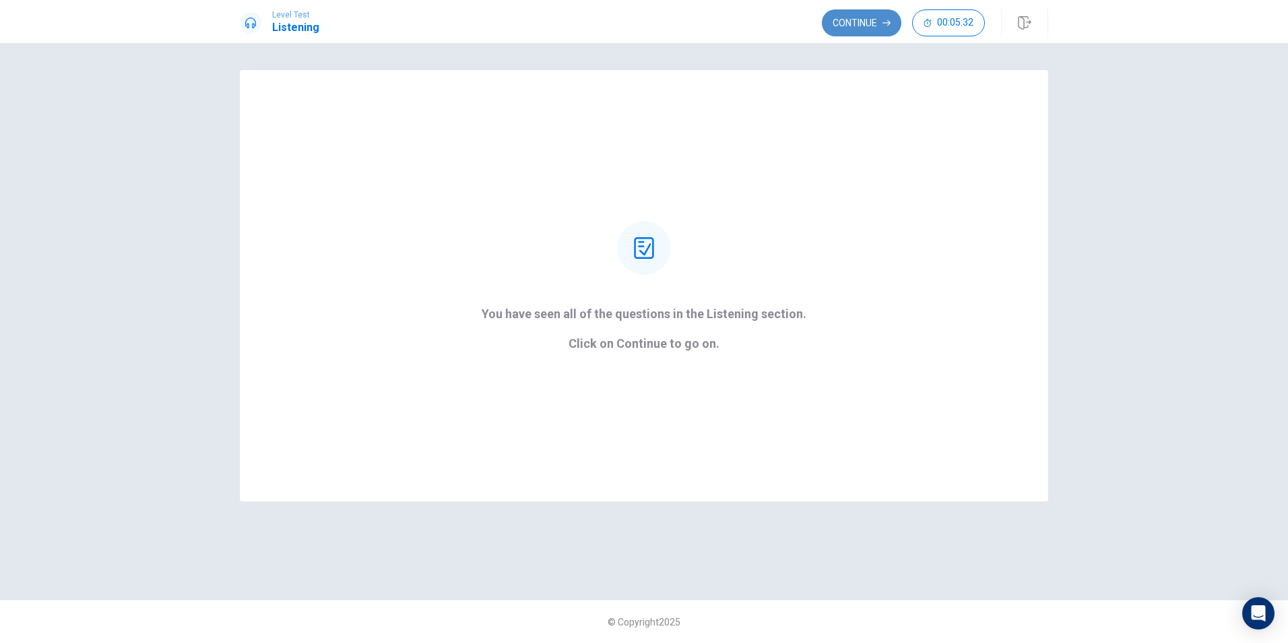
click at [873, 23] on button "Continue" at bounding box center [862, 22] width 80 height 27
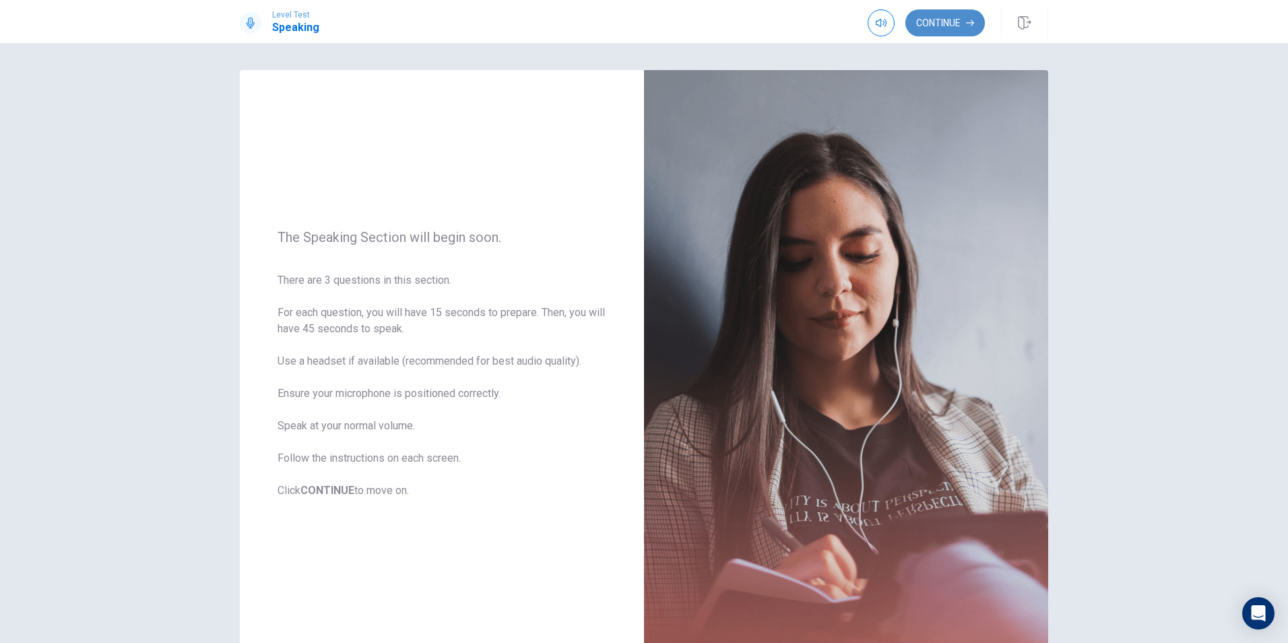
click at [936, 23] on button "Continue" at bounding box center [946, 22] width 80 height 27
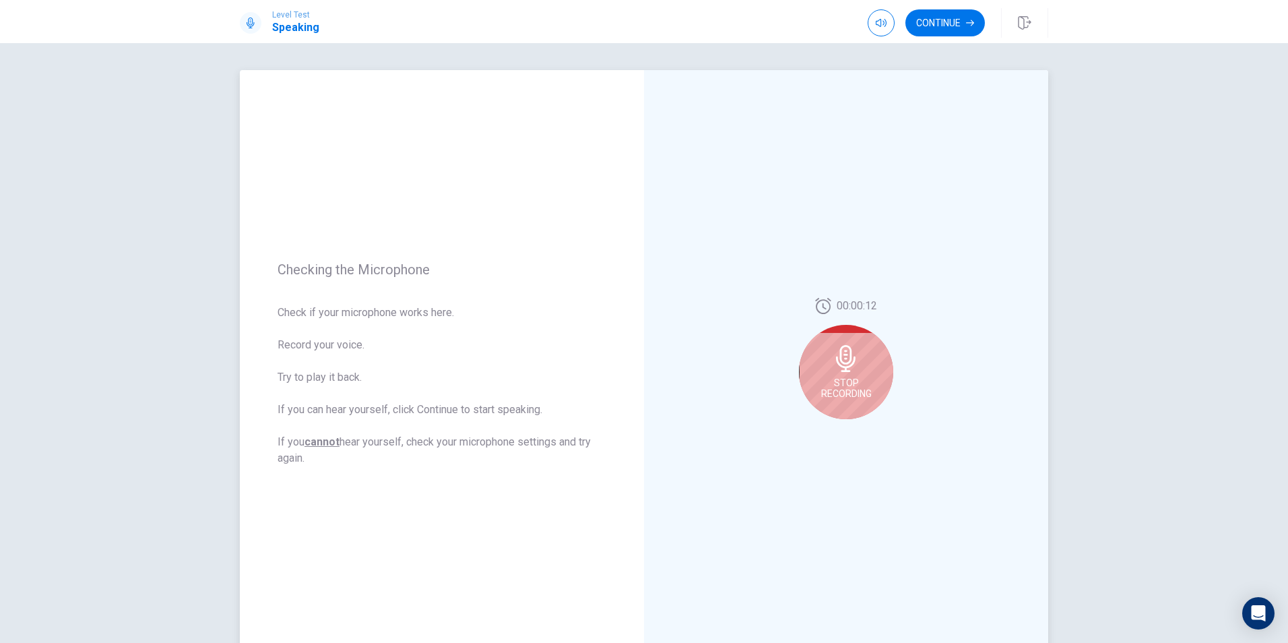
click at [832, 383] on span "Stop Recording" at bounding box center [846, 388] width 51 height 22
click at [862, 429] on button "Play Audio" at bounding box center [861, 429] width 19 height 19
click at [822, 423] on button "Record Again" at bounding box center [831, 429] width 19 height 19
click at [840, 380] on span "Stop Recording" at bounding box center [846, 388] width 51 height 22
click at [827, 426] on icon "Record Again" at bounding box center [831, 430] width 8 height 8
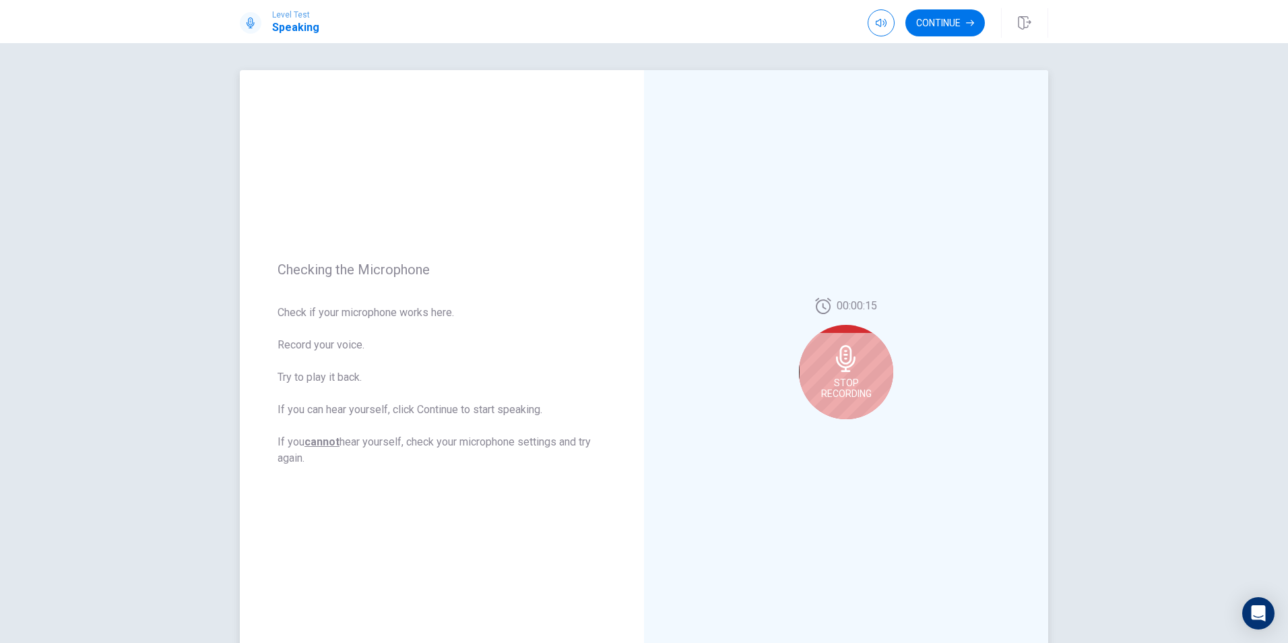
click at [840, 385] on span "Stop Recording" at bounding box center [846, 388] width 51 height 22
click at [852, 430] on button "Play Audio" at bounding box center [861, 429] width 19 height 19
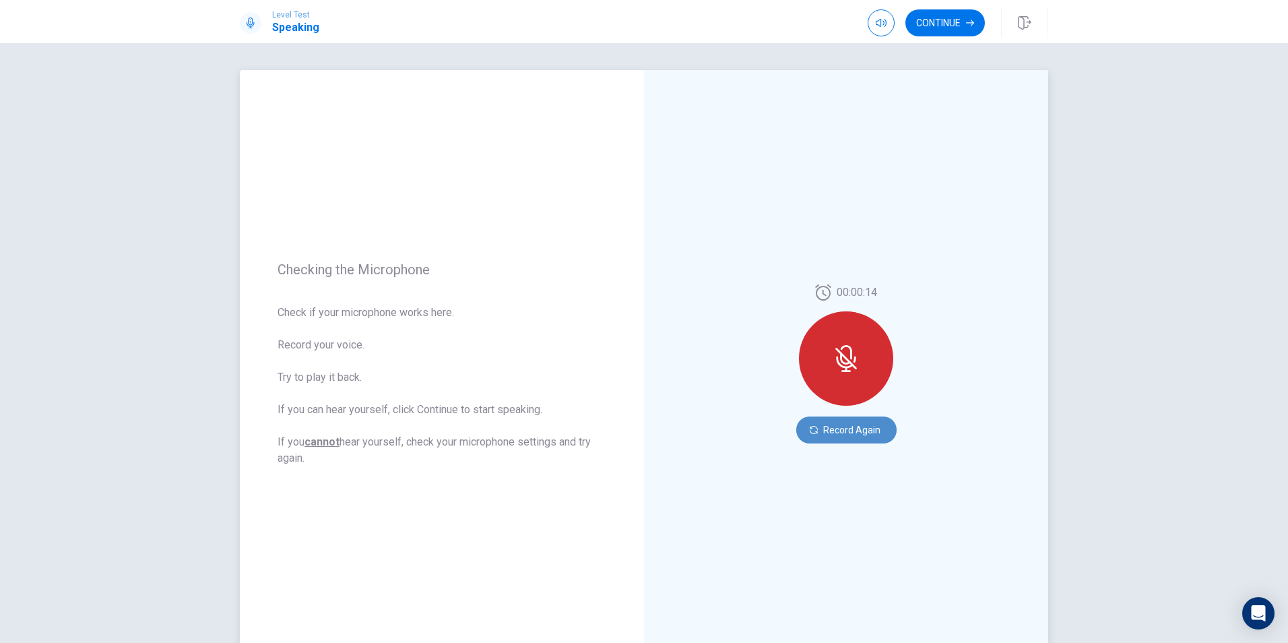
click at [856, 425] on button "Record Again" at bounding box center [846, 429] width 100 height 27
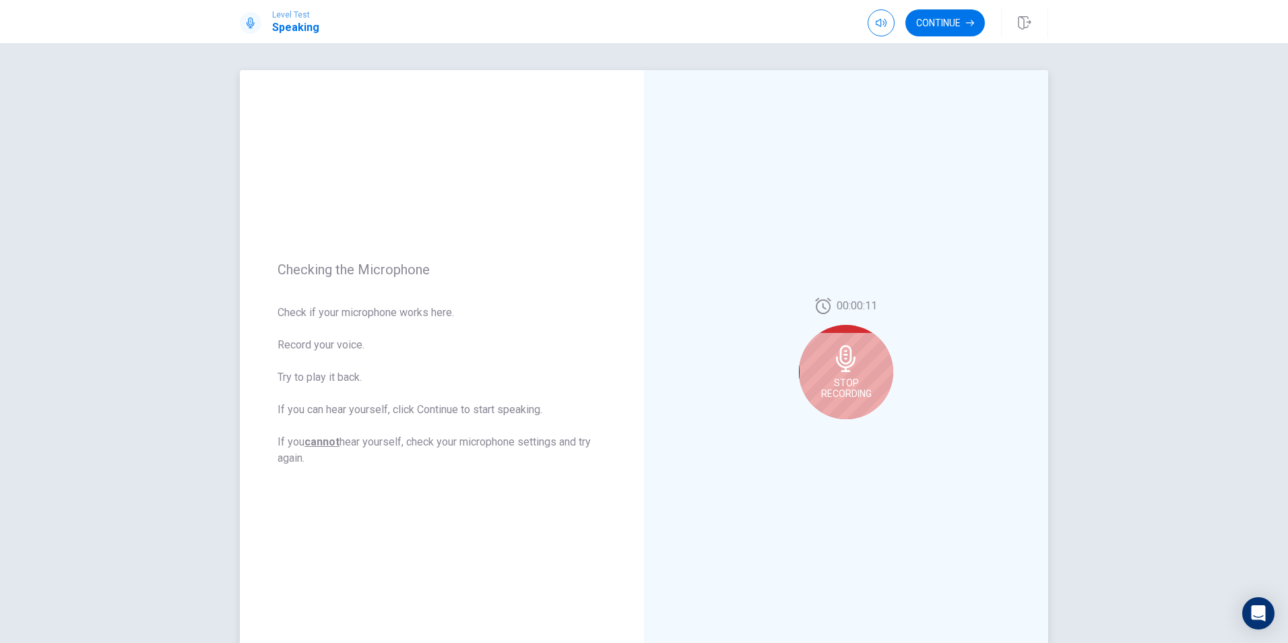
click at [848, 369] on icon at bounding box center [846, 358] width 27 height 27
click at [858, 427] on icon "Play Audio" at bounding box center [861, 430] width 6 height 8
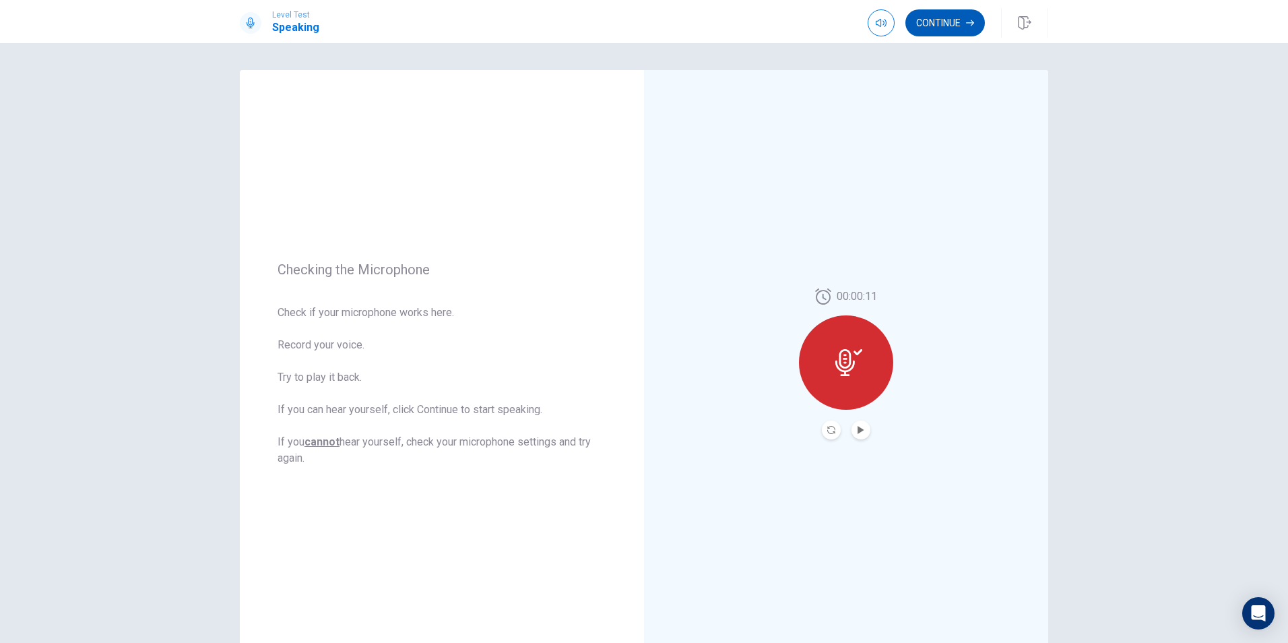
click at [961, 27] on button "Continue" at bounding box center [946, 22] width 80 height 27
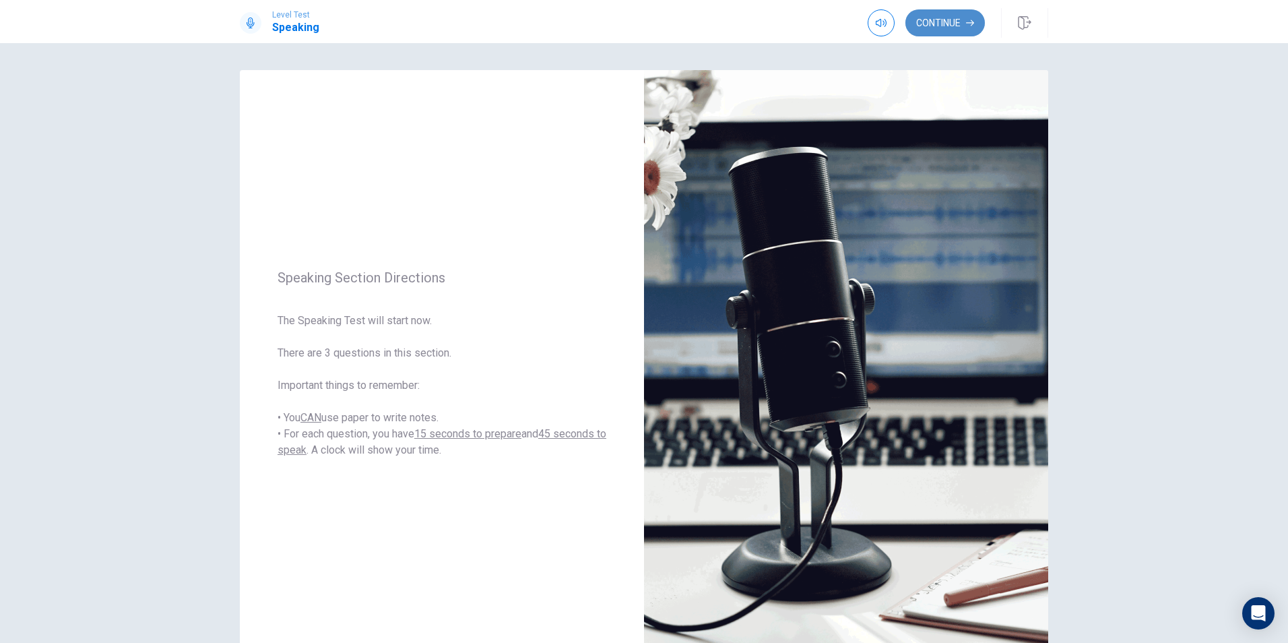
click at [953, 21] on button "Continue" at bounding box center [946, 22] width 80 height 27
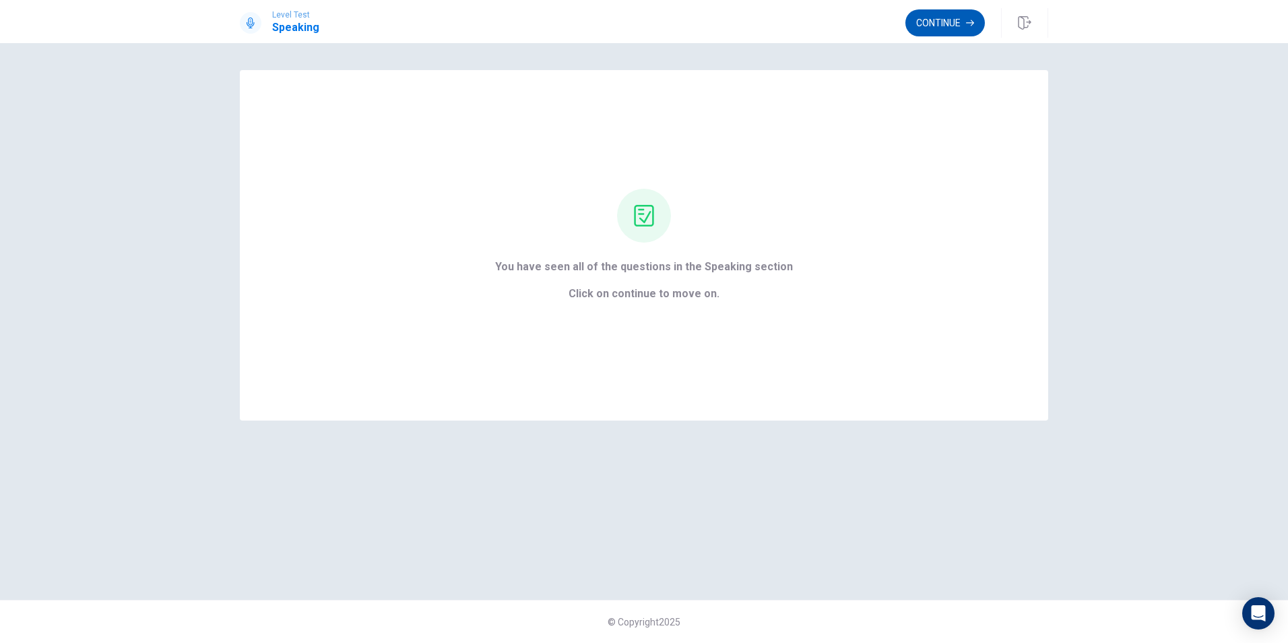
click at [934, 26] on button "Continue" at bounding box center [946, 22] width 80 height 27
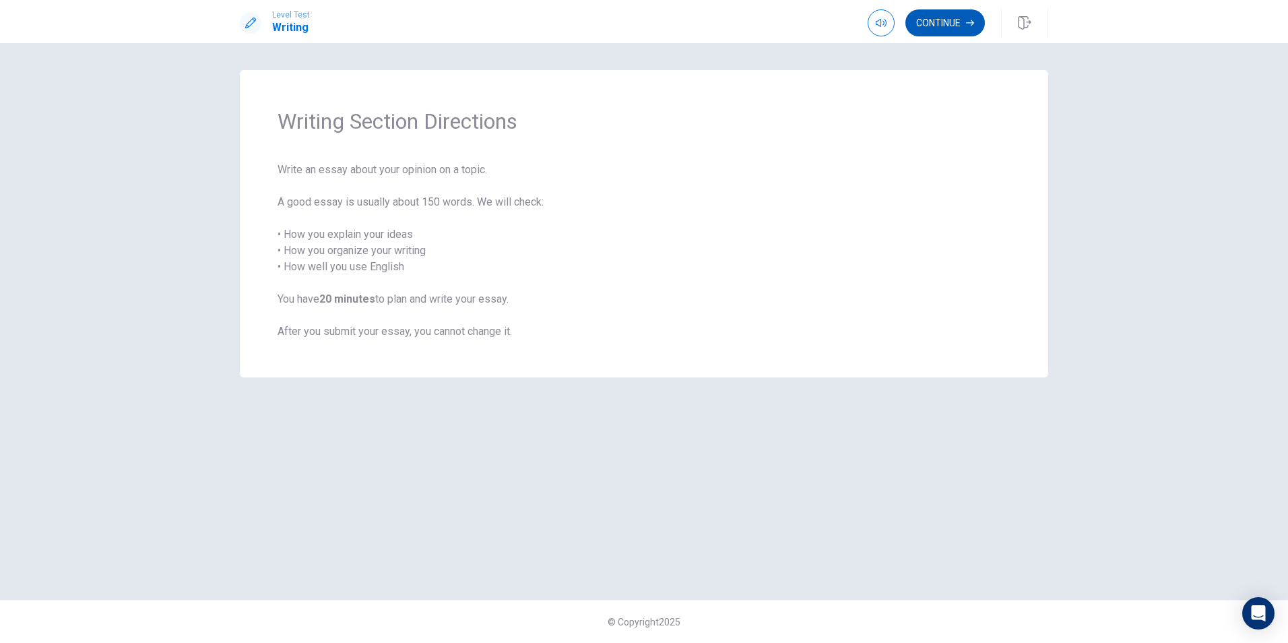
click at [951, 24] on button "Continue" at bounding box center [946, 22] width 80 height 27
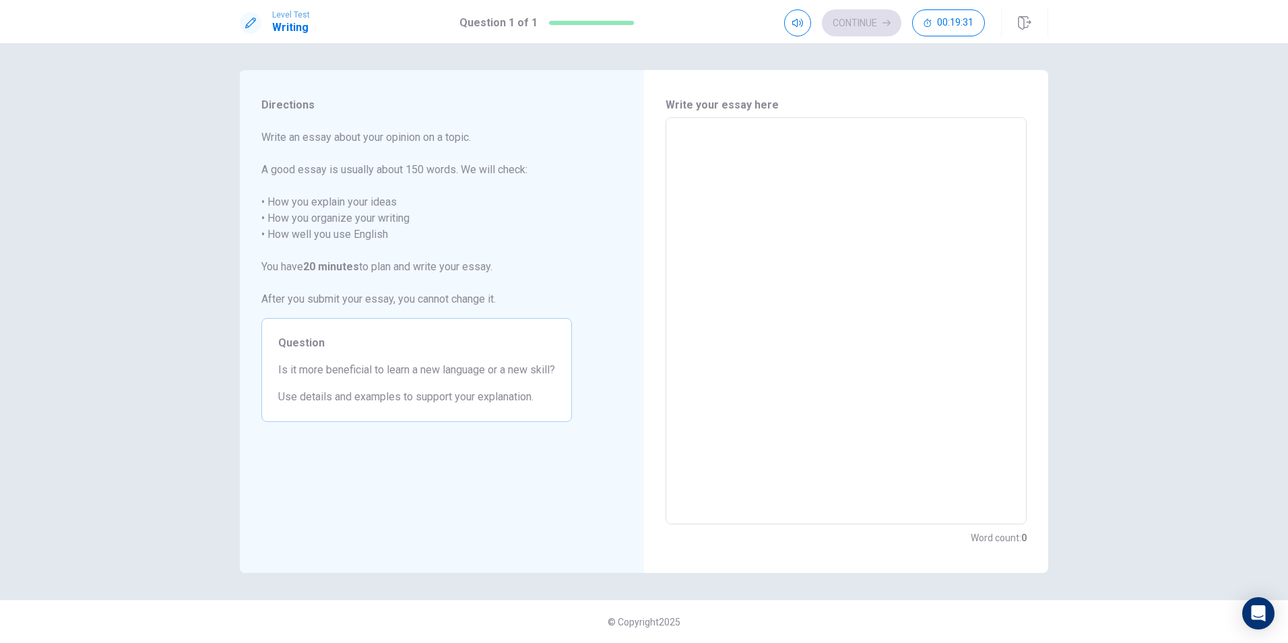
click at [730, 146] on textarea at bounding box center [846, 321] width 342 height 385
click at [740, 137] on textarea at bounding box center [846, 321] width 342 height 385
type textarea "F"
type textarea "x"
type textarea "Fo"
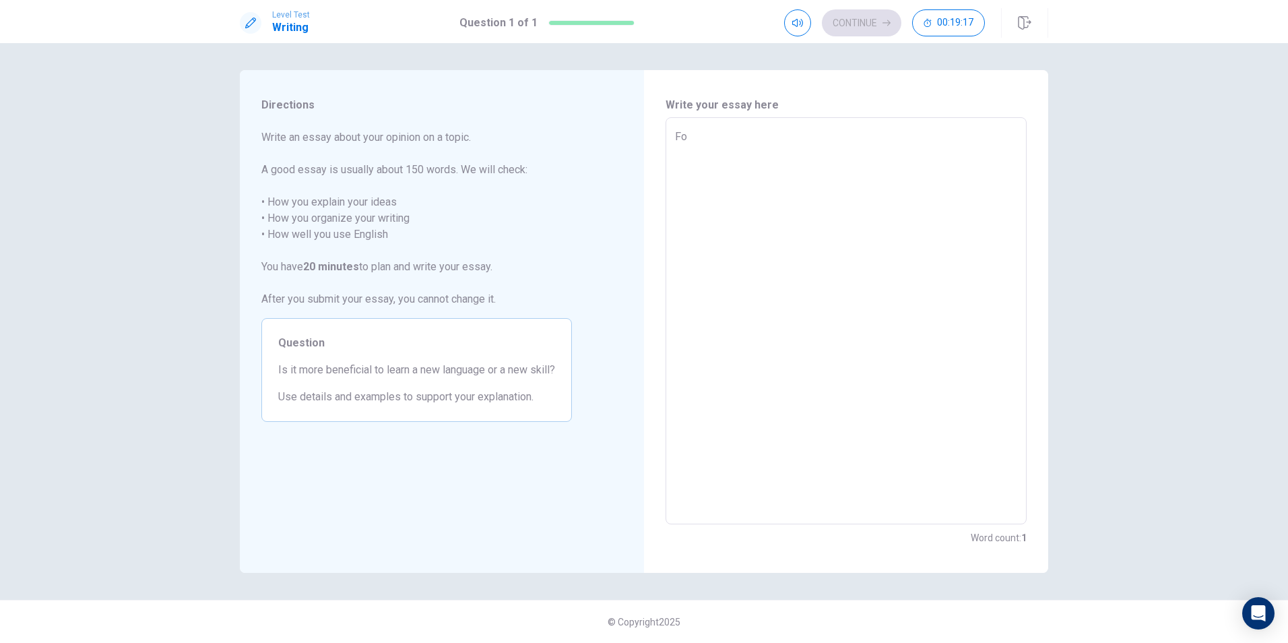
type textarea "x"
type textarea "For"
type textarea "x"
type textarea "For"
type textarea "x"
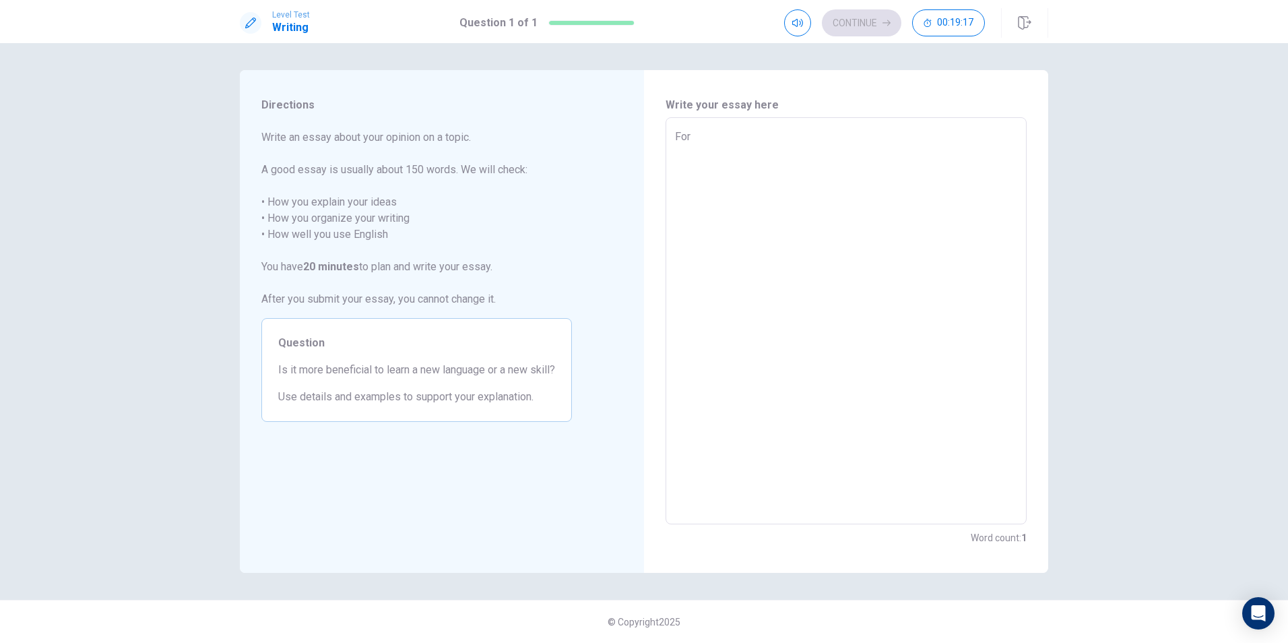
type textarea "For m"
type textarea "x"
type textarea "For me"
type textarea "x"
type textarea "For me"
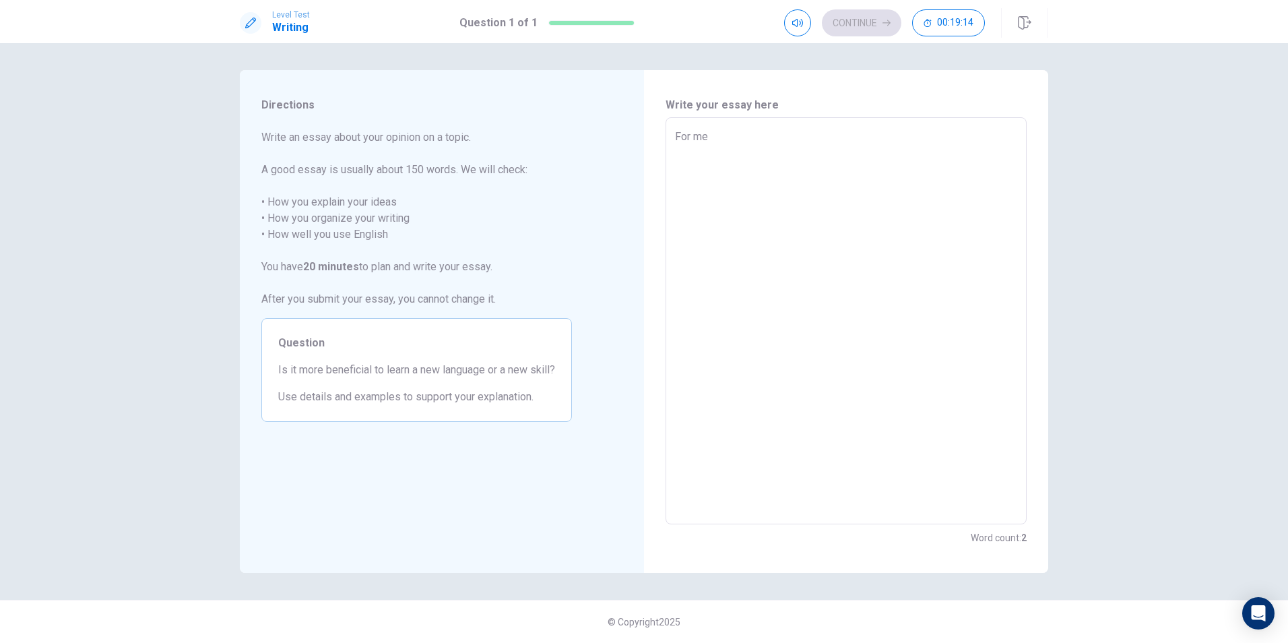
type textarea "x"
type textarea "For me b"
type textarea "x"
type textarea "For me bo"
type textarea "x"
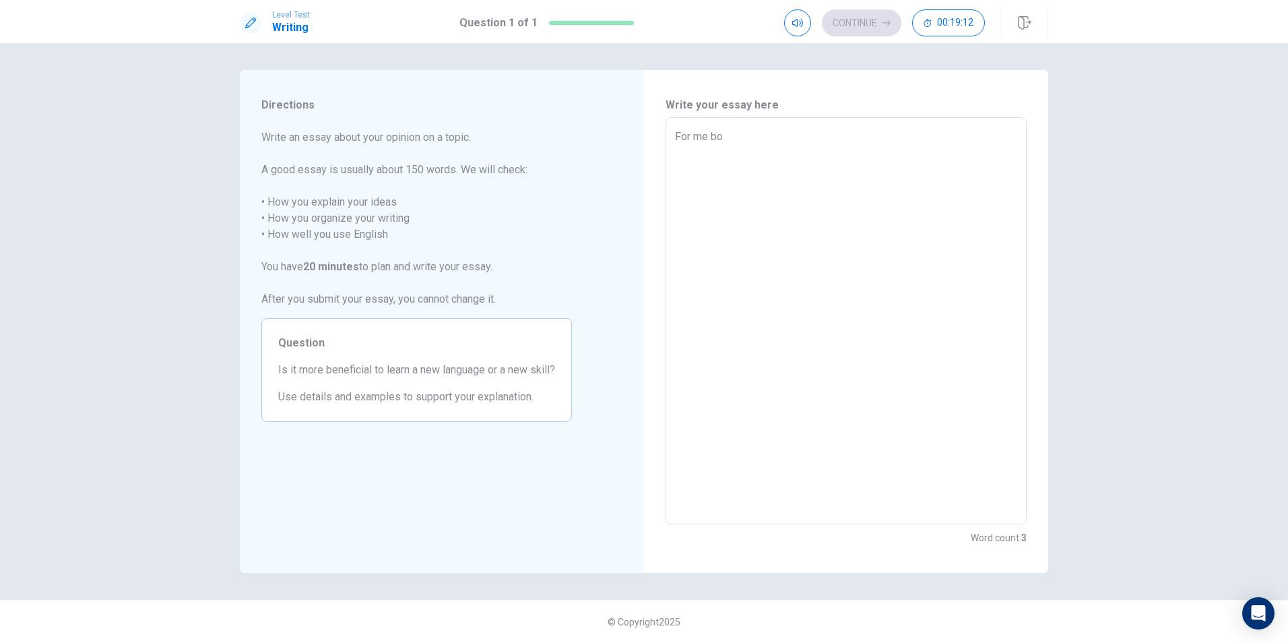
type textarea "For me bot"
type textarea "x"
type textarea "For me both"
type textarea "x"
type textarea "For me both"
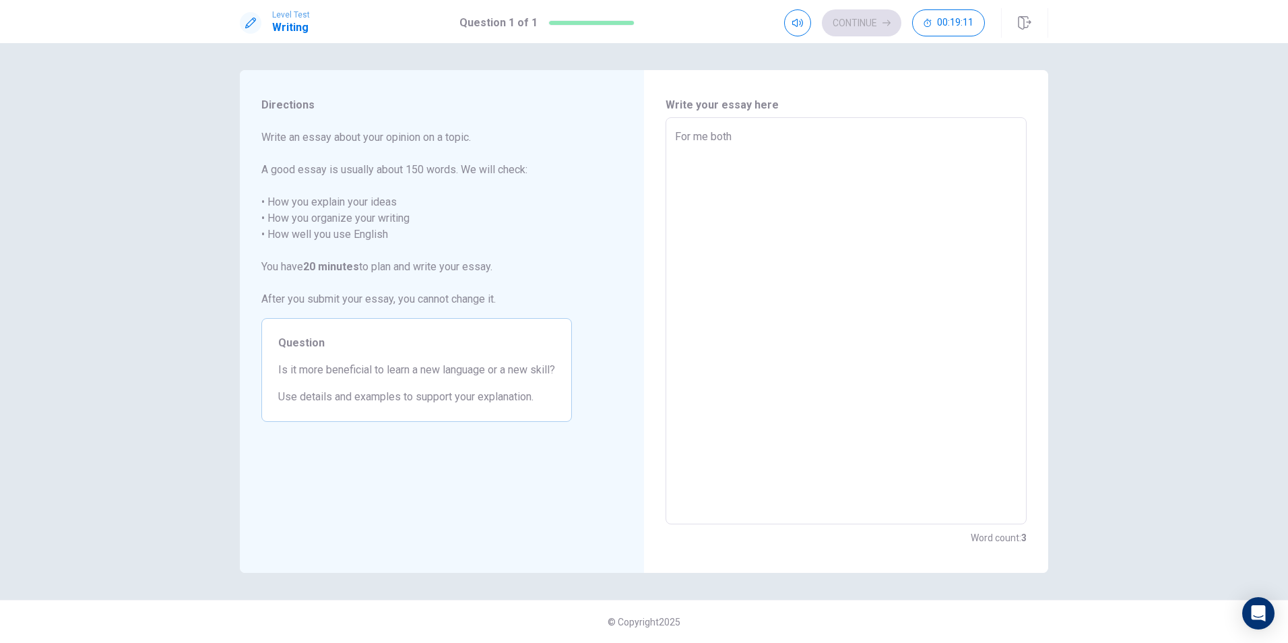
type textarea "x"
type textarea "For me both a"
type textarea "x"
type textarea "For me both ar"
type textarea "x"
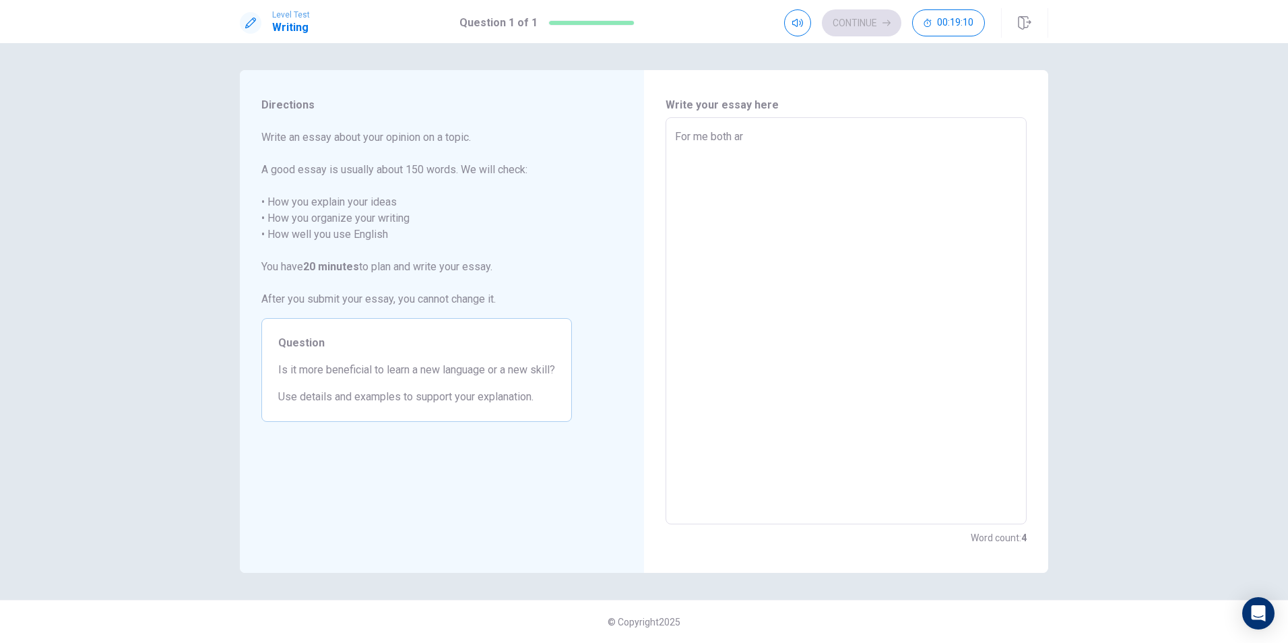
type textarea "For me both are"
type textarea "x"
type textarea "For me both are"
type textarea "x"
type textarea "For me both are b"
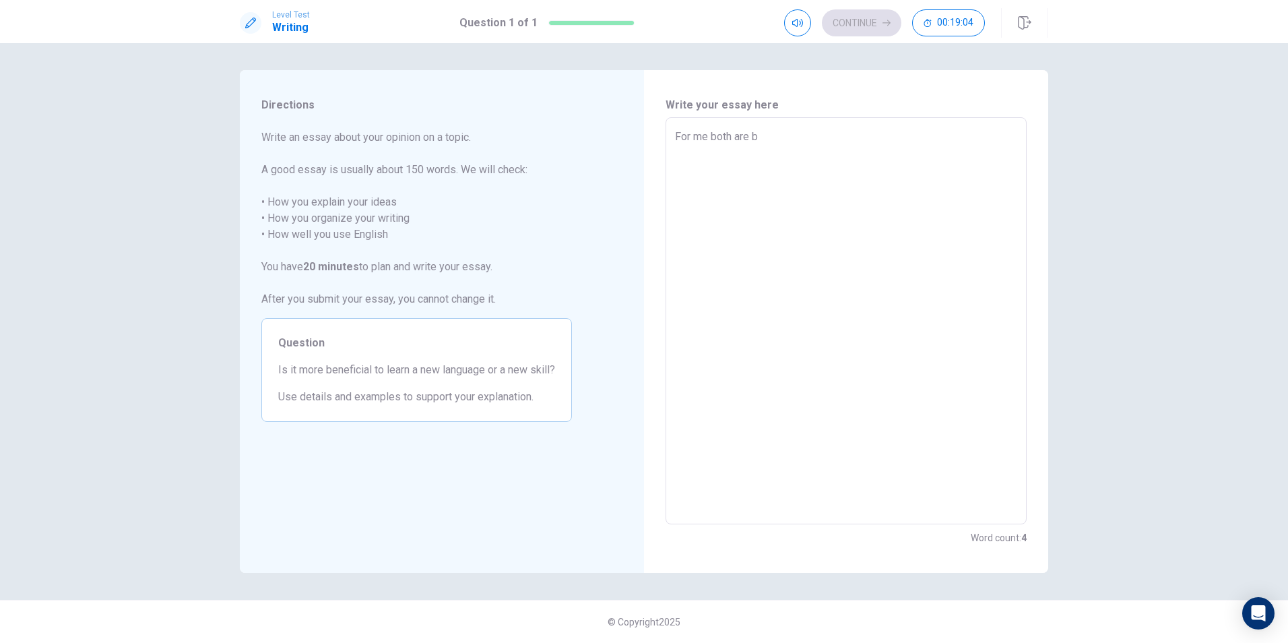
type textarea "x"
type textarea "For me both are be"
type textarea "x"
type textarea "For me both are ben"
type textarea "x"
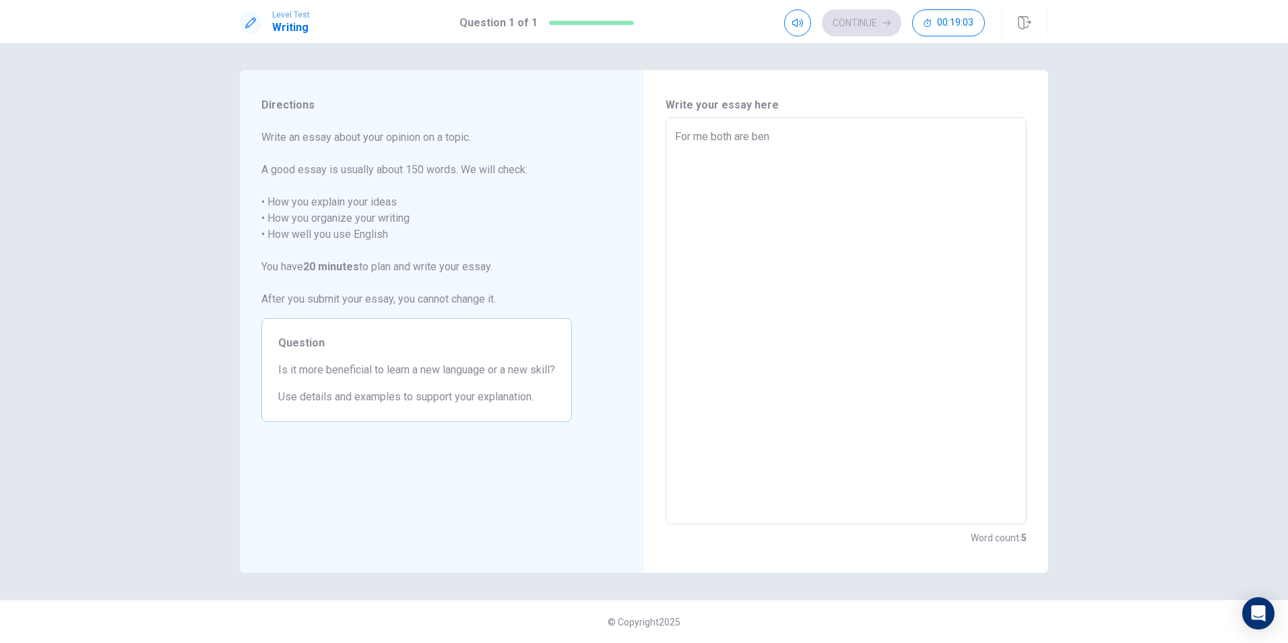
type textarea "For me both are bene"
type textarea "x"
type textarea "For me both are benef"
type textarea "x"
type textarea "For me both are benef"
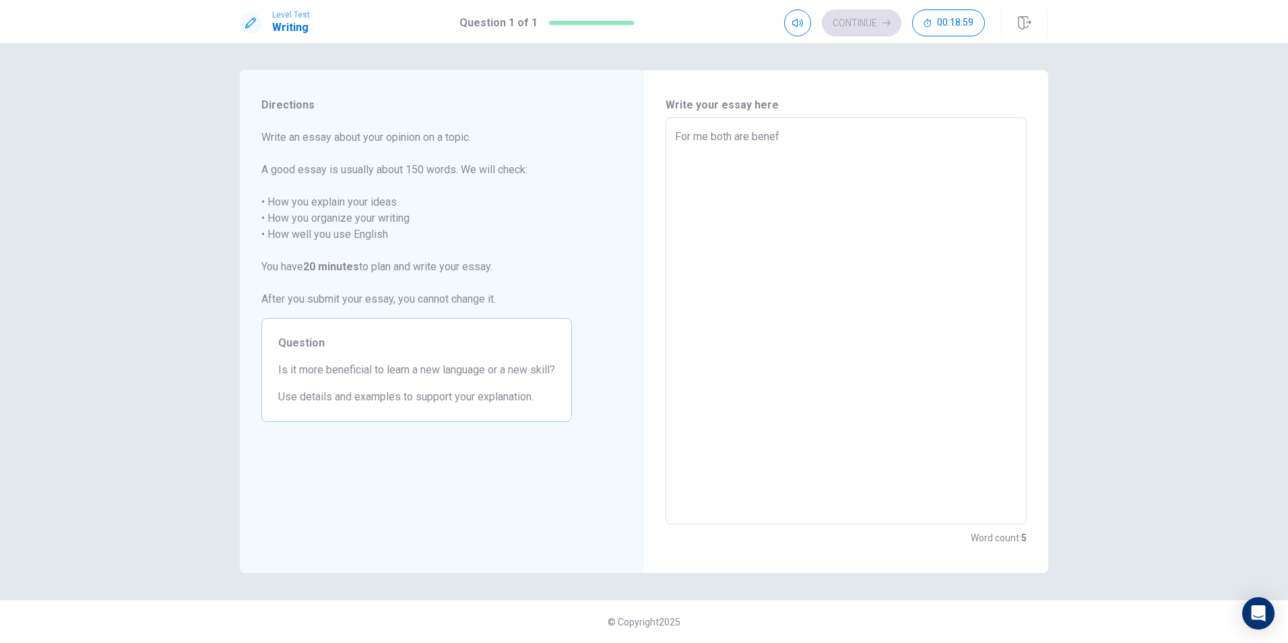
type textarea "x"
type textarea "For me both are benef"
type textarea "x"
type textarea "For me both are benefi"
type textarea "x"
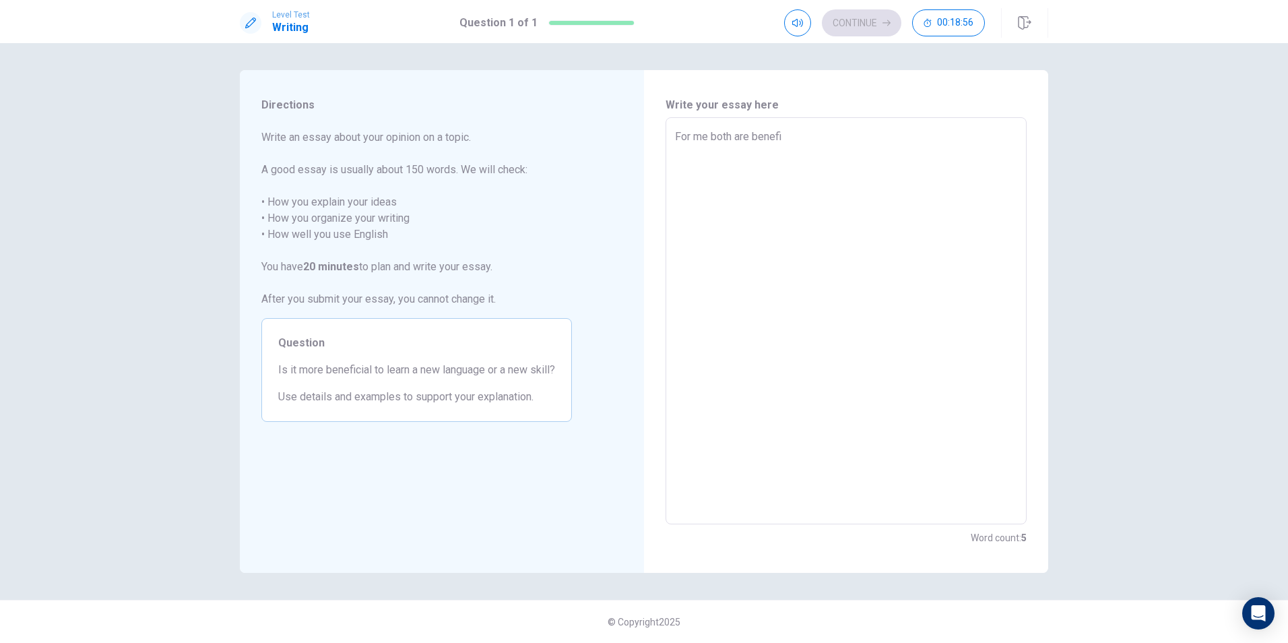
type textarea "For me both are benefie"
type textarea "x"
type textarea "For me both are benefie"
type textarea "x"
type textarea "For me both are benefie"
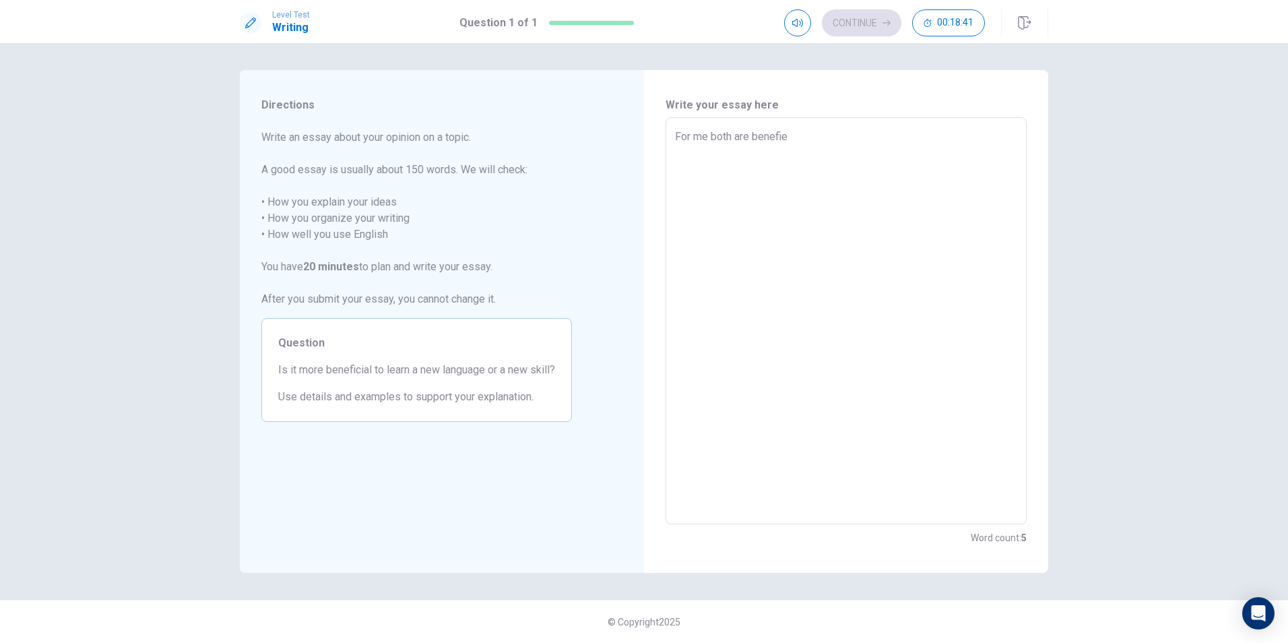
type textarea "x"
type textarea "For me both are benefied"
type textarea "x"
type textarea "For me both are benefied i"
type textarea "x"
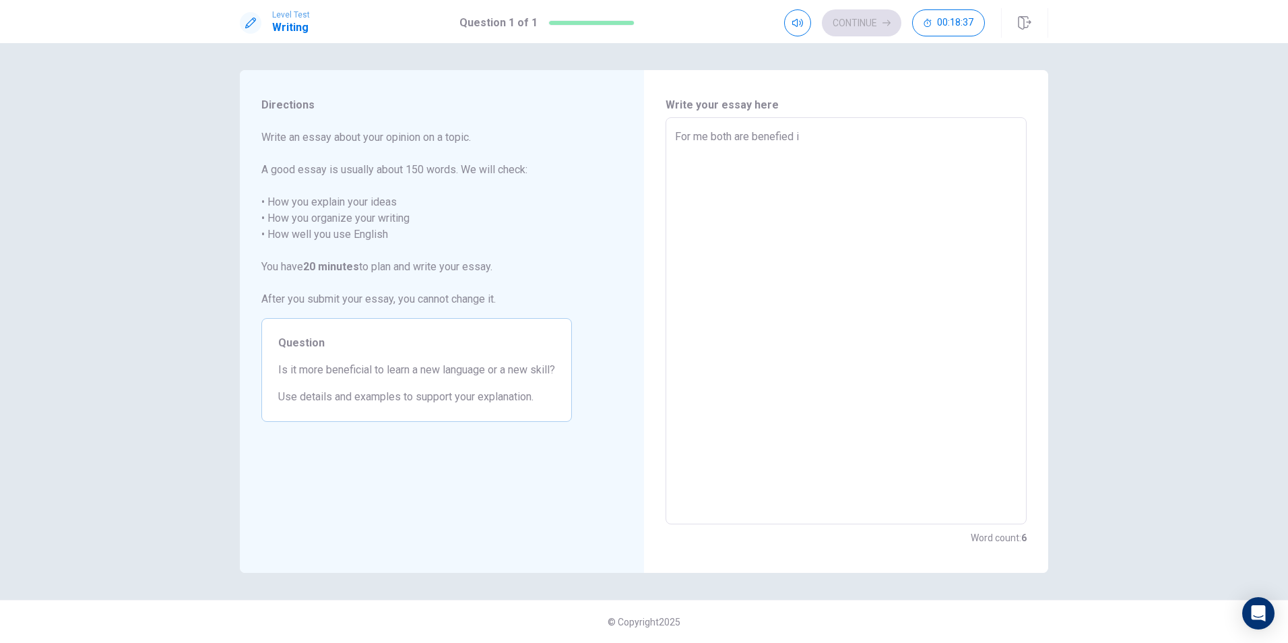
type textarea "For me both are benefied in"
type textarea "x"
type textarea "For me both are benefied in"
type textarea "x"
type textarea "For me both are benefied in o"
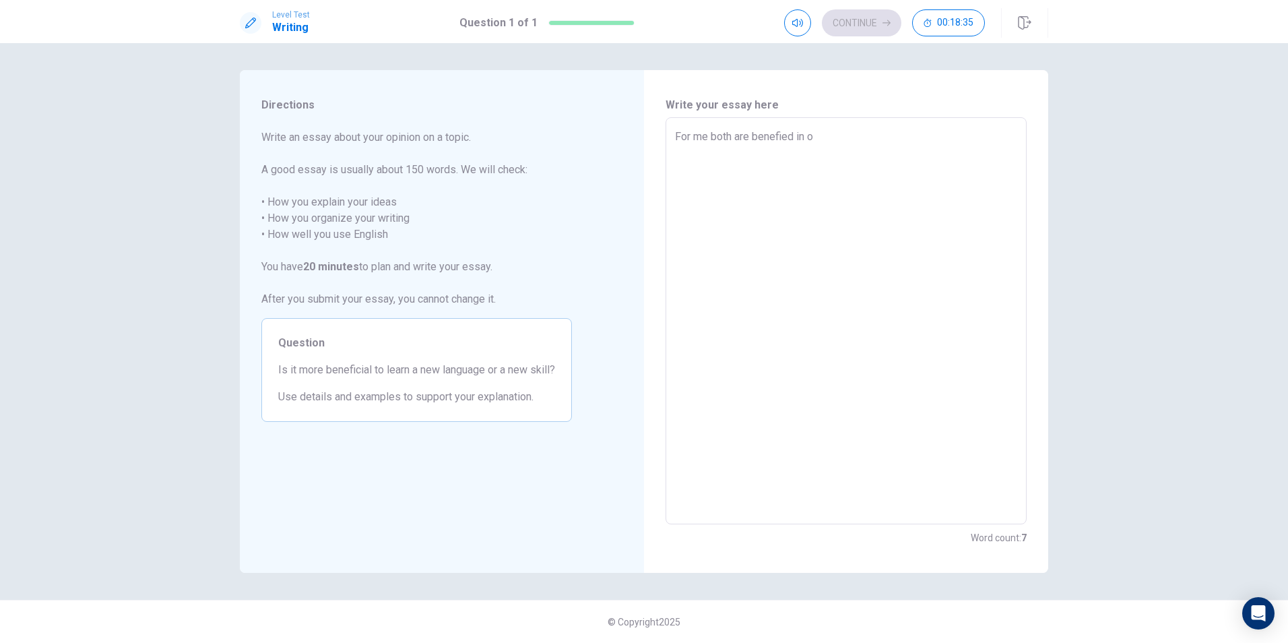
type textarea "x"
type textarea "For me both are benefied in"
type textarea "x"
type textarea "For me both are benefied in o"
type textarea "x"
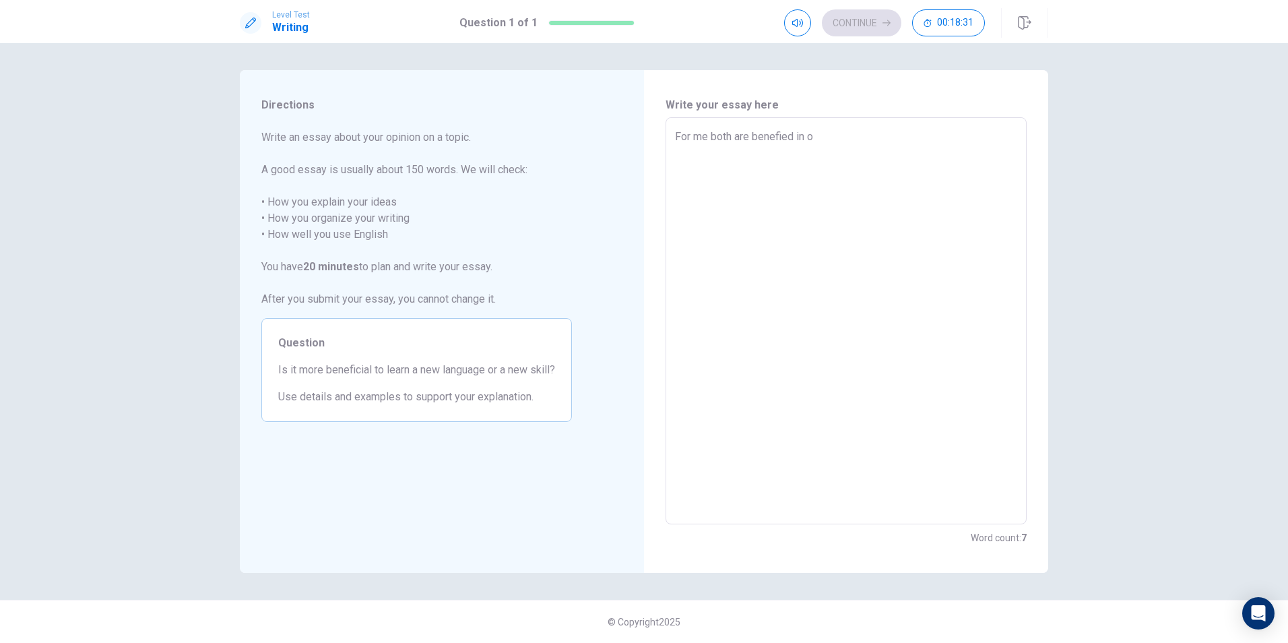
type textarea "For me both are benefied in"
type textarea "x"
type textarea "For me both are benefied in t"
type textarea "x"
type textarea "For me both are benefied in th"
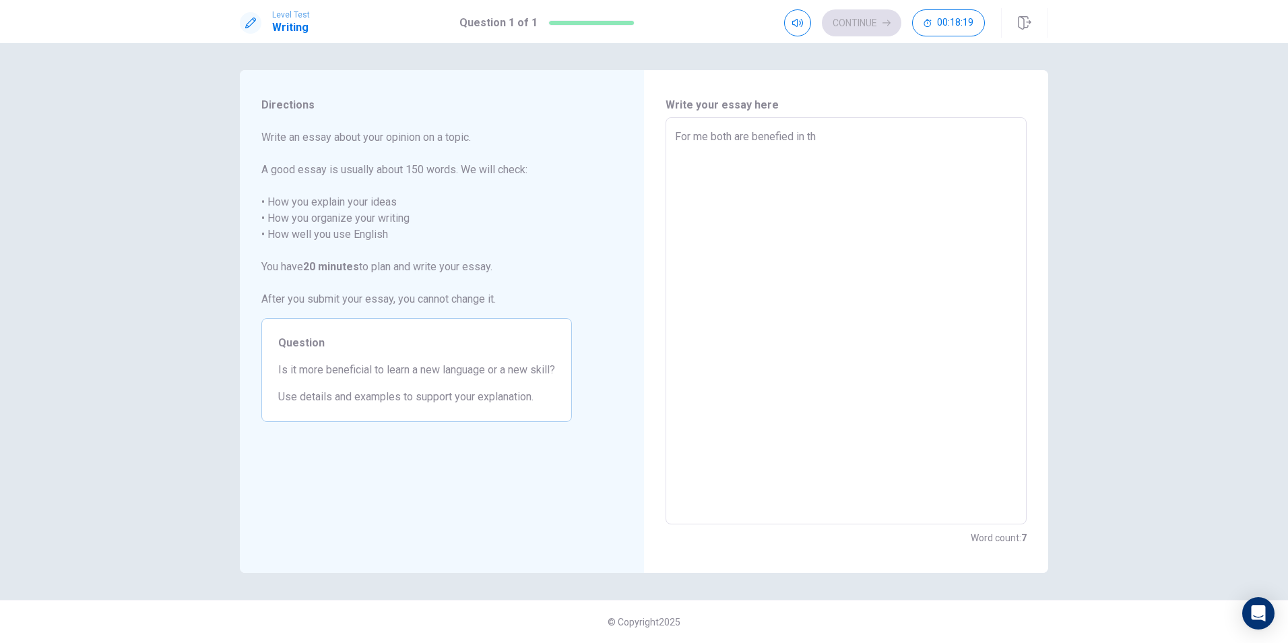
type textarea "x"
type textarea "For me both are benefied in the"
type textarea "x"
type textarea "For me both are benefied in the"
type textarea "x"
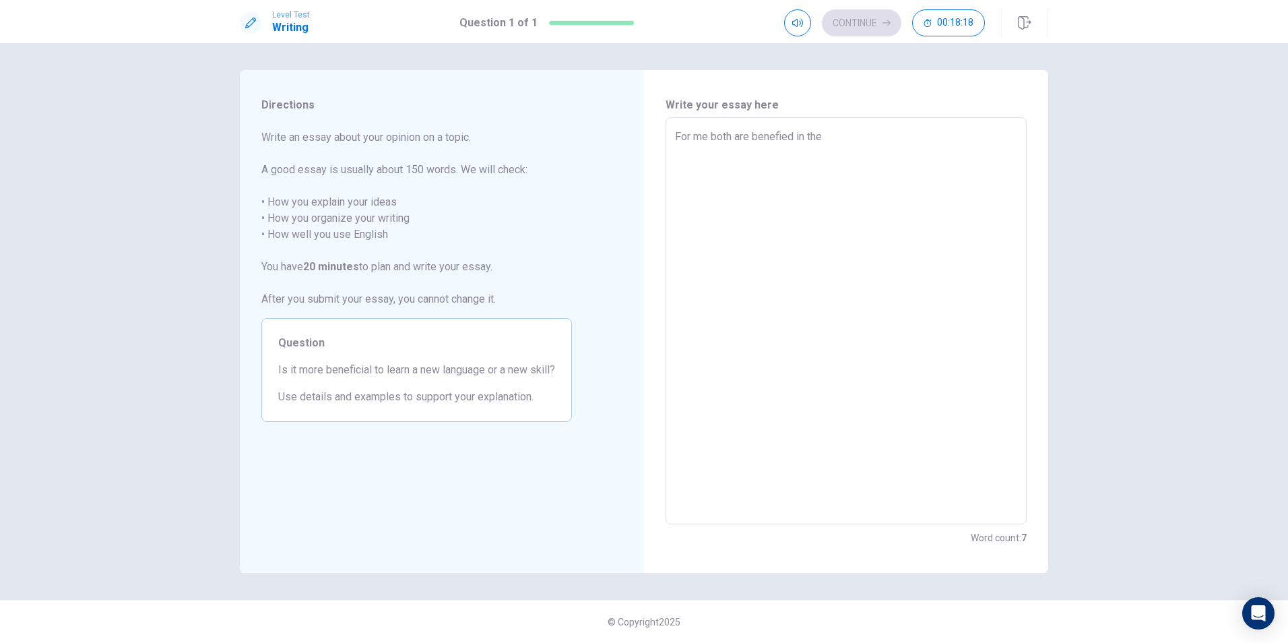
type textarea "For me both are benefied in the w"
type textarea "x"
type textarea "For me both are benefied in the wo"
type textarea "x"
type textarea "For me both are benefied in the wor"
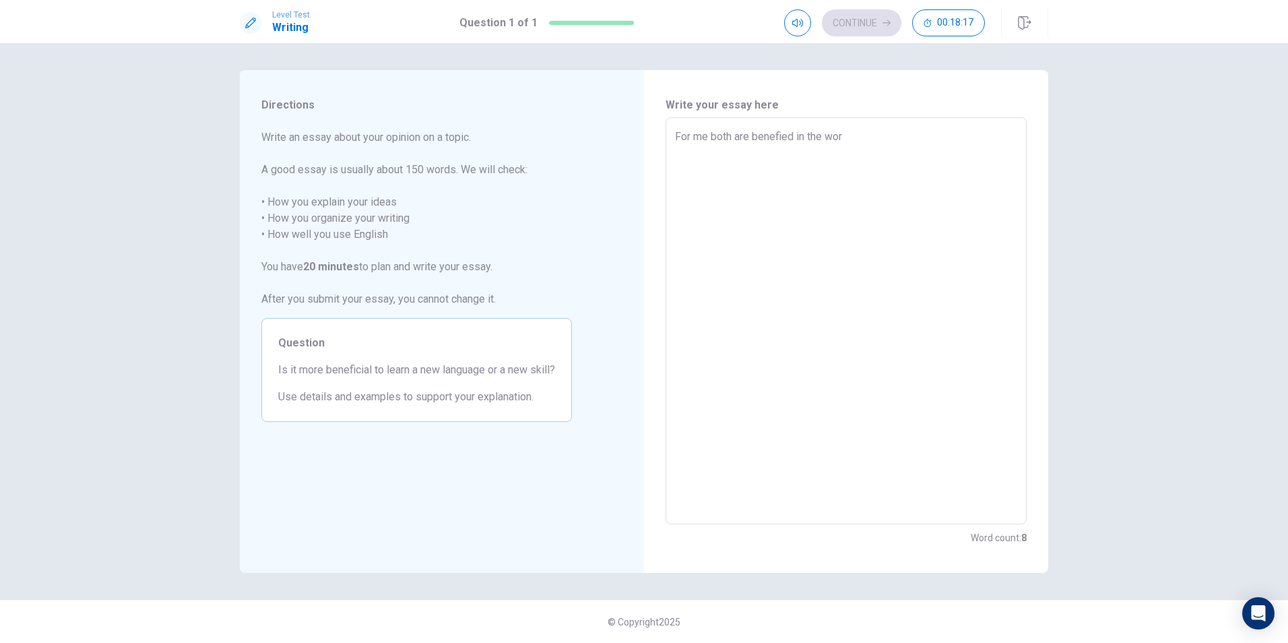
type textarea "x"
type textarea "For me both are benefied in the work"
type textarea "x"
type textarea "For me both are benefied in the work."
type textarea "x"
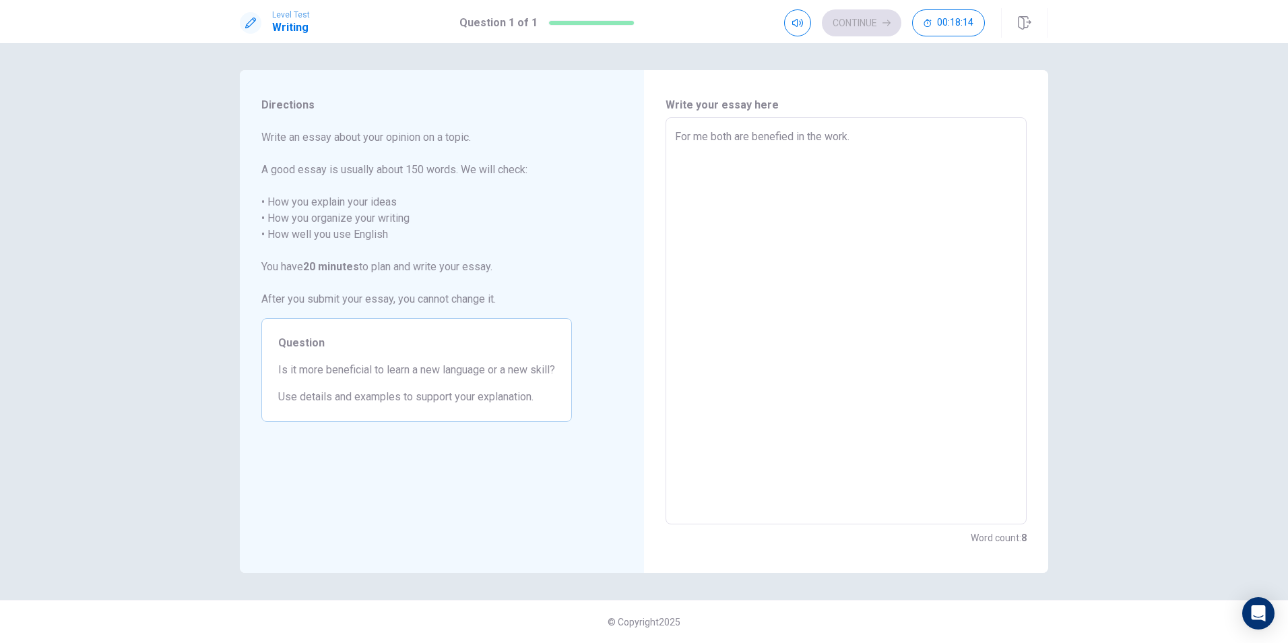
type textarea "For me both are benefied in the work."
type textarea "x"
type textarea "For me both are benefied in the work."
type textarea "x"
type textarea "For me both are benefied in the work. N"
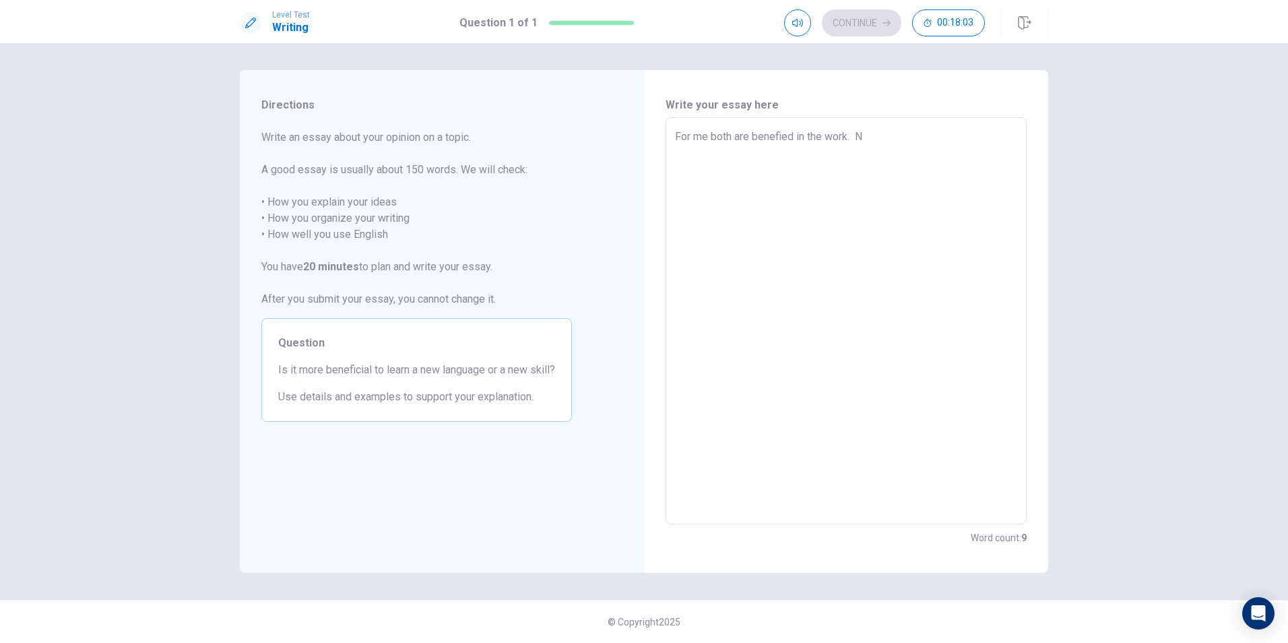
type textarea "x"
type textarea "For me both are benefied in the work. No"
type textarea "x"
type textarea "For me both are benefied in the work. Now"
type textarea "x"
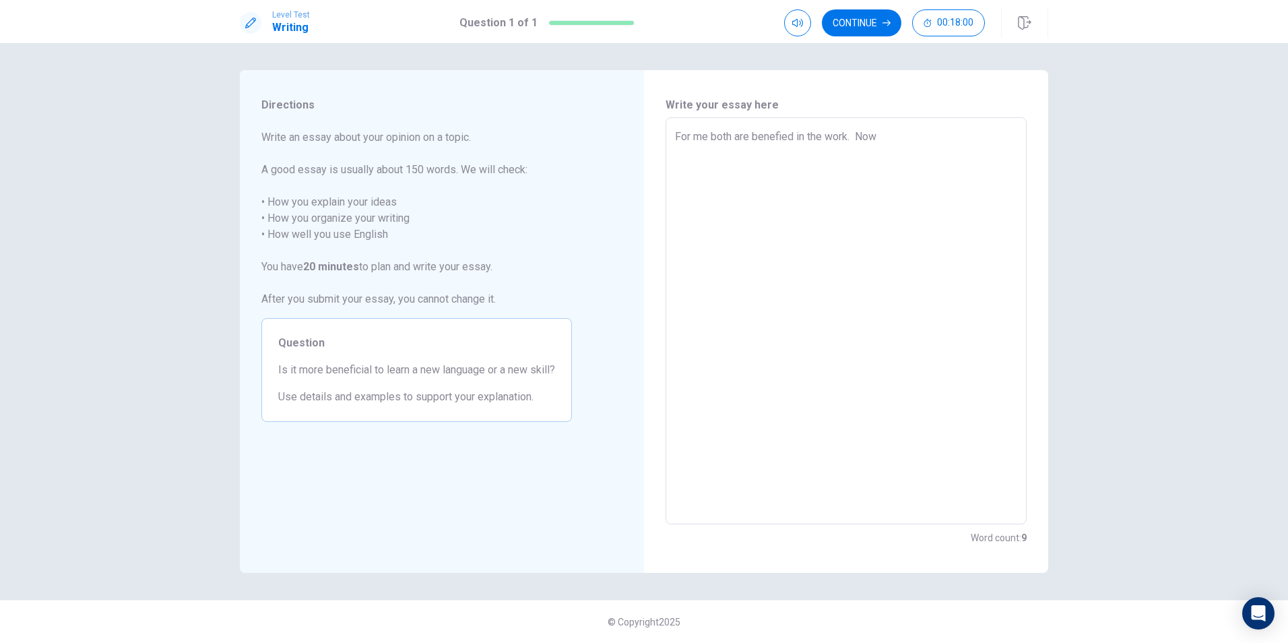
type textarea "For me both are benefied in the work. Now"
type textarea "x"
type textarea "For me both are benefied in the work. Now d"
type textarea "x"
type textarea "For me both are benefied in the work. Now di"
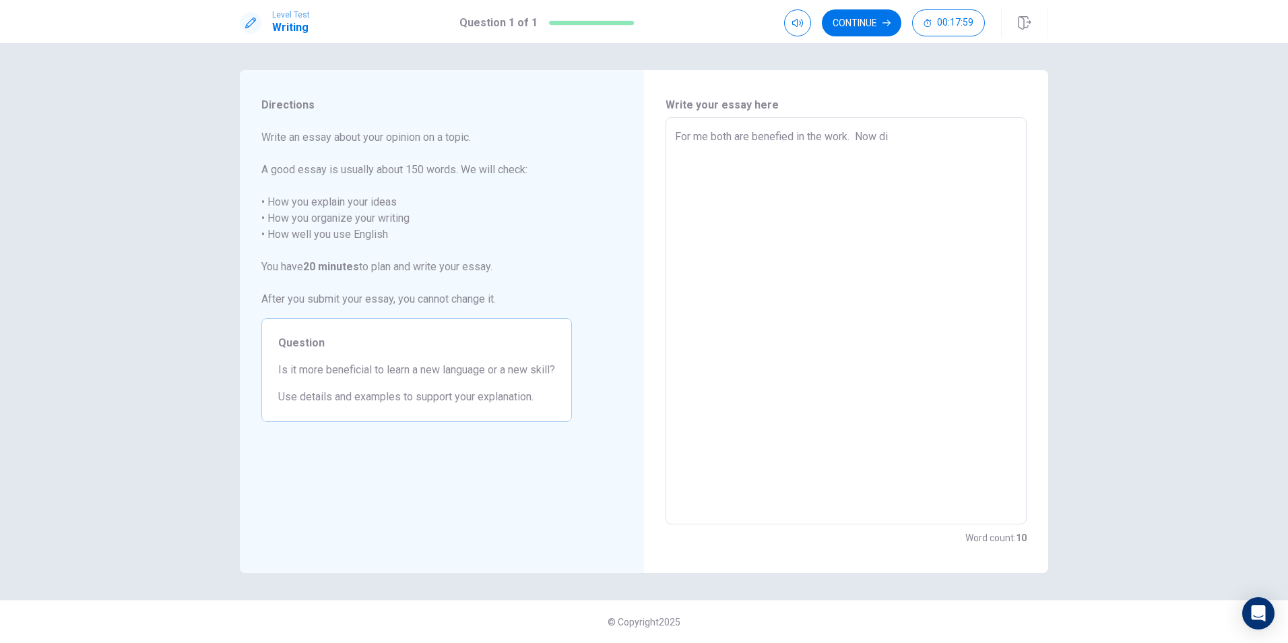
type textarea "x"
type textarea "For me both are benefied in the work. Now dif"
type textarea "x"
type textarea "For me both are benefied in the work. Now dife"
type textarea "x"
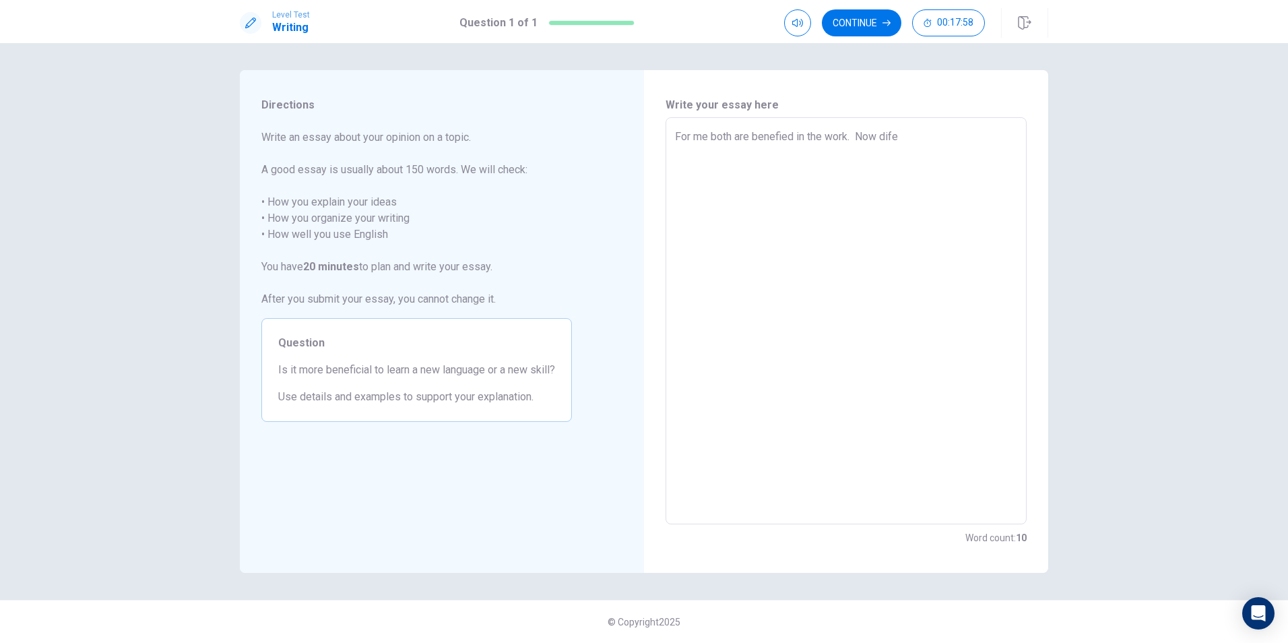
type textarea "For me both are benefied in the work. Now difer"
type textarea "x"
type textarea "For me both are benefied in the work. Now difere"
type textarea "x"
type textarea "For me both are benefied in the work. Now diferen"
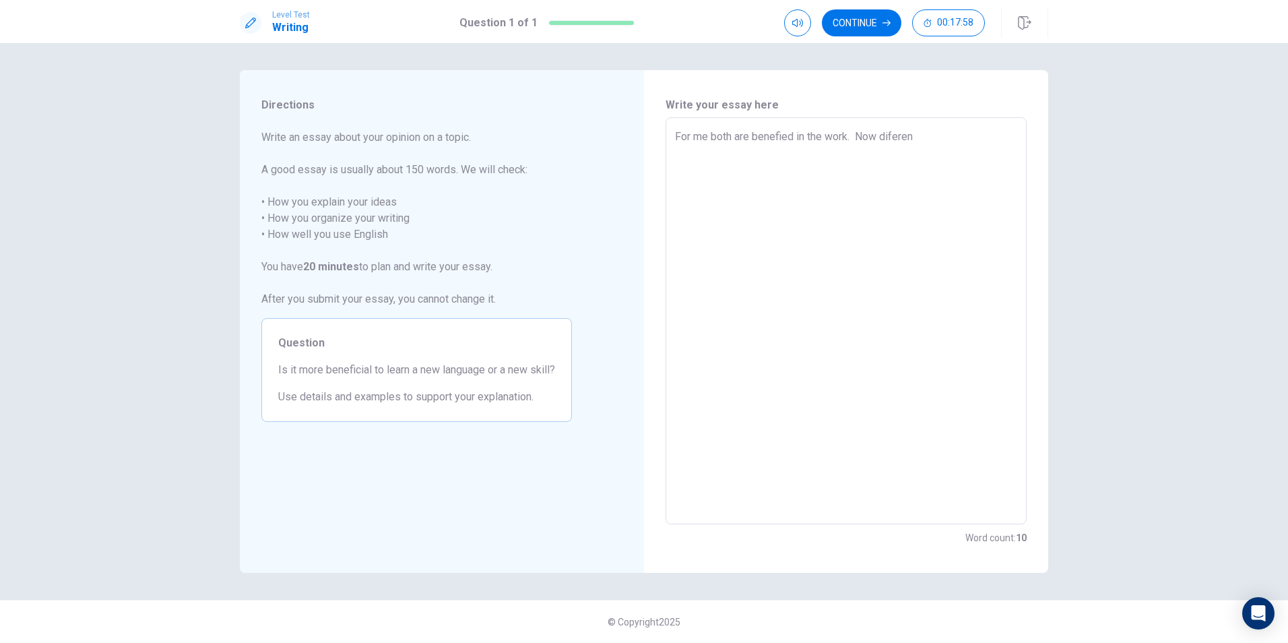
type textarea "x"
type textarea "For me both are benefied in the work. Now diferent"
type textarea "x"
type textarea "For me both are benefied in the work. Now diferents"
type textarea "x"
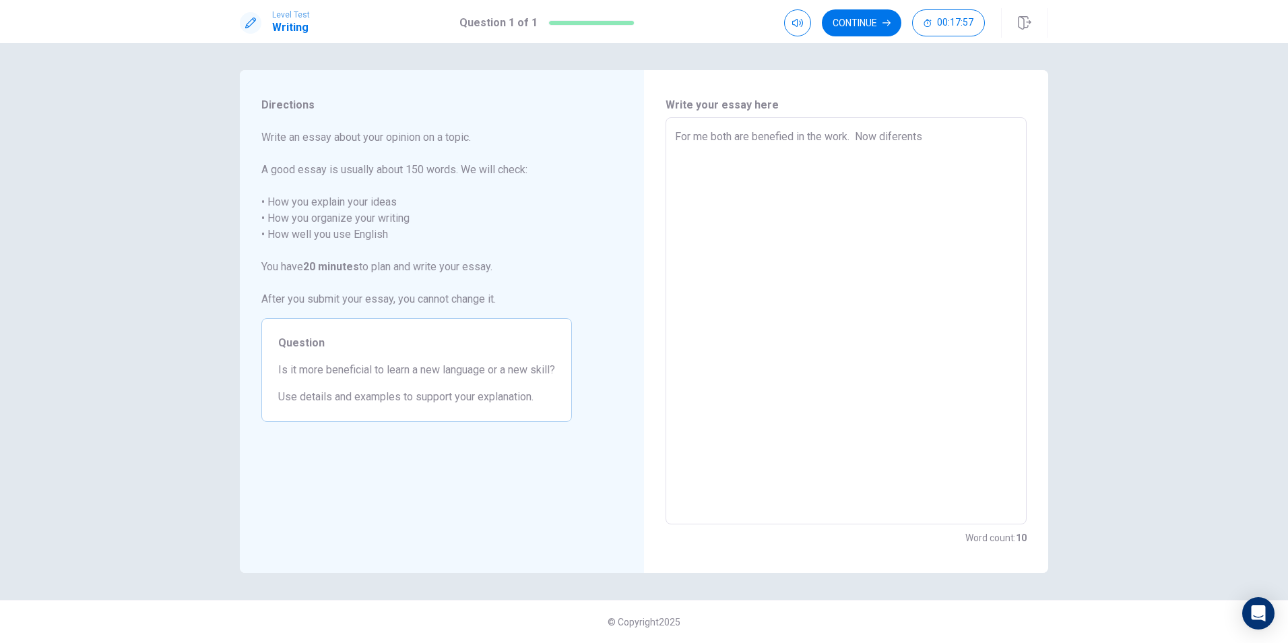
type textarea "For me both are benefied in the work. Now diferents"
type textarea "x"
type textarea "For me both are benefied in the work. Now diferents l"
type textarea "x"
type textarea "For me both are benefied in the work. Now diferents la"
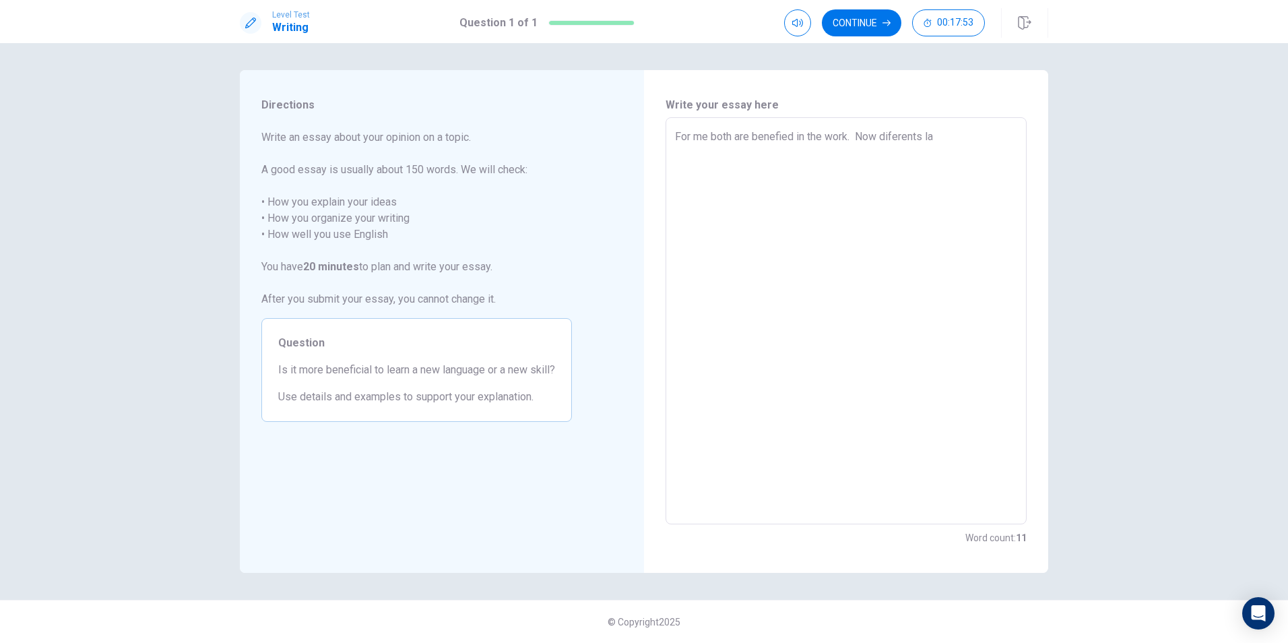
type textarea "x"
type textarea "For me both are benefied in the work. Now diferents lan"
type textarea "x"
type textarea "For me both are benefied in the work. Now diferents lang"
type textarea "x"
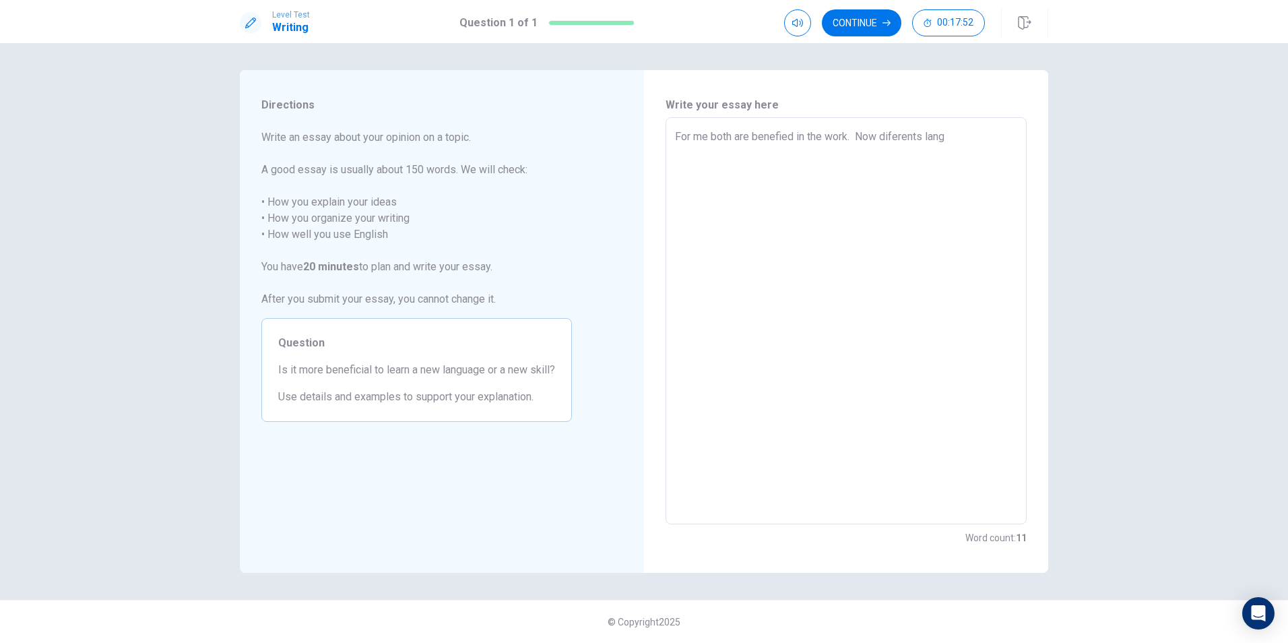
type textarea "For me both are benefied in the work. Now diferents langu"
type textarea "x"
type textarea "For me both are benefied in the work. Now diferents langua"
type textarea "x"
type textarea "For me both are benefied in the work. Now diferents languag"
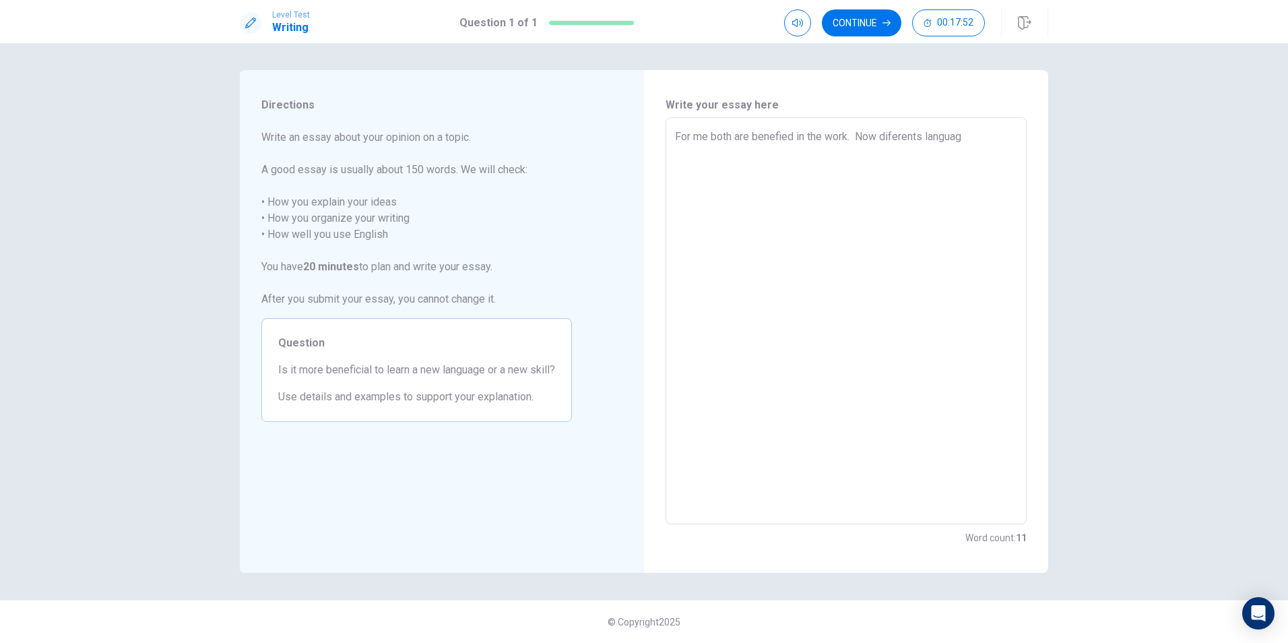
type textarea "x"
type textarea "For me both are benefied in the work. Now diferents language"
type textarea "x"
type textarea "For me both are benefied in the work. Now diferents language"
type textarea "x"
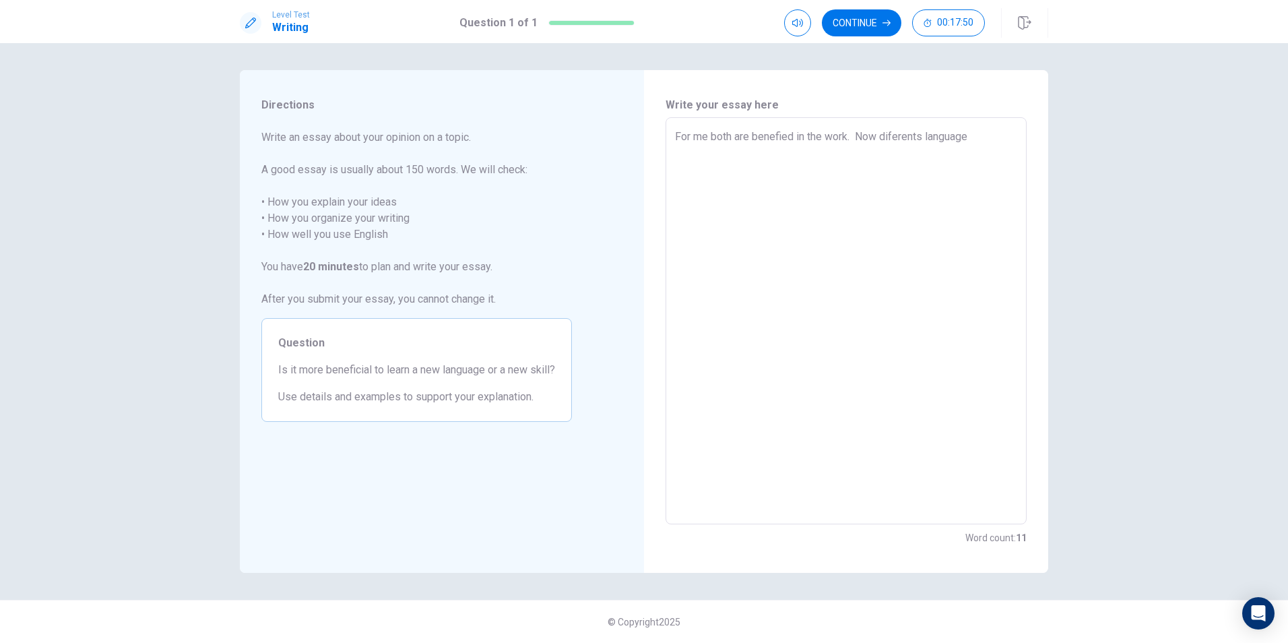
type textarea "For me both are benefied in the work. Now diferents language c"
type textarea "x"
type textarea "For me both are benefied in the work. Now diferents language ca"
type textarea "x"
type textarea "For me both are benefied in the work. Now diferents language can"
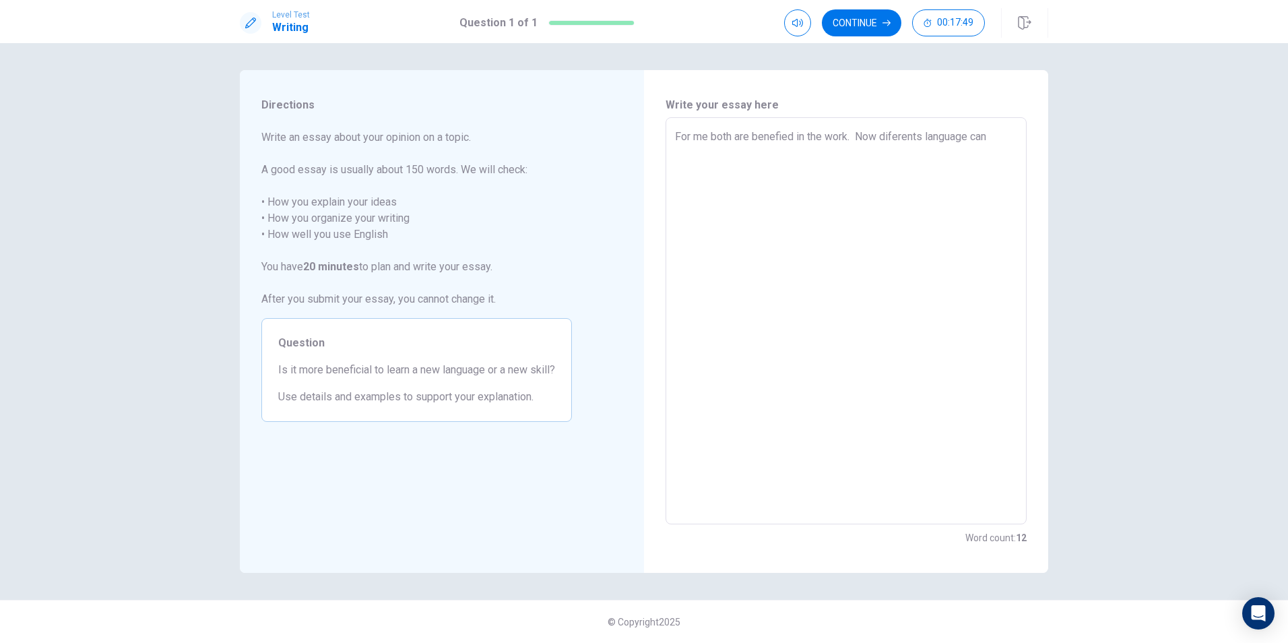
type textarea "x"
type textarea "For me both are benefied in the work. Now diferents language can"
type textarea "x"
type textarea "For me both are benefied in the work. Now diferents language can"
type textarea "x"
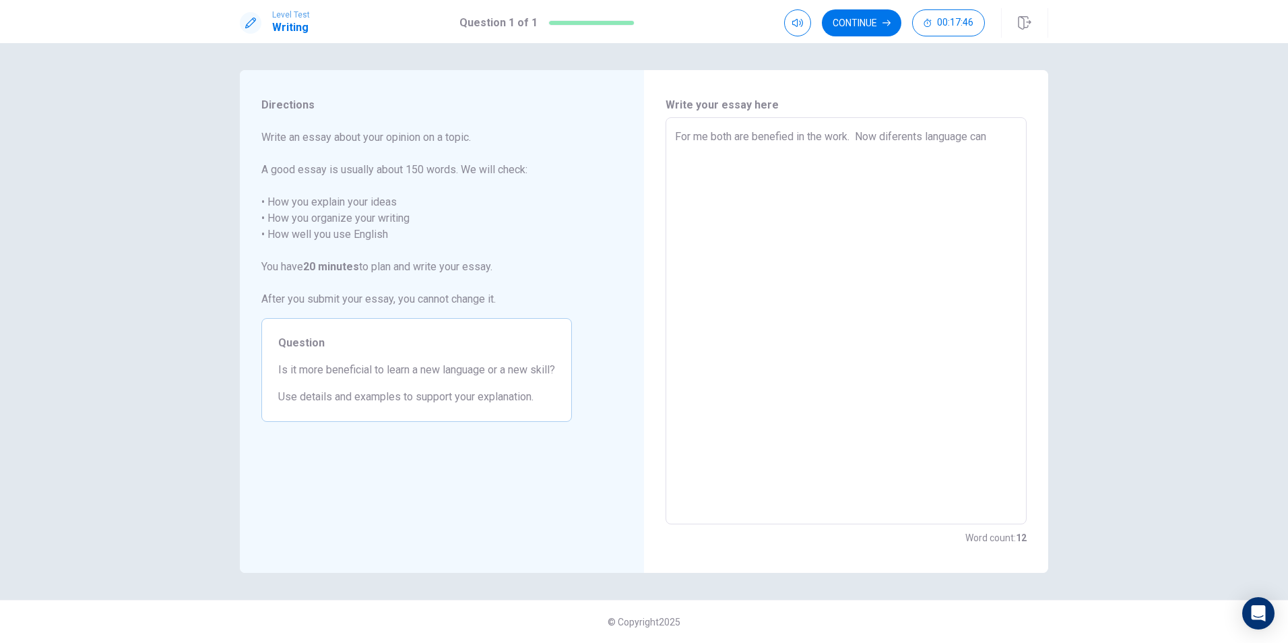
type textarea "For me both are benefied in the work. Now diferents language can"
type textarea "x"
type textarea "For me both are benefied in the work. Now diferents language can o"
type textarea "x"
type textarea "For me both are benefied in the work. Now diferents language can op"
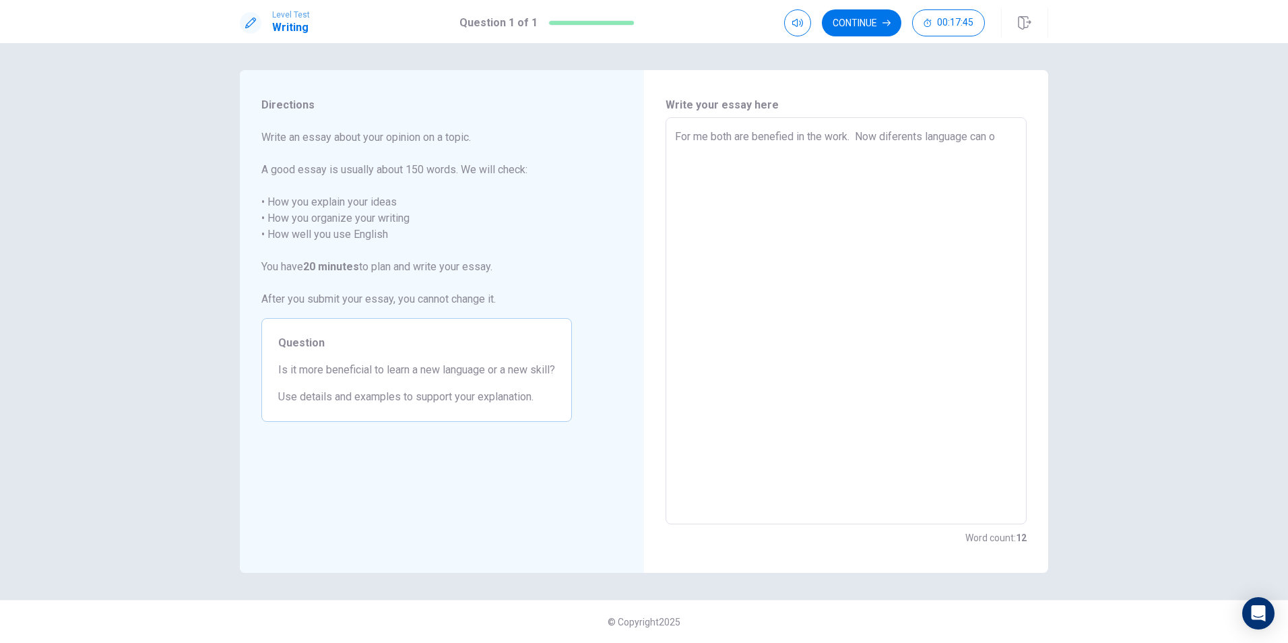
type textarea "x"
type textarea "For me both are benefied in the work. Now diferents language can ope"
type textarea "x"
type textarea "For me both are benefied in the work. Now diferents language can open"
type textarea "x"
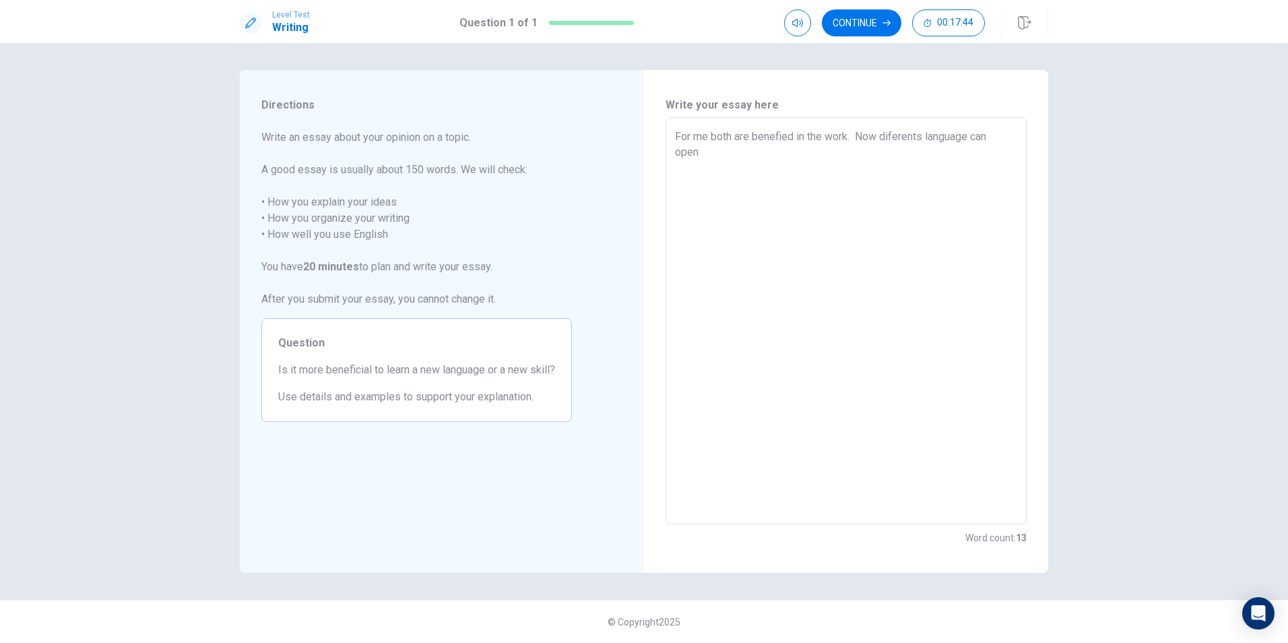
type textarea "For me both are benefied in the work. Now diferents language can open"
type textarea "x"
type textarea "For me both are benefied in the work. Now diferents language can open a"
type textarea "x"
type textarea "For me both are benefied in the work. Now diferents language can open a"
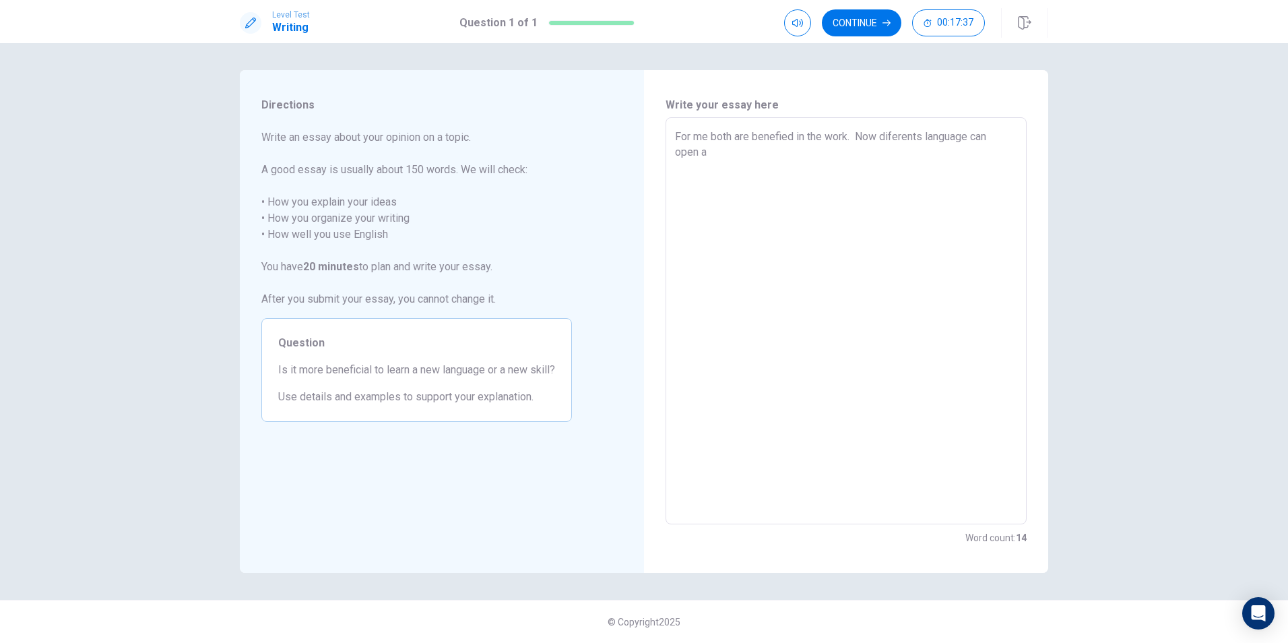
type textarea "x"
type textarea "For me both are benefied in the work. Now diferents language can open a w"
type textarea "x"
type textarea "For me both are benefied in the work. Now diferents language can open a wo"
type textarea "x"
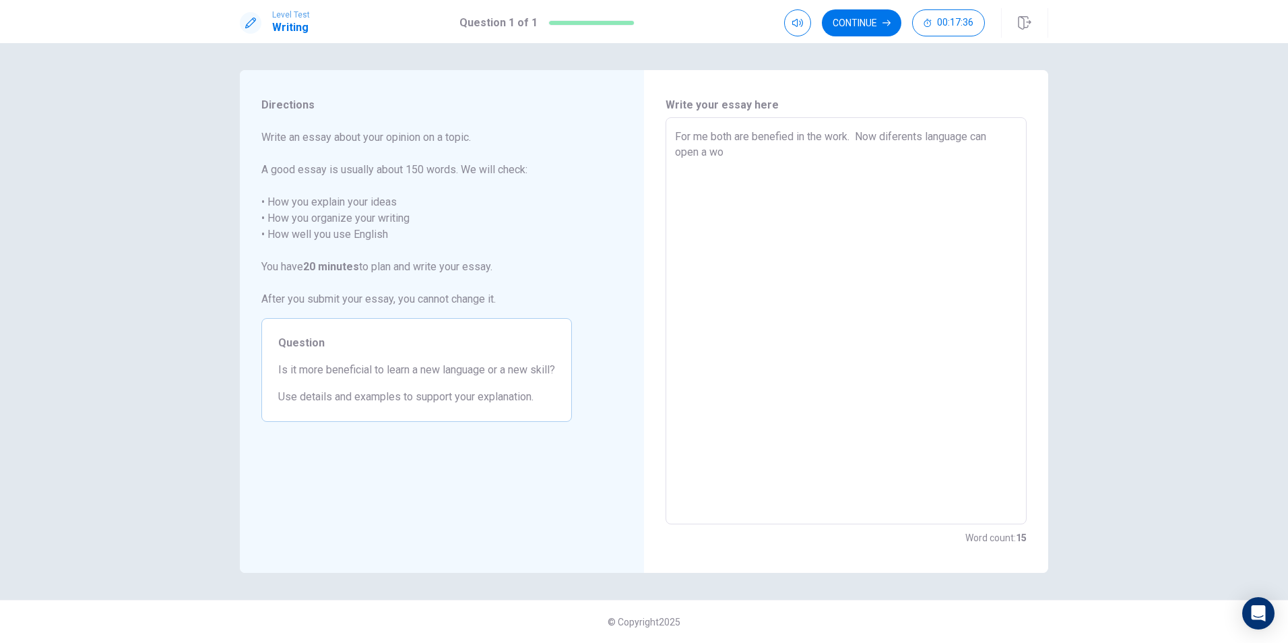
type textarea "For me both are benefied in the work. Now diferents language can open a wor"
type textarea "x"
type textarea "For me both are benefied in the work. Now diferents language can open a worv"
type textarea "x"
type textarea "For me both are benefied in the work. Now diferents language can open a wor"
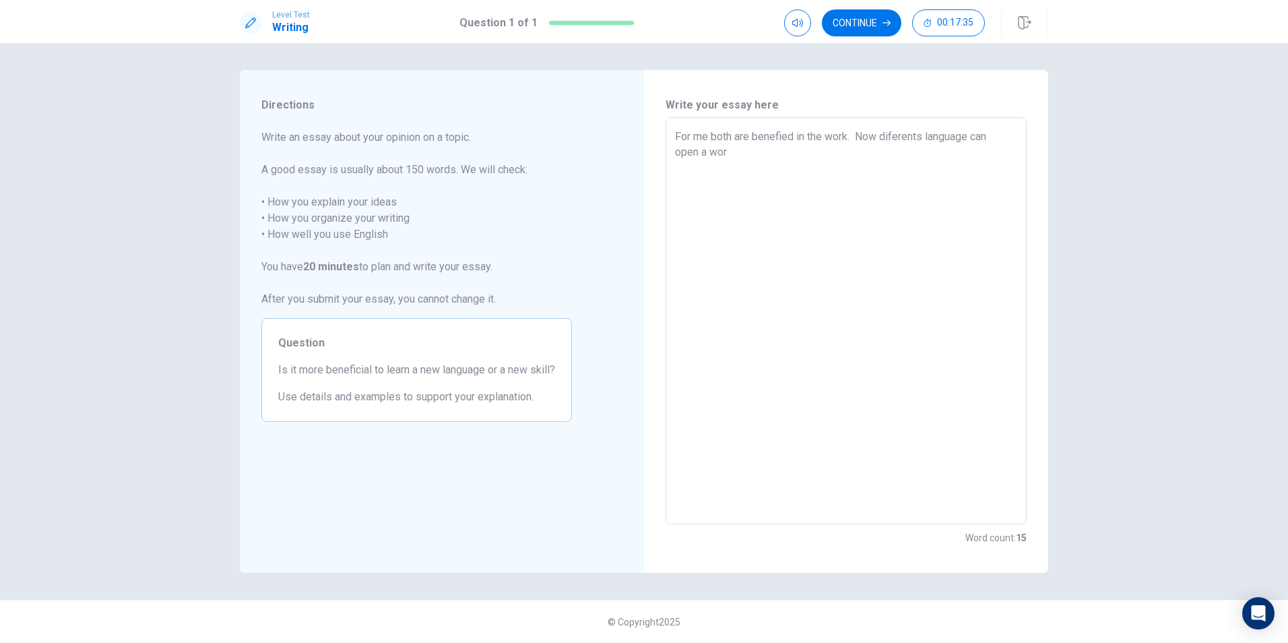
type textarea "x"
type textarea "For me both are benefied in the work. Now diferents language can open a worw"
type textarea "x"
type textarea "For me both are benefied in the work. Now diferents language can open a worwi"
type textarea "x"
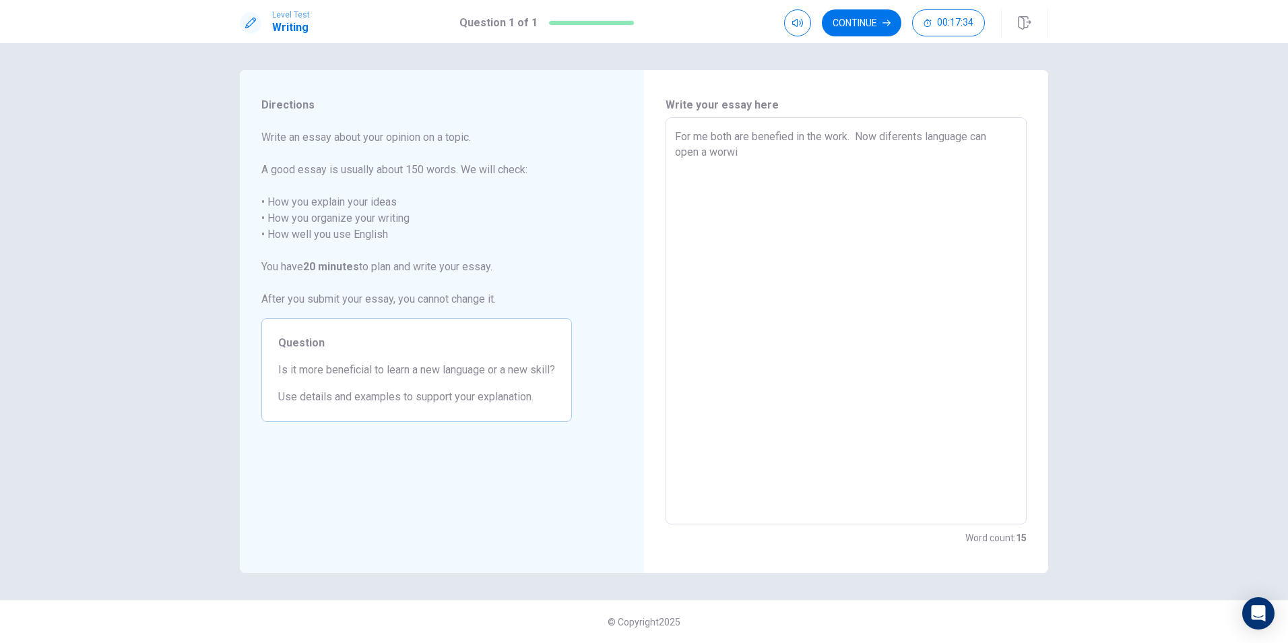
type textarea "For me both are benefied in the work. Now diferents language can open a worwid"
type textarea "x"
type textarea "For me both are benefied in the work. Now diferents language can open a worwide"
type textarea "x"
type textarea "For me both are benefied in the work. Now diferents language can open a worwide"
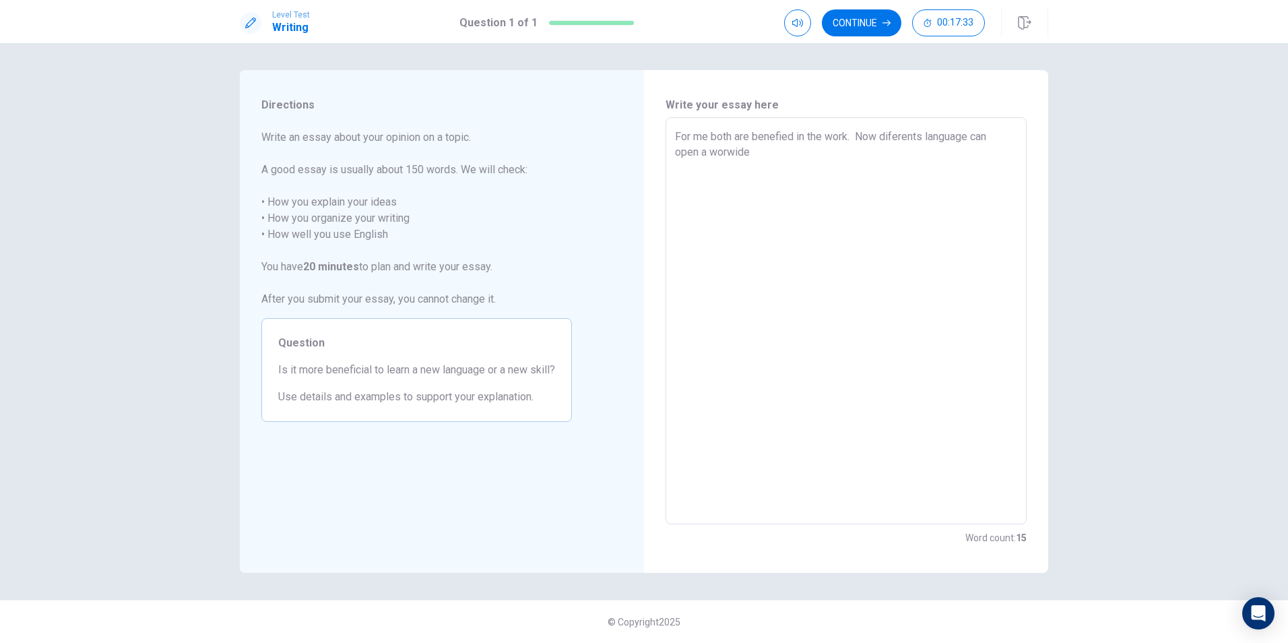
type textarea "x"
type textarea "For me both are benefied in the work. Now diferents language can open a worwide…"
type textarea "x"
type textarea "For me both are benefied in the work. Now diferents language can open a worwide…"
type textarea "x"
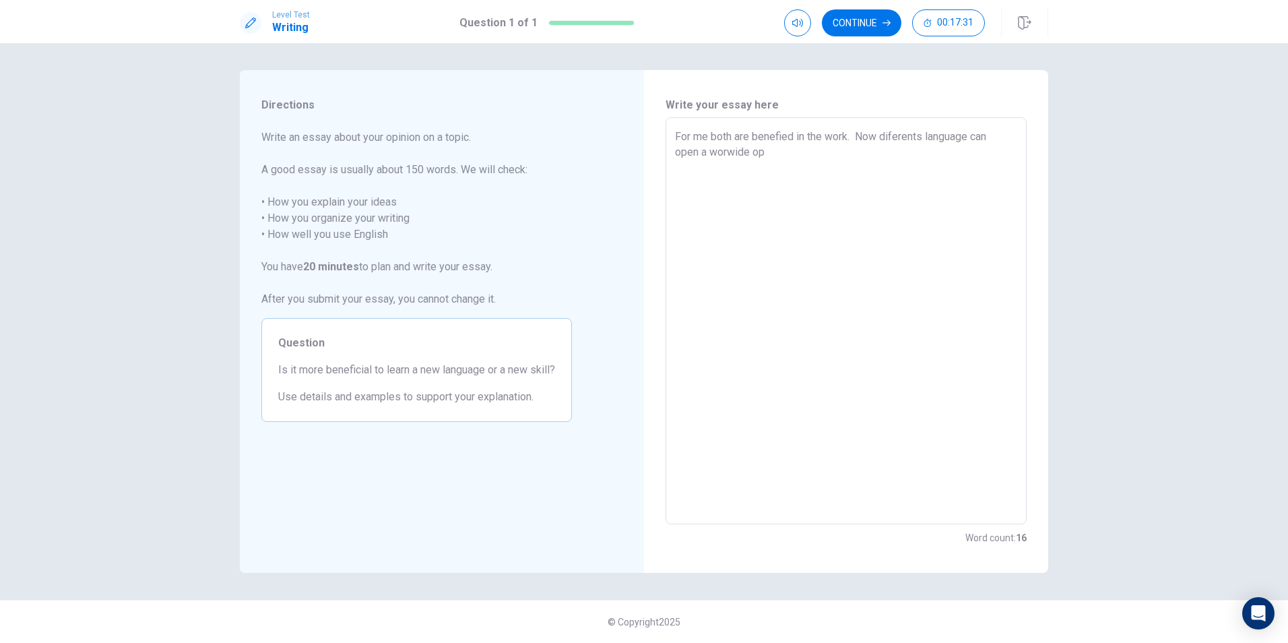
type textarea "For me both are benefied in the work. Now diferents language can open a worwide…"
type textarea "x"
type textarea "For me both are benefied in the work. Now diferents language can open a worwide…"
type textarea "x"
type textarea "For me both are benefied in the work. Now diferents language can open a worwide…"
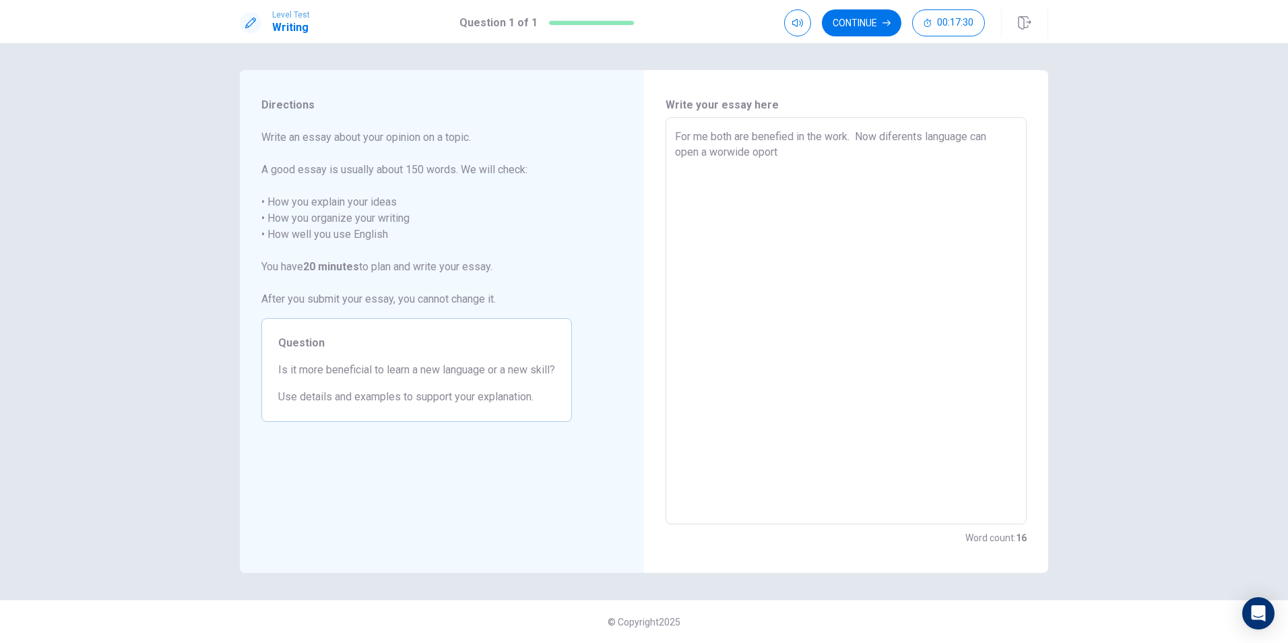
type textarea "x"
type textarea "For me both are benefied in the work. Now diferents language can open a worwide…"
type textarea "x"
drag, startPoint x: 756, startPoint y: 157, endPoint x: 778, endPoint y: 153, distance: 22.6
click at [759, 153] on textarea "For me both are benefied in the work. Now diferents language can open a worwide…" at bounding box center [846, 321] width 342 height 385
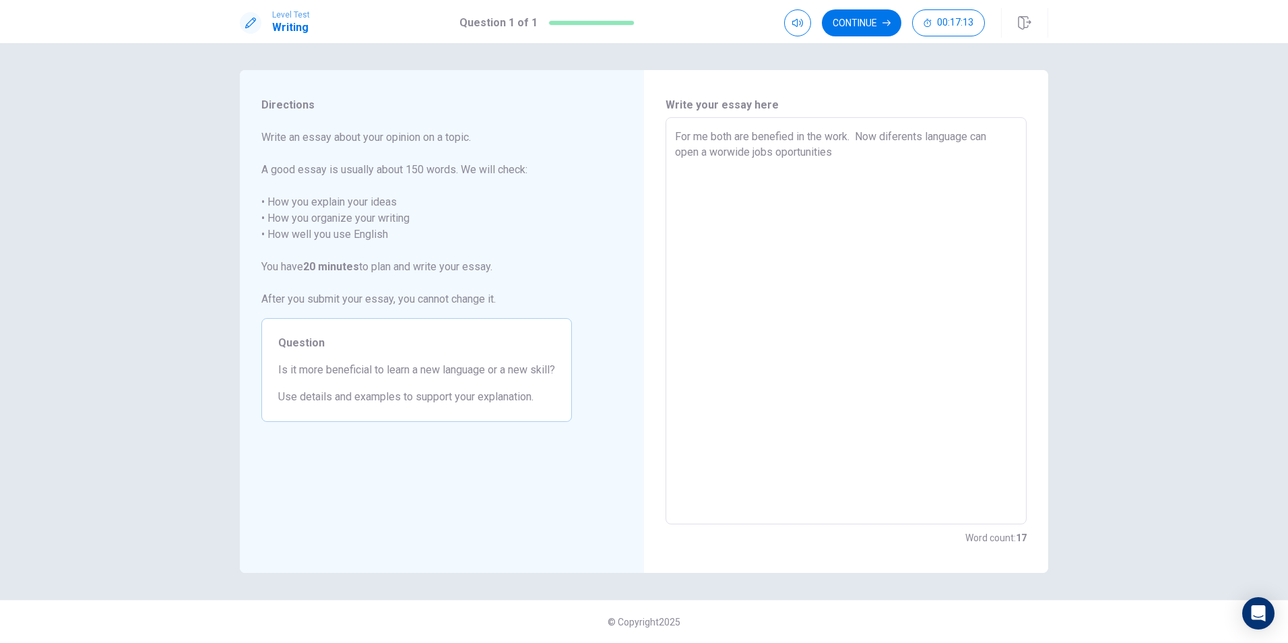
click at [846, 152] on textarea "For me both are benefied in the work. Now diferents language can open a worwide…" at bounding box center [846, 321] width 342 height 385
drag, startPoint x: 925, startPoint y: 153, endPoint x: 940, endPoint y: 148, distance: 15.6
click at [926, 153] on textarea "For me both are benefied in the work. Now diferents language can open a worwide…" at bounding box center [846, 321] width 342 height 385
click at [777, 183] on textarea "For me both are benefied in the work. Now diferents language can open a worwide…" at bounding box center [846, 321] width 342 height 385
click at [909, 183] on textarea "For me both are benefied in the work. Now diferents language can open a worwide…" at bounding box center [846, 321] width 342 height 385
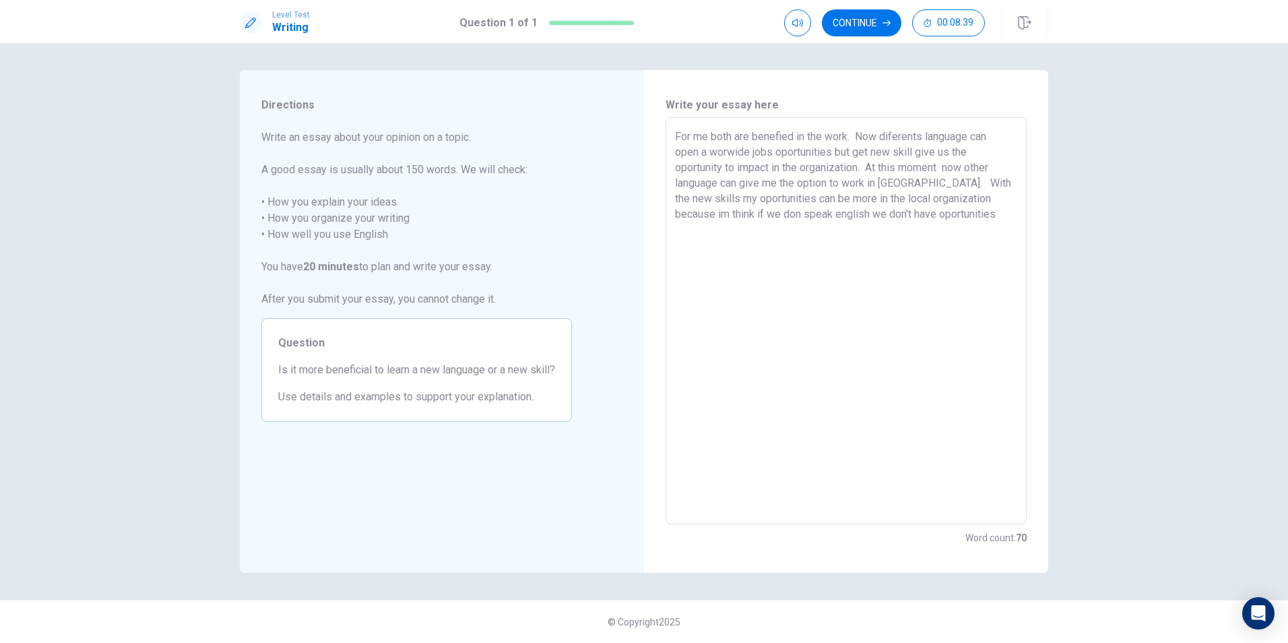
click at [951, 169] on textarea "For me both are benefied in the work. Now diferents language can open a worwide…" at bounding box center [846, 321] width 342 height 385
click at [974, 204] on textarea "For me both are benefied in the work. Now diferents language can open a worwide…" at bounding box center [846, 321] width 342 height 385
click at [970, 212] on textarea "For me both are benefied in the work. Now diferents language can open a worwide…" at bounding box center [846, 321] width 342 height 385
click at [989, 239] on textarea "For me both are benefied in the work. Now diferents language can open a worwide…" at bounding box center [846, 321] width 342 height 385
click at [987, 241] on textarea "For me both are benefied in the work. Now diferents language can open a worwide…" at bounding box center [846, 321] width 342 height 385
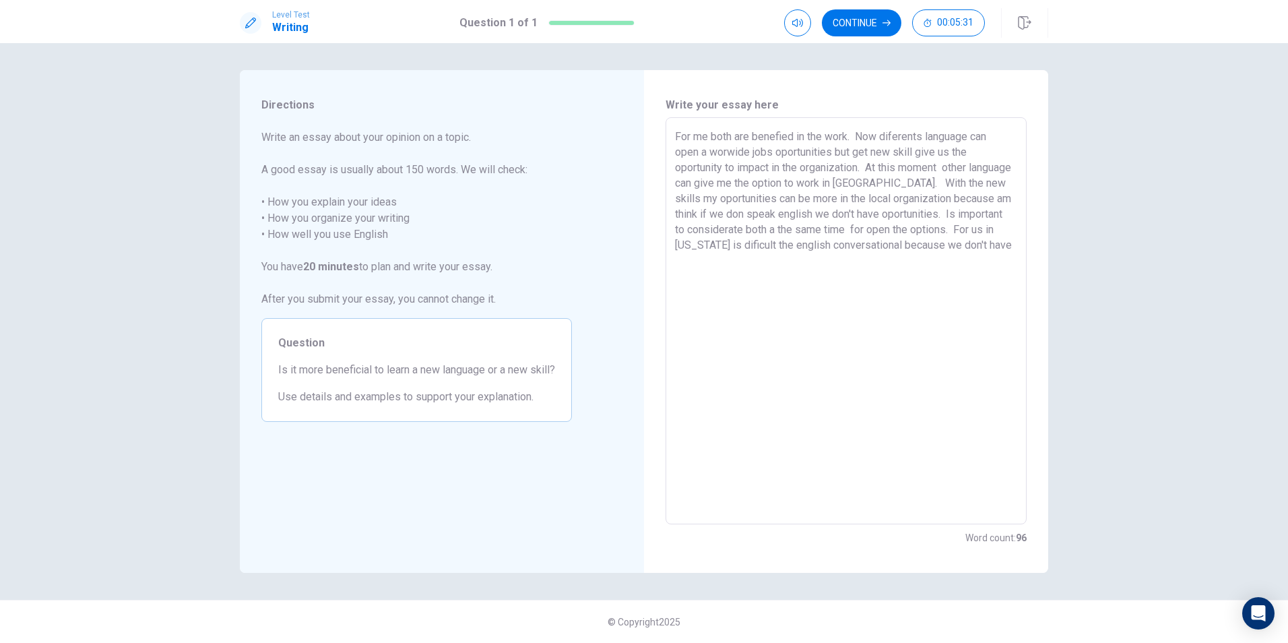
click at [763, 263] on textarea "For me both are benefied in the work. Now diferents language can open a worwide…" at bounding box center [846, 321] width 342 height 385
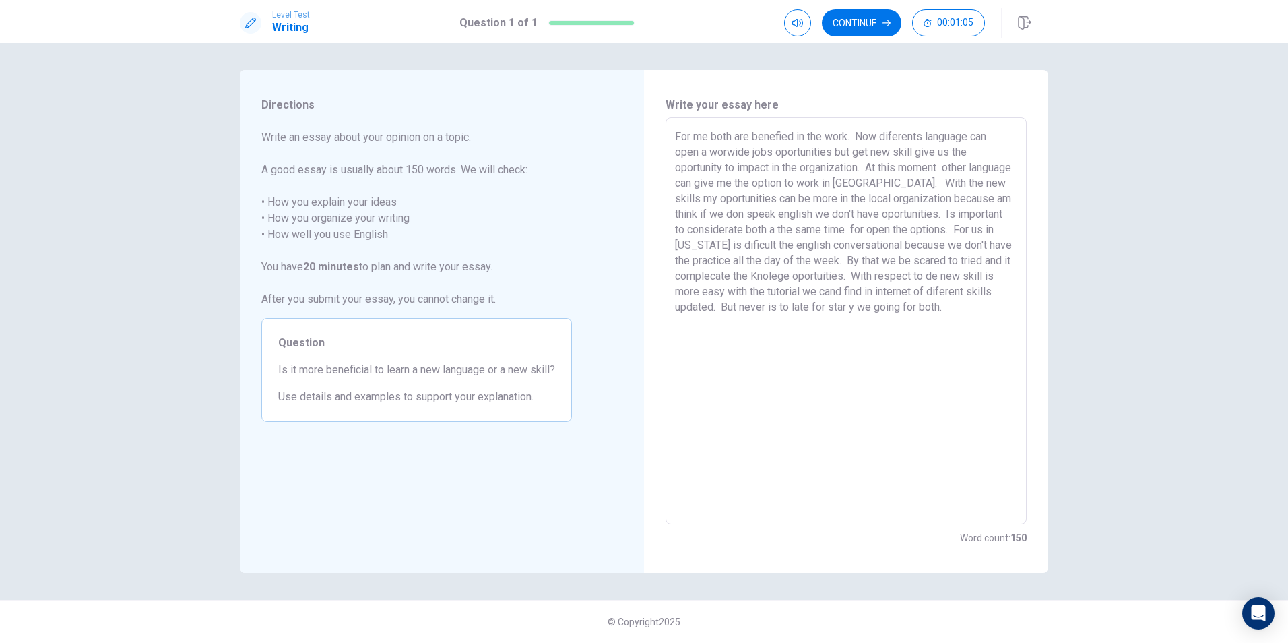
click at [809, 140] on textarea "For me both are benefied in the work. Now diferents language can open a worwide…" at bounding box center [846, 321] width 342 height 385
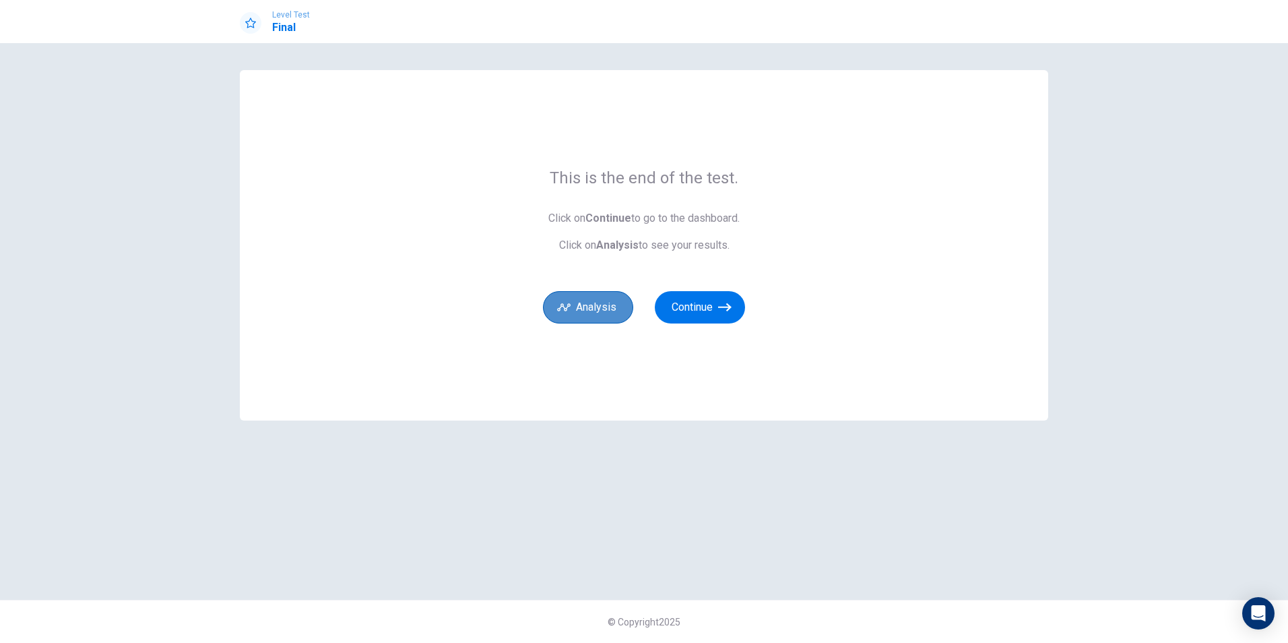
click at [608, 309] on button "Analysis" at bounding box center [588, 307] width 90 height 32
